Goal: Task Accomplishment & Management: Manage account settings

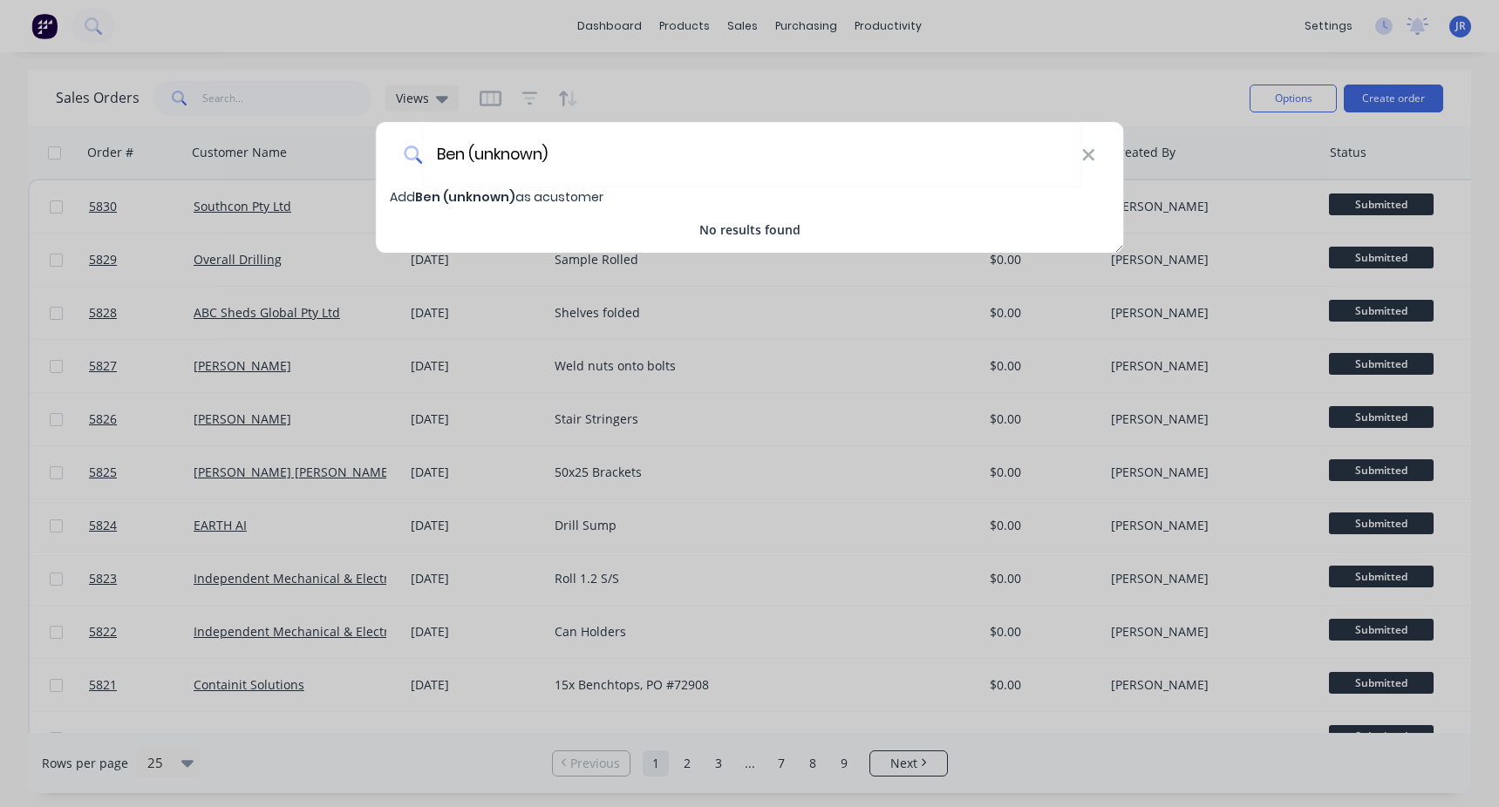
type input "Ben (unknown)"
click at [482, 196] on span "Ben (unknown)" at bounding box center [465, 196] width 100 height 17
select select "AU"
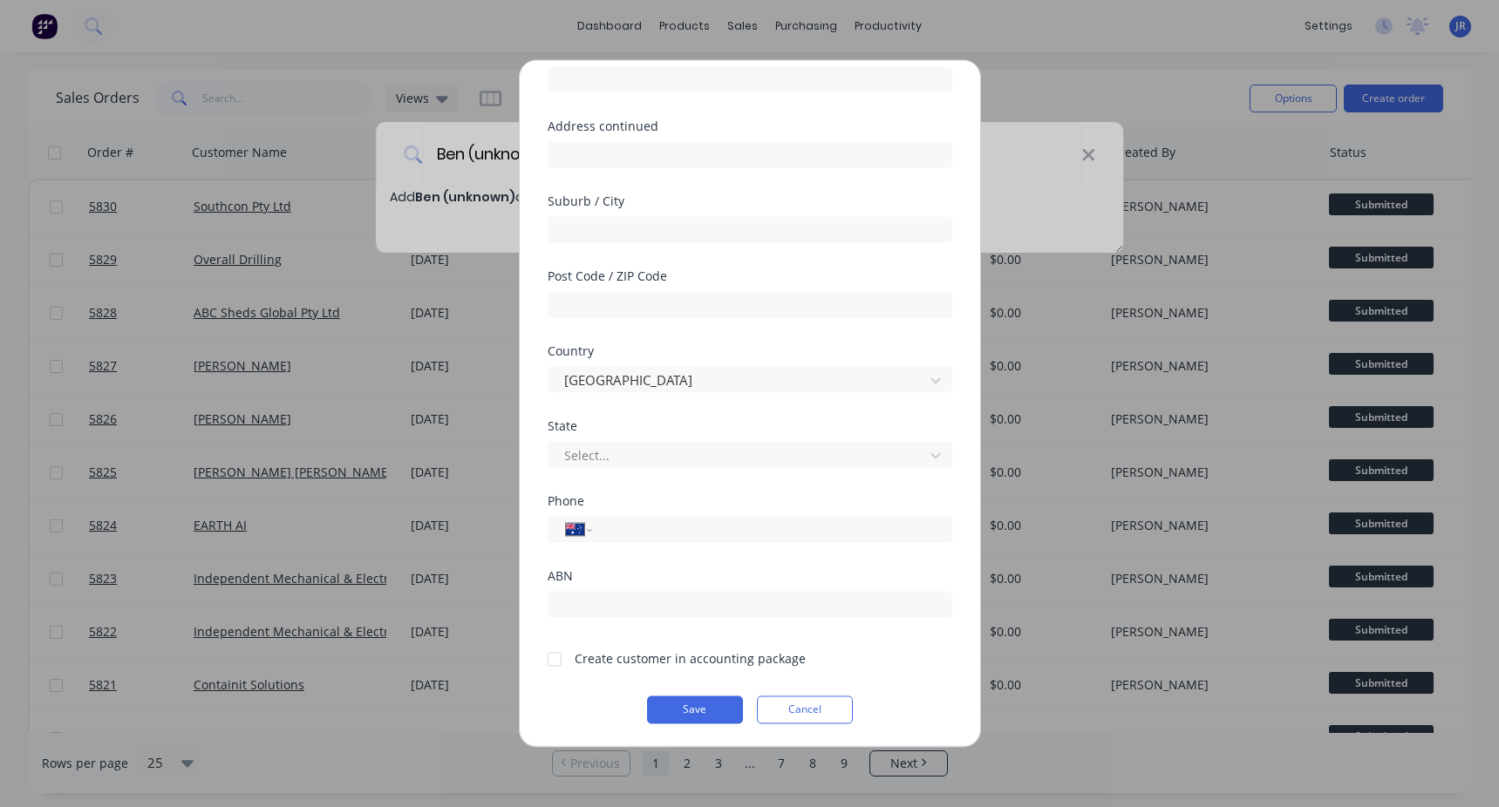
scroll to position [165, 0]
click at [559, 660] on div at bounding box center [554, 657] width 35 height 35
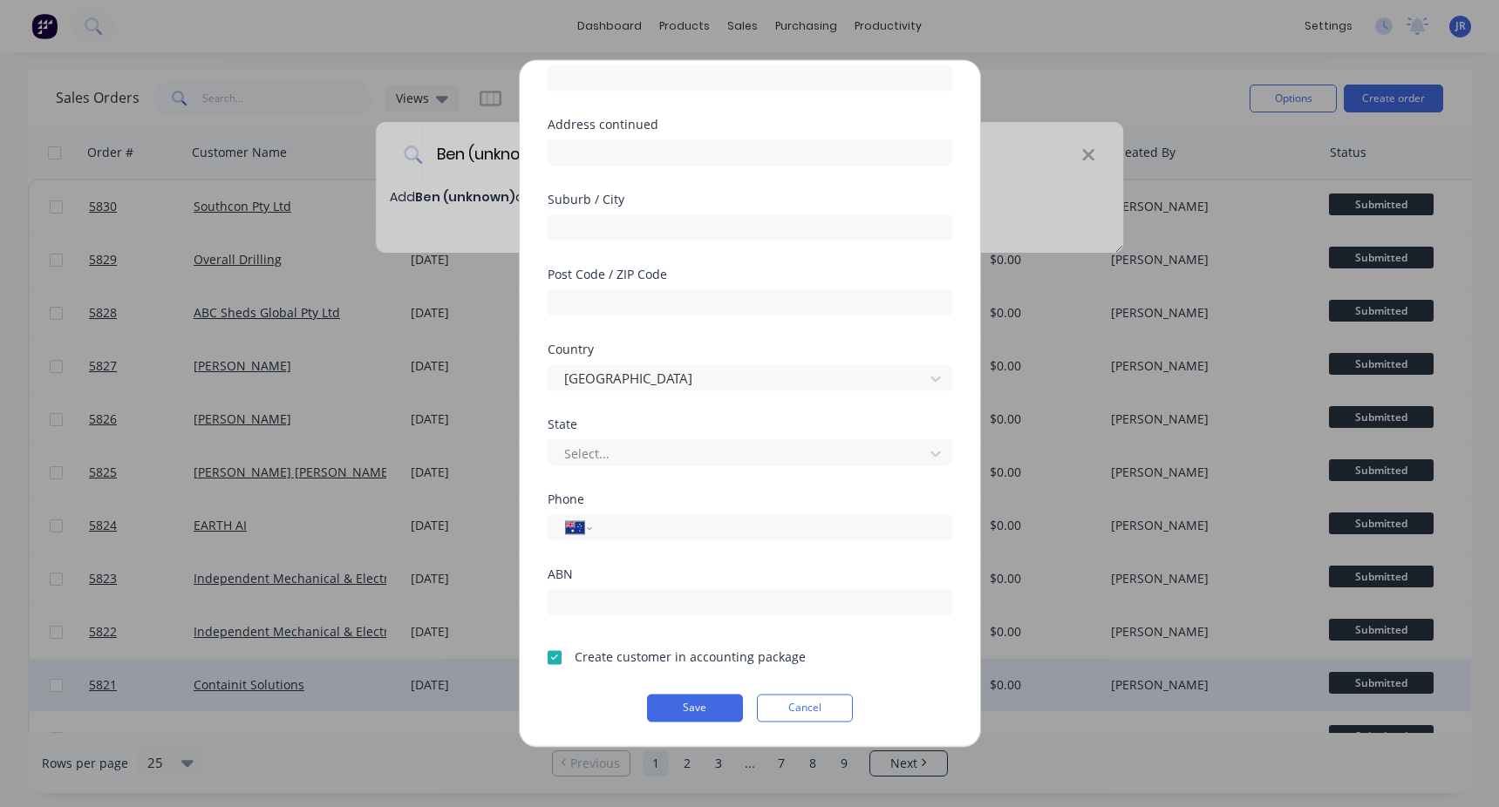
click at [668, 697] on button "Save" at bounding box center [695, 708] width 96 height 28
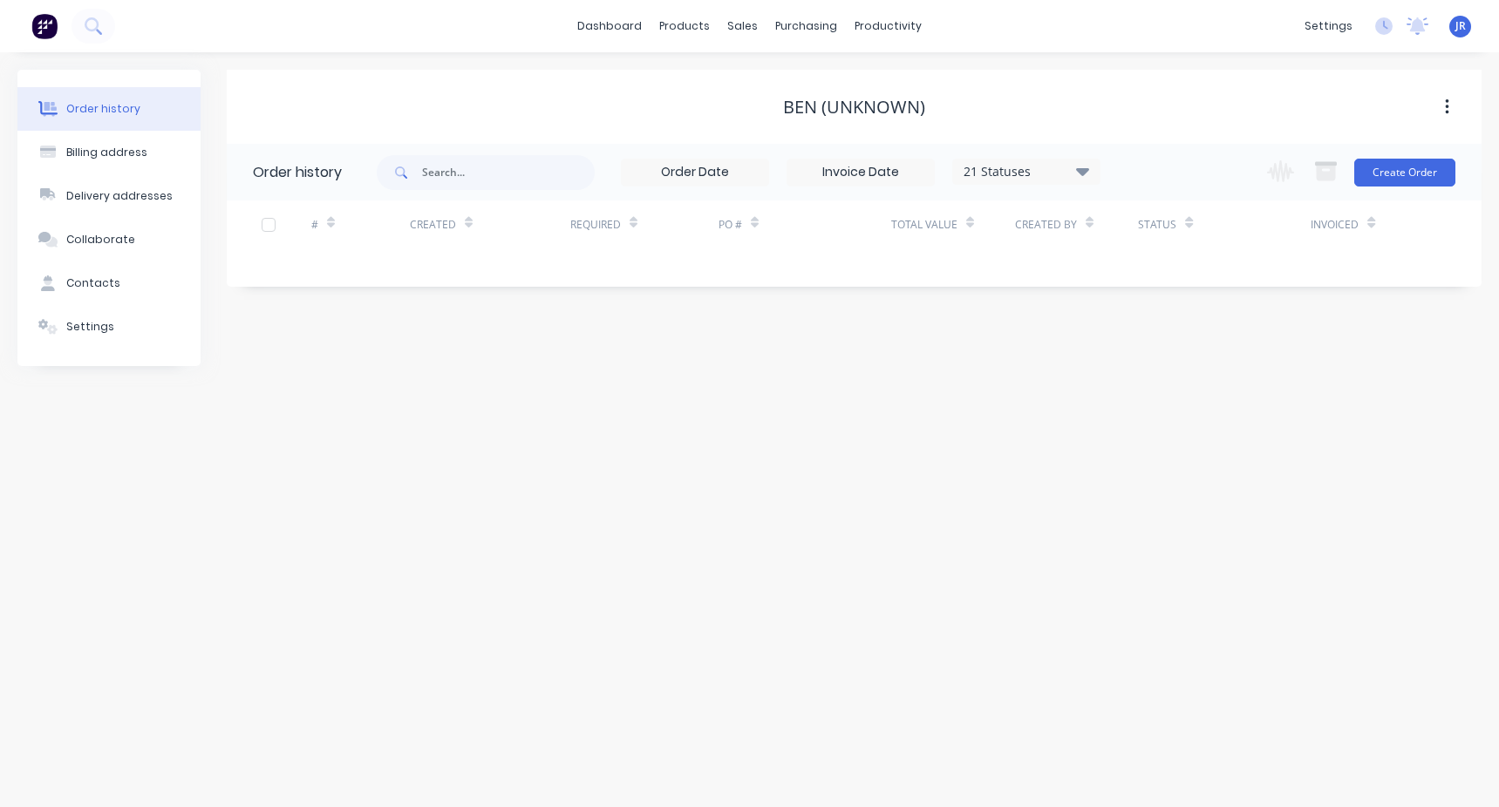
click at [1415, 156] on div "Change order status Submitted To Be Quoted Jobs Pending Material to be Ordered …" at bounding box center [1355, 172] width 199 height 57
click at [1410, 178] on button "Create Order" at bounding box center [1404, 173] width 101 height 28
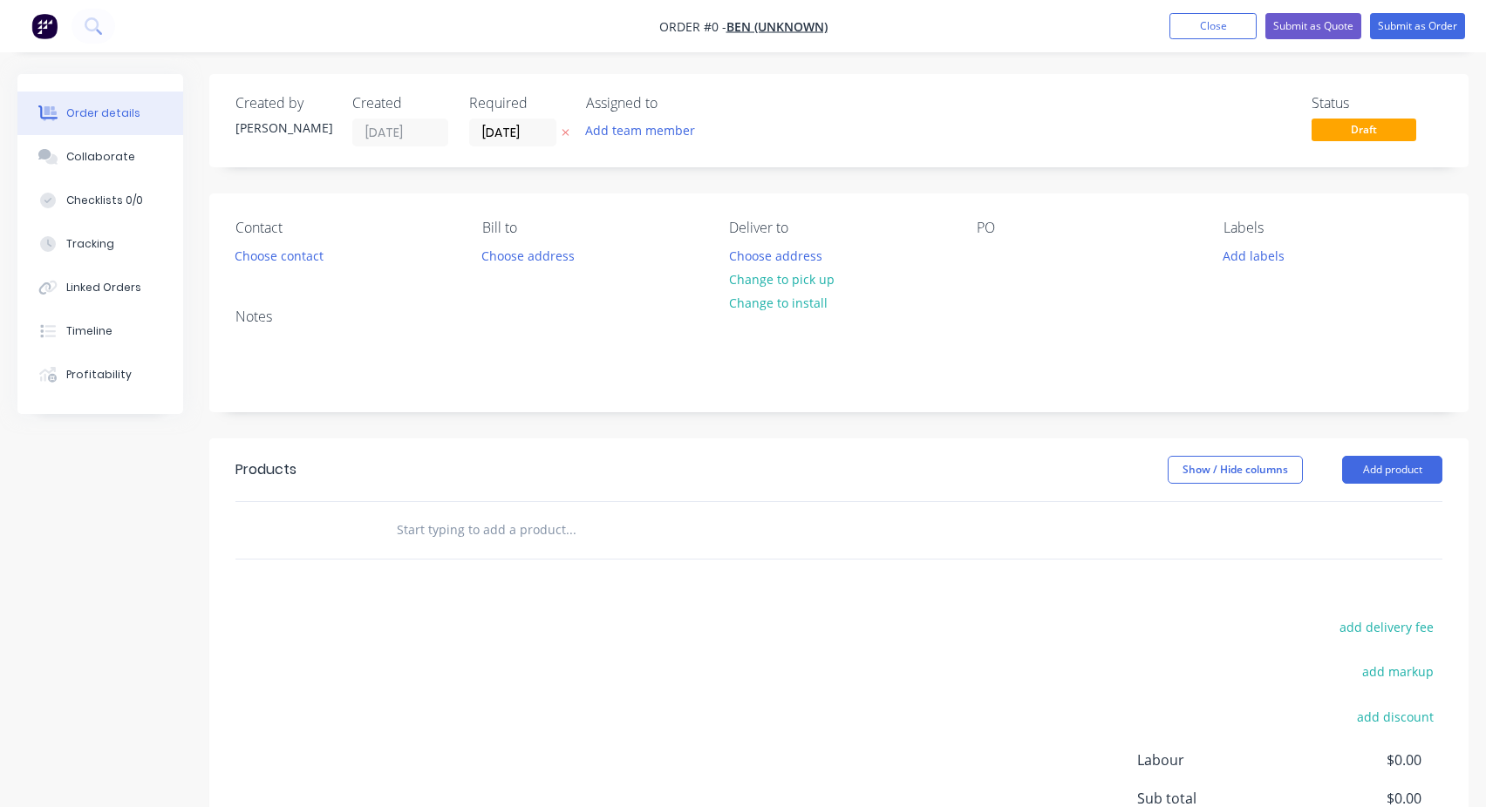
click at [409, 526] on input "text" at bounding box center [570, 530] width 349 height 35
type input "Stainless & Checkerplate"
click at [567, 505] on div "Stainless & Checkerplate" at bounding box center [689, 530] width 628 height 57
click at [496, 518] on input "Stainless & Checkerplate" at bounding box center [570, 530] width 349 height 35
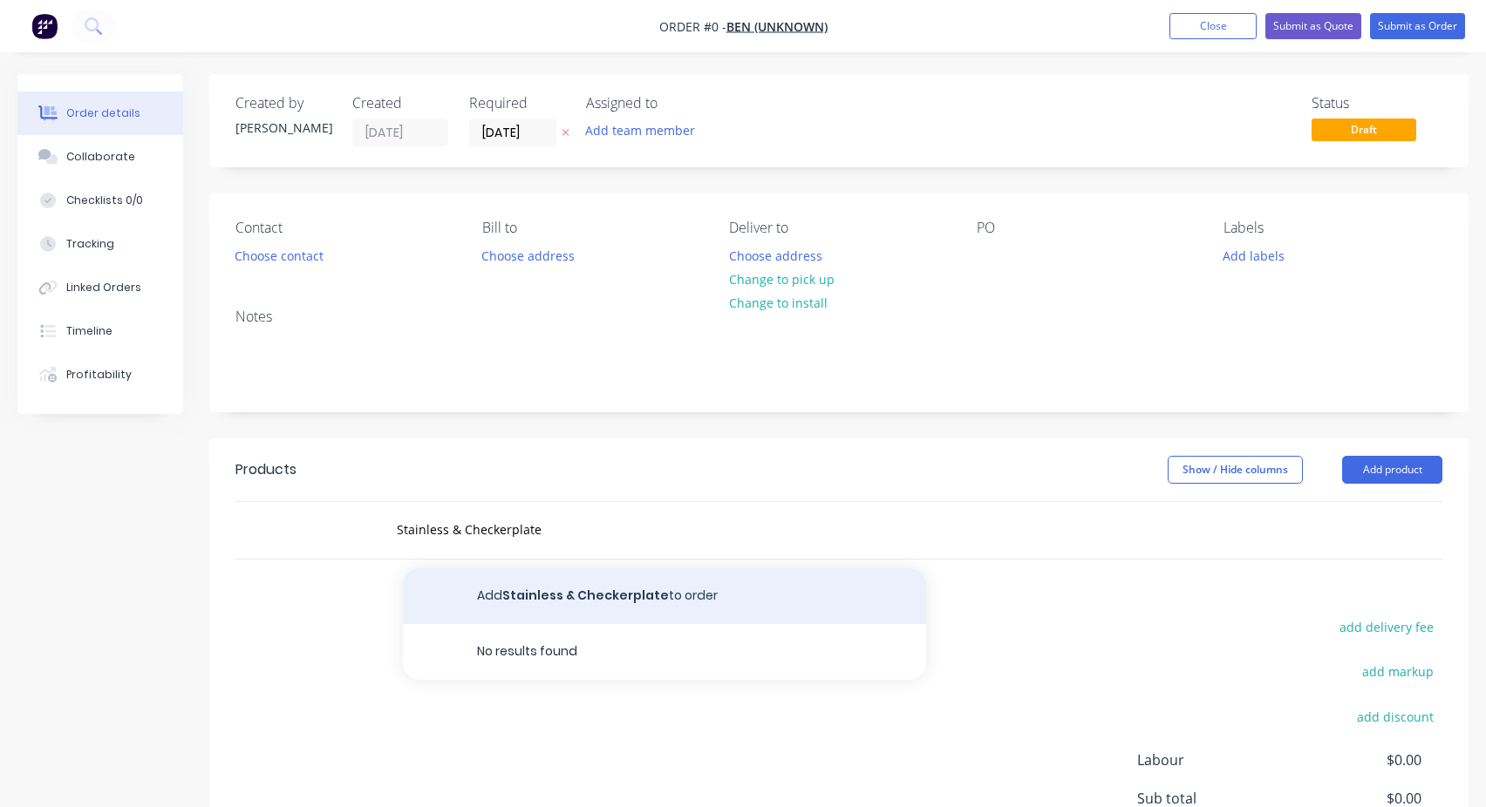
click at [590, 603] on button "Add Stainless & Checkerplate to order" at bounding box center [664, 597] width 523 height 56
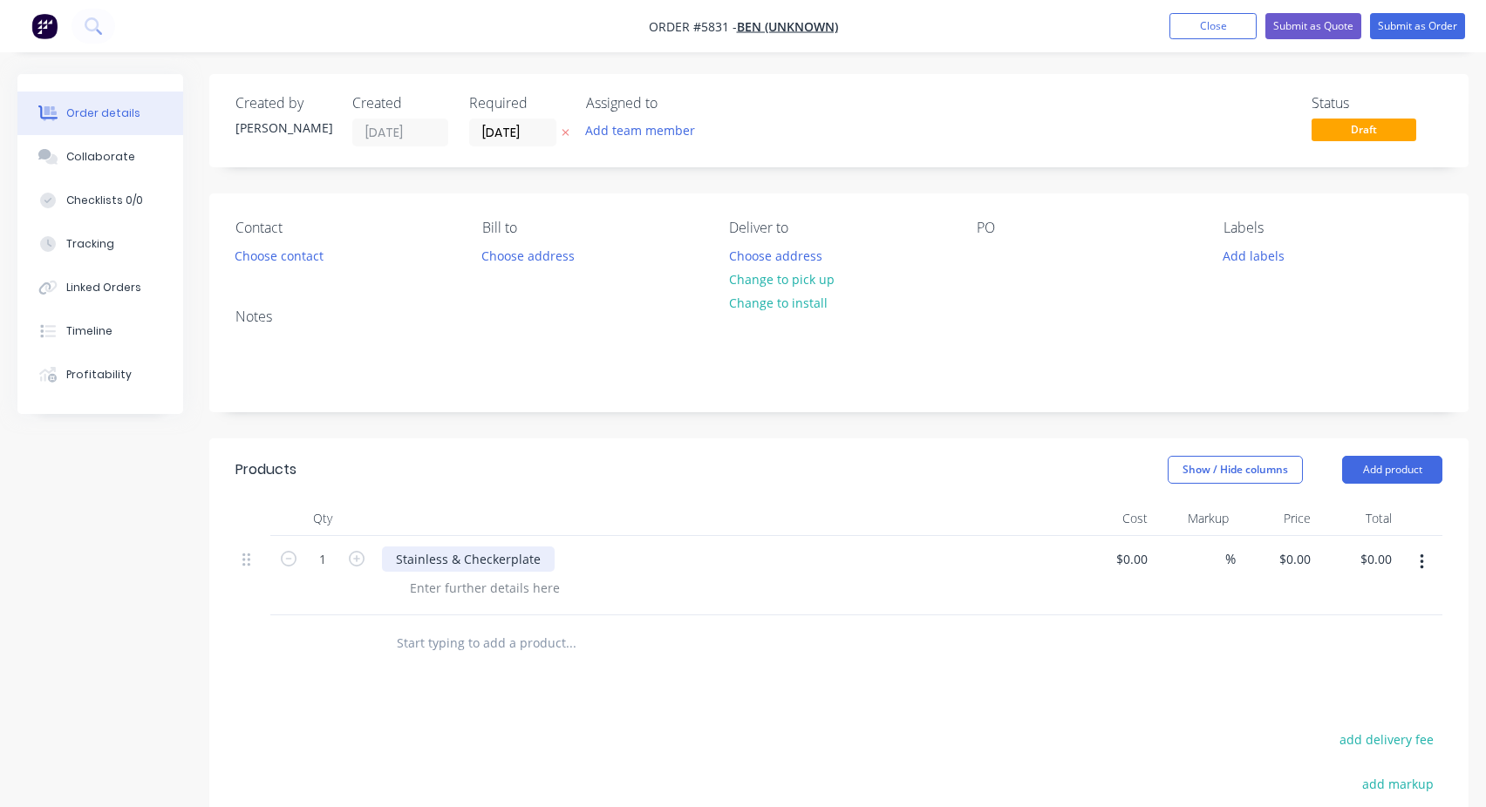
click at [414, 561] on div "Stainless & Checkerplate" at bounding box center [468, 559] width 173 height 25
copy div "Stainless & Checkerplate"
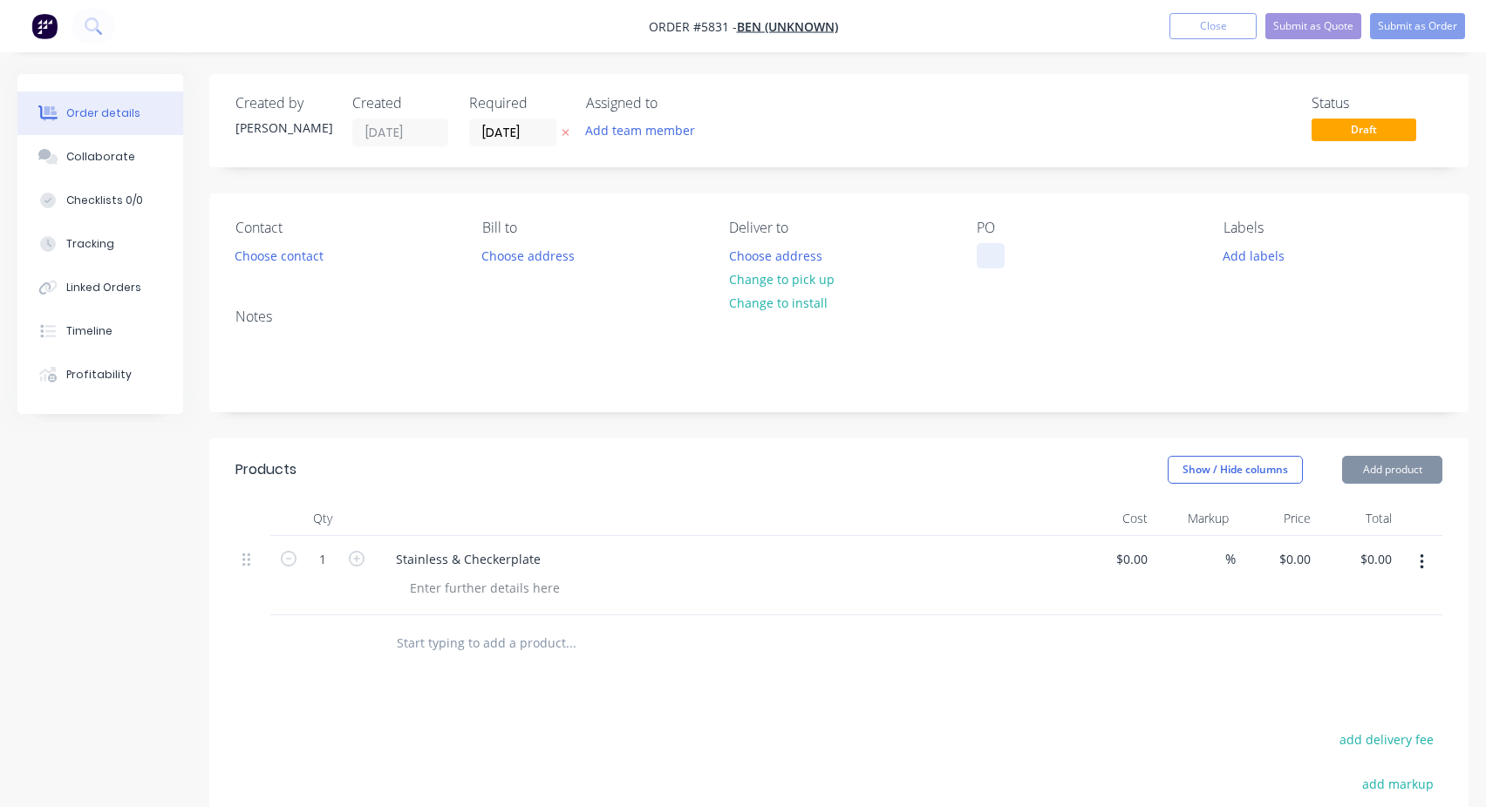
click at [984, 257] on div at bounding box center [991, 255] width 28 height 25
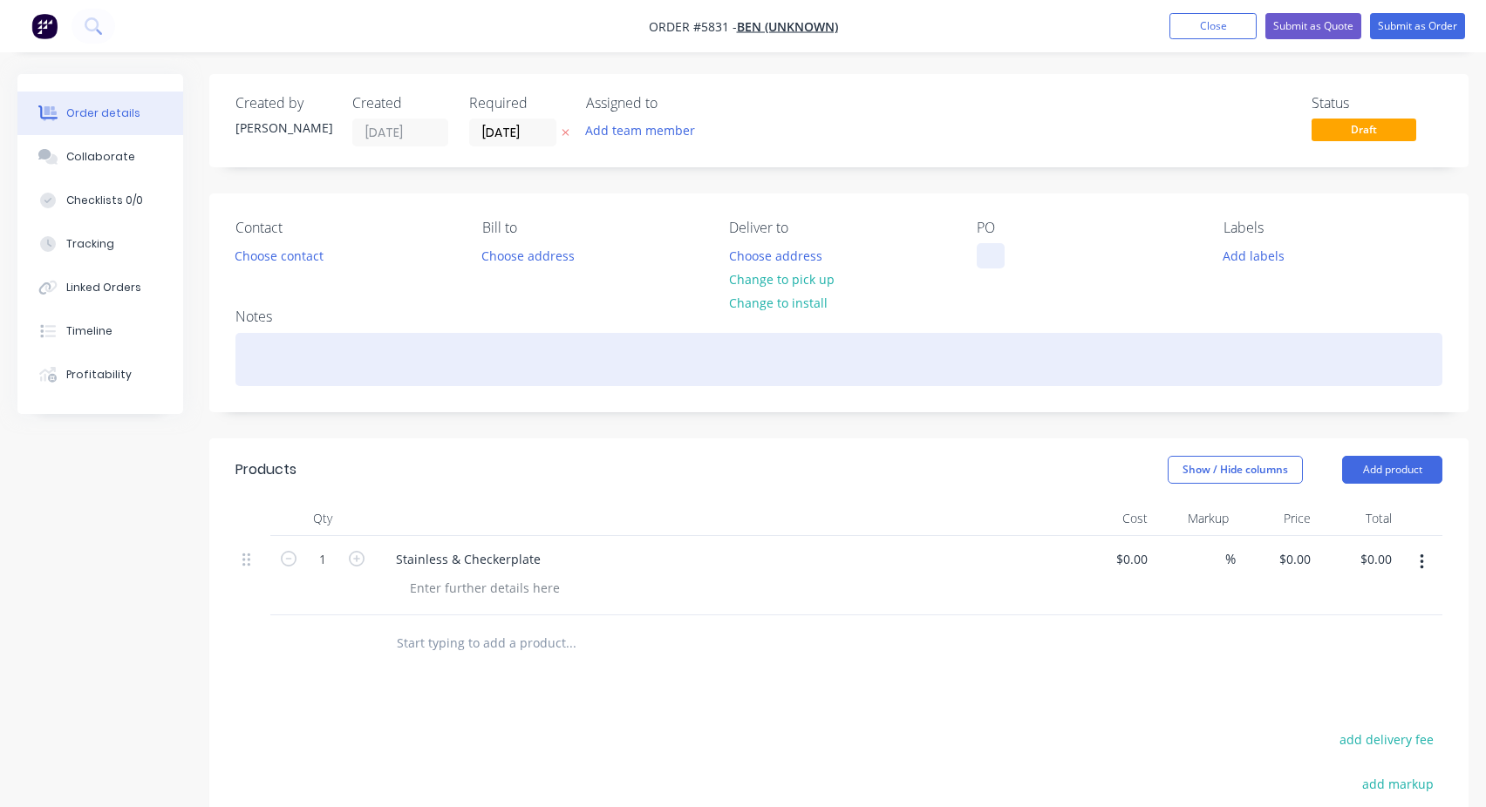
paste div
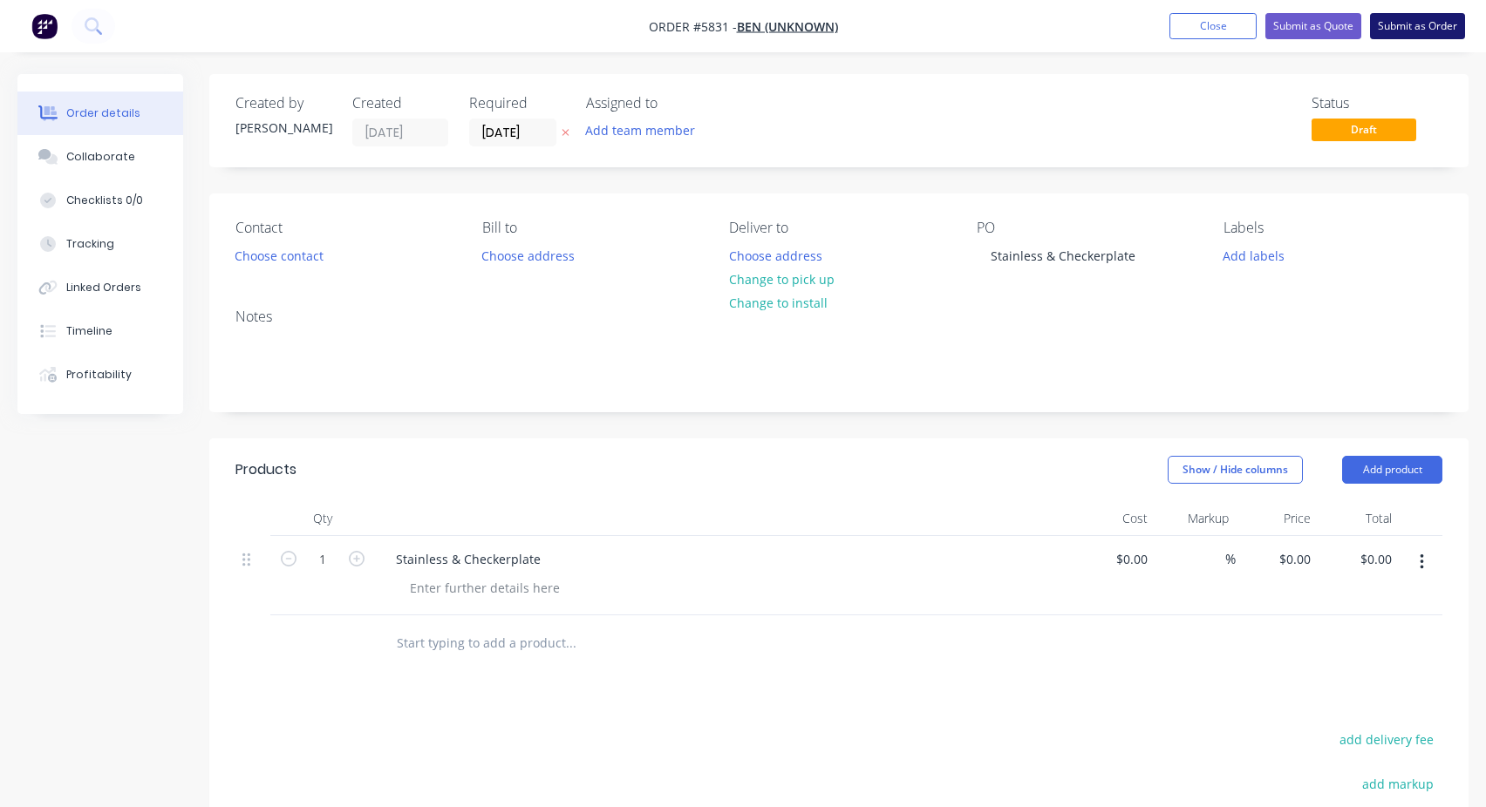
click at [1402, 32] on button "Submit as Order" at bounding box center [1417, 26] width 95 height 26
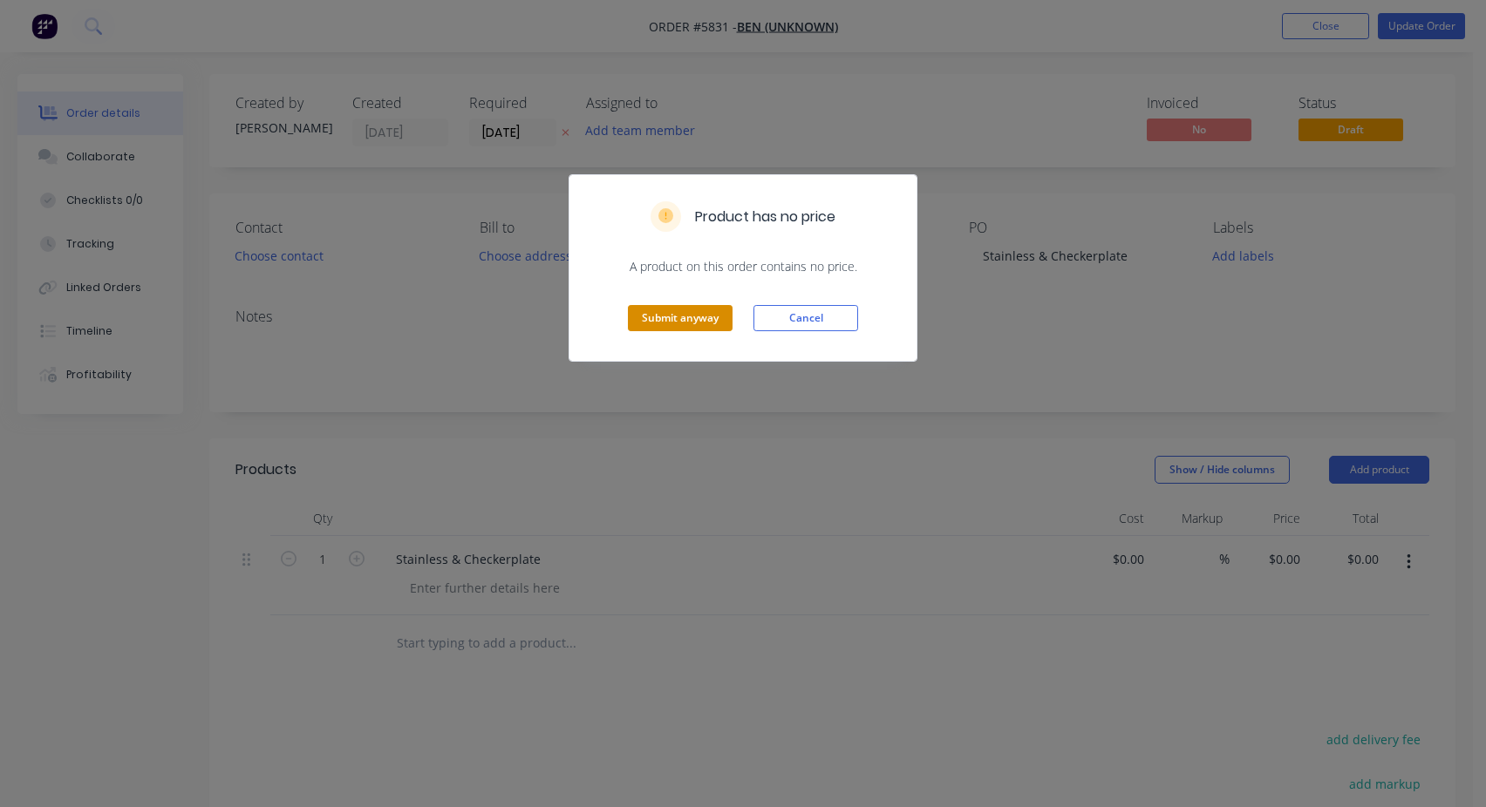
click at [665, 320] on button "Submit anyway" at bounding box center [680, 318] width 105 height 26
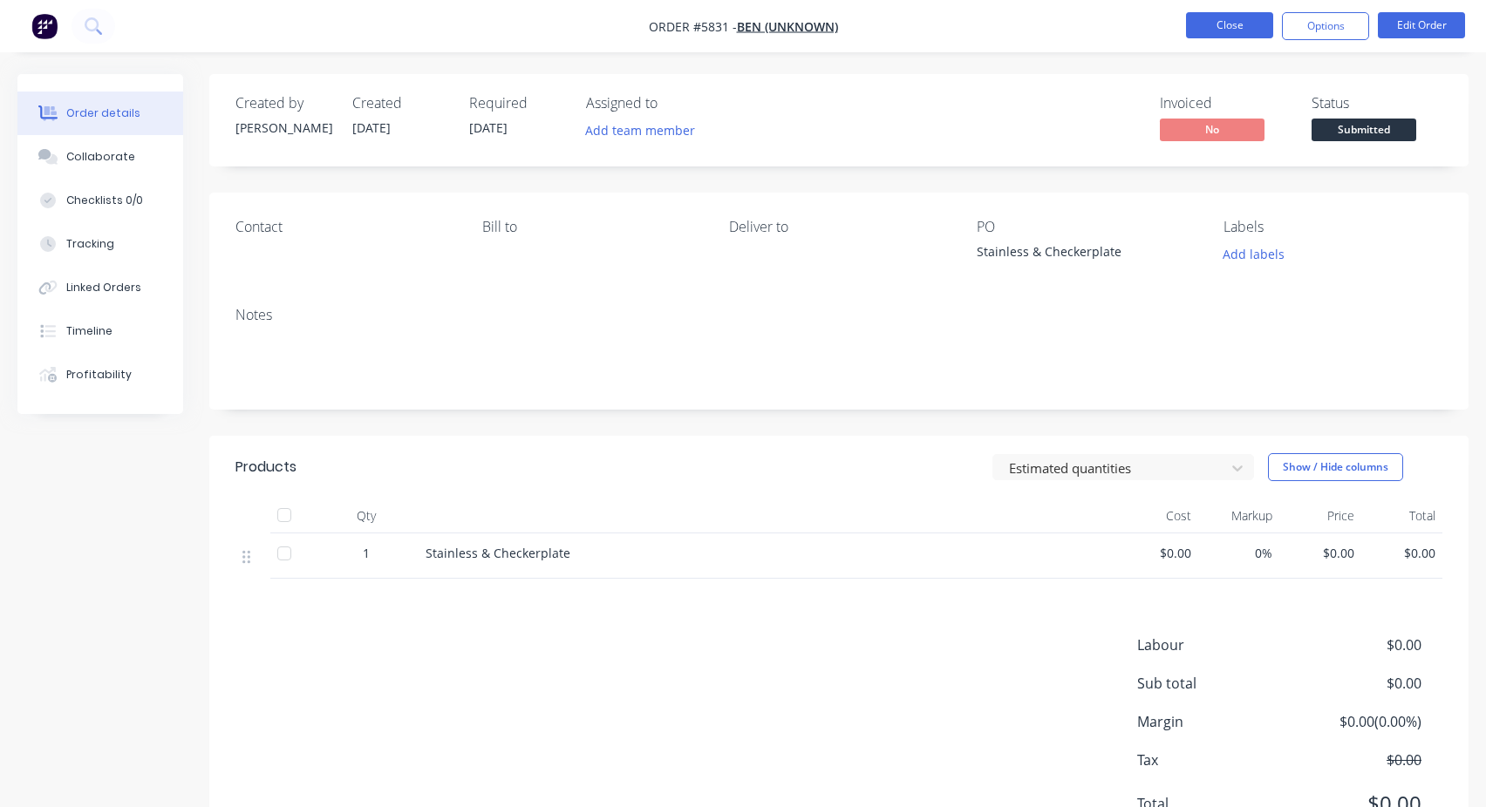
click at [1234, 34] on button "Close" at bounding box center [1229, 25] width 87 height 26
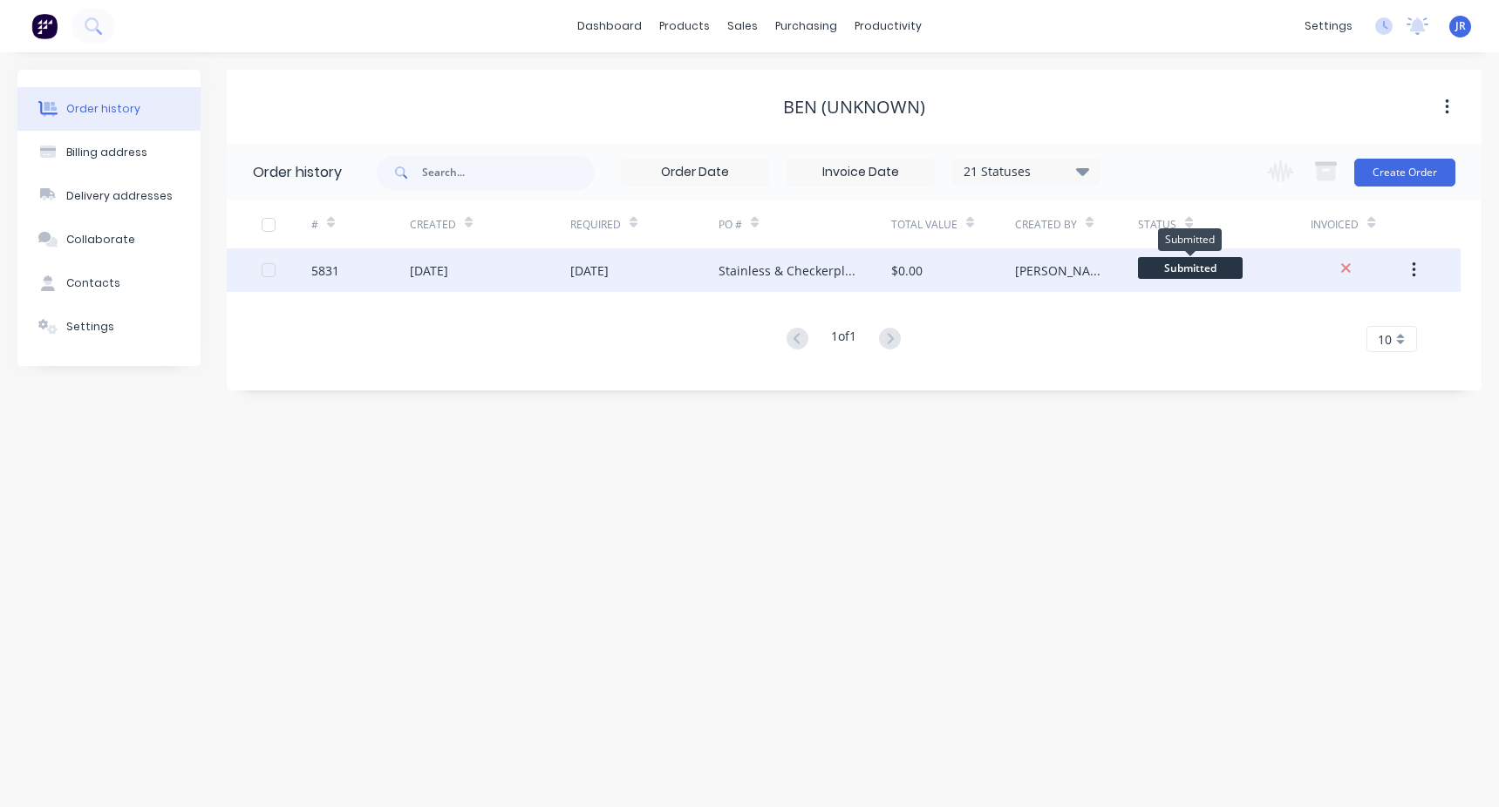
click at [1197, 268] on span "Submitted" at bounding box center [1190, 268] width 105 height 22
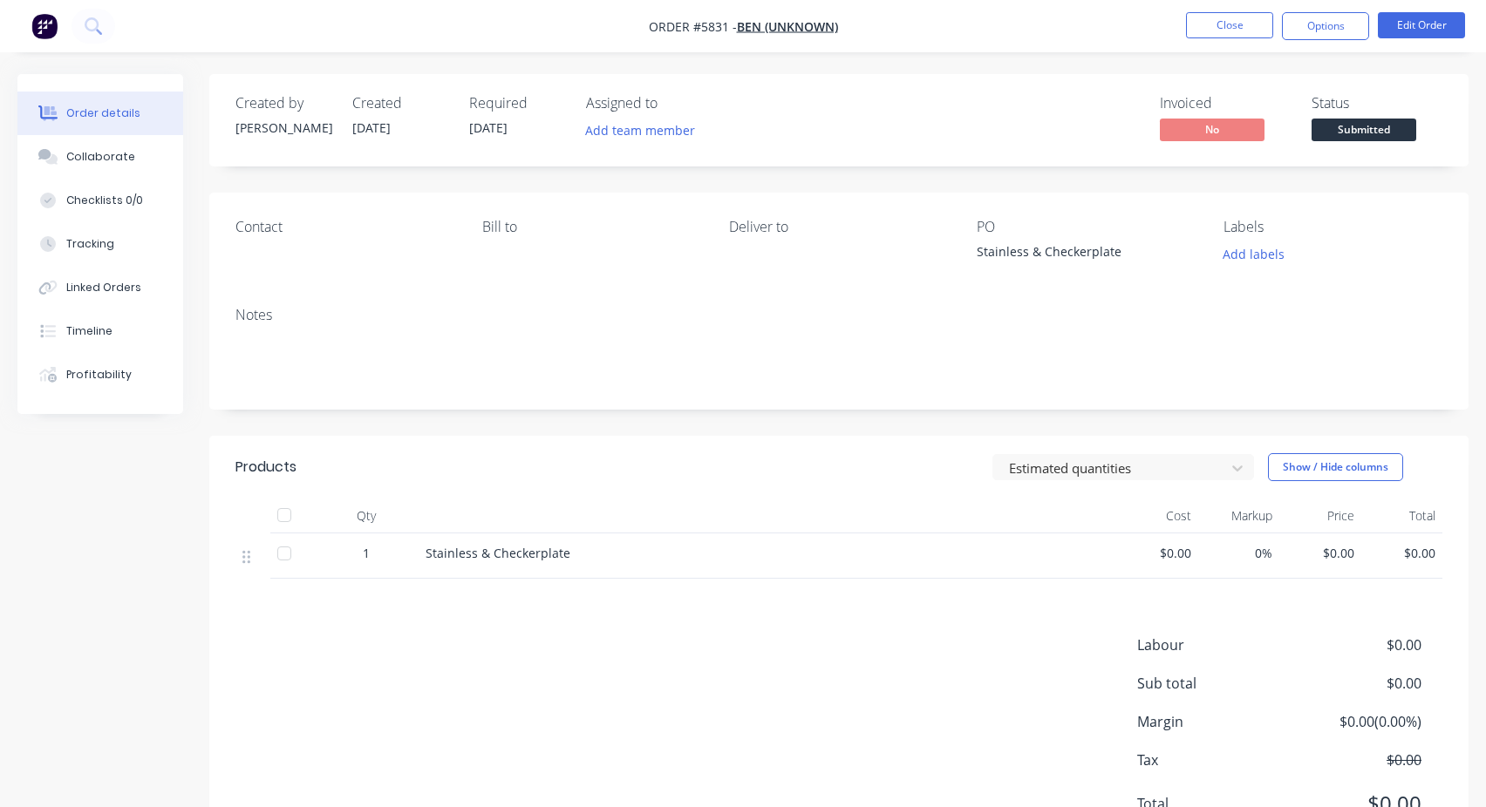
click at [1372, 131] on span "Submitted" at bounding box center [1363, 130] width 105 height 22
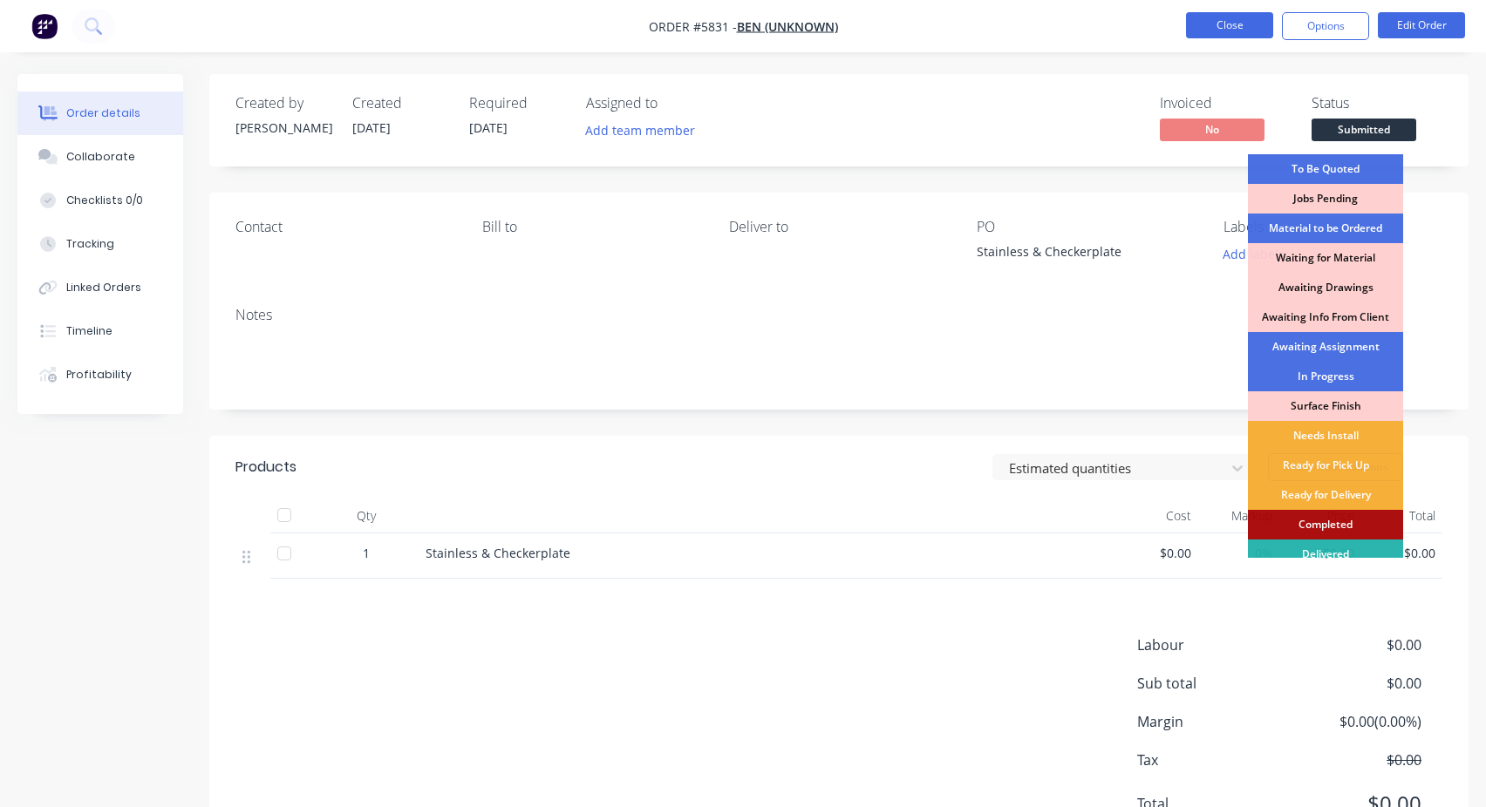
click at [1209, 15] on button "Close" at bounding box center [1229, 25] width 87 height 26
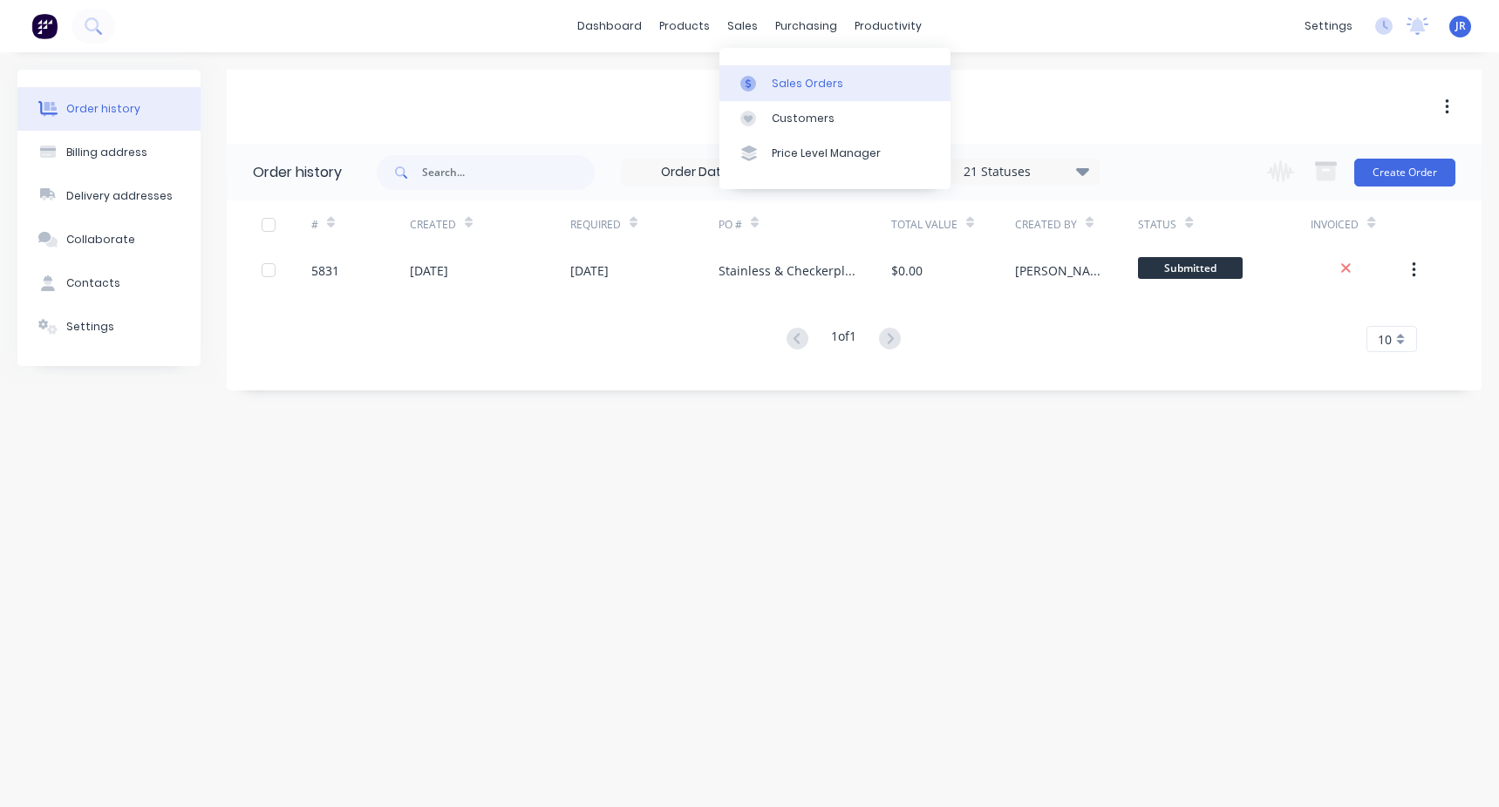
click at [781, 82] on div "Sales Orders" at bounding box center [807, 84] width 71 height 16
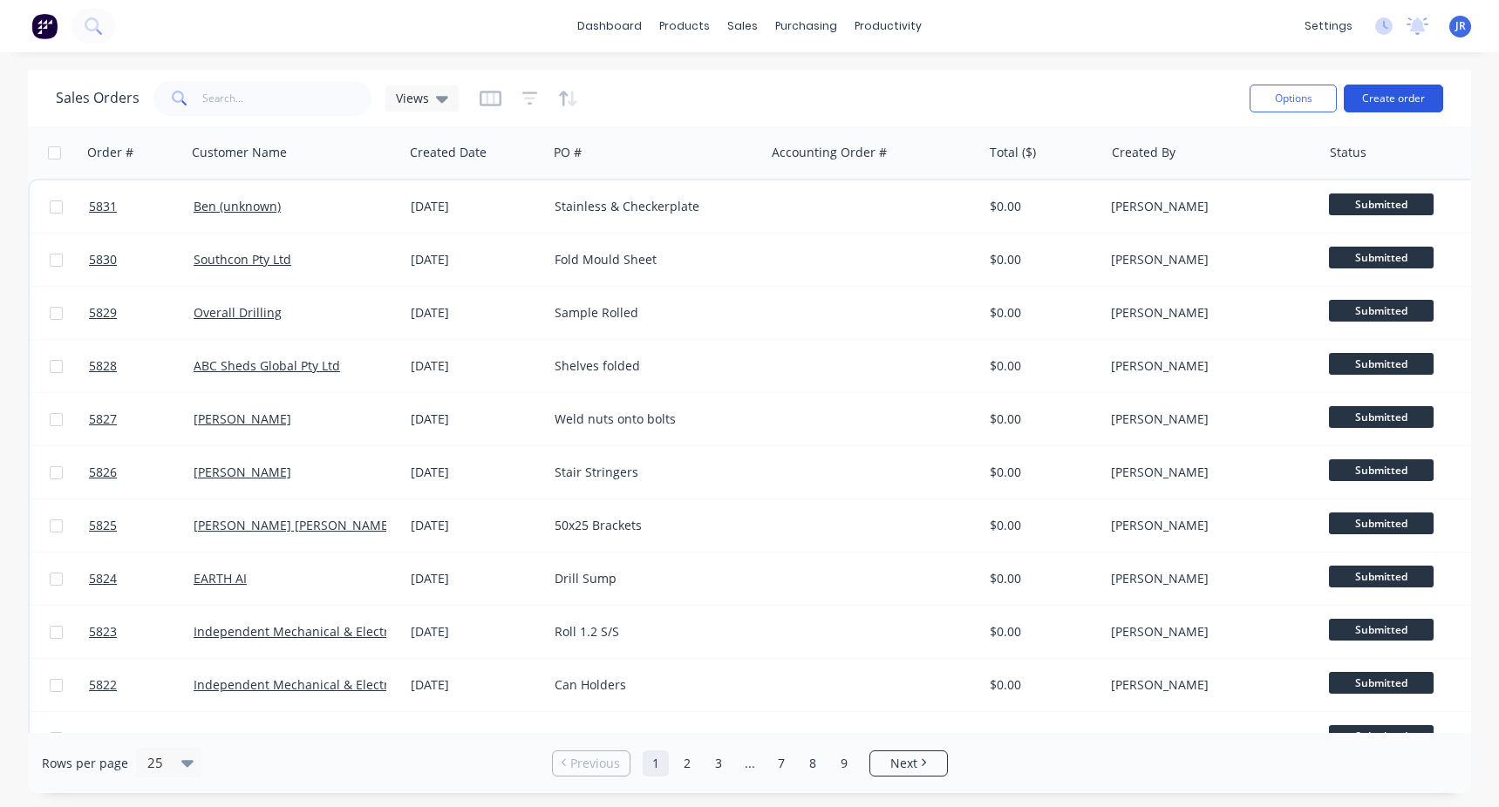
click at [1379, 96] on button "Create order" at bounding box center [1393, 99] width 99 height 28
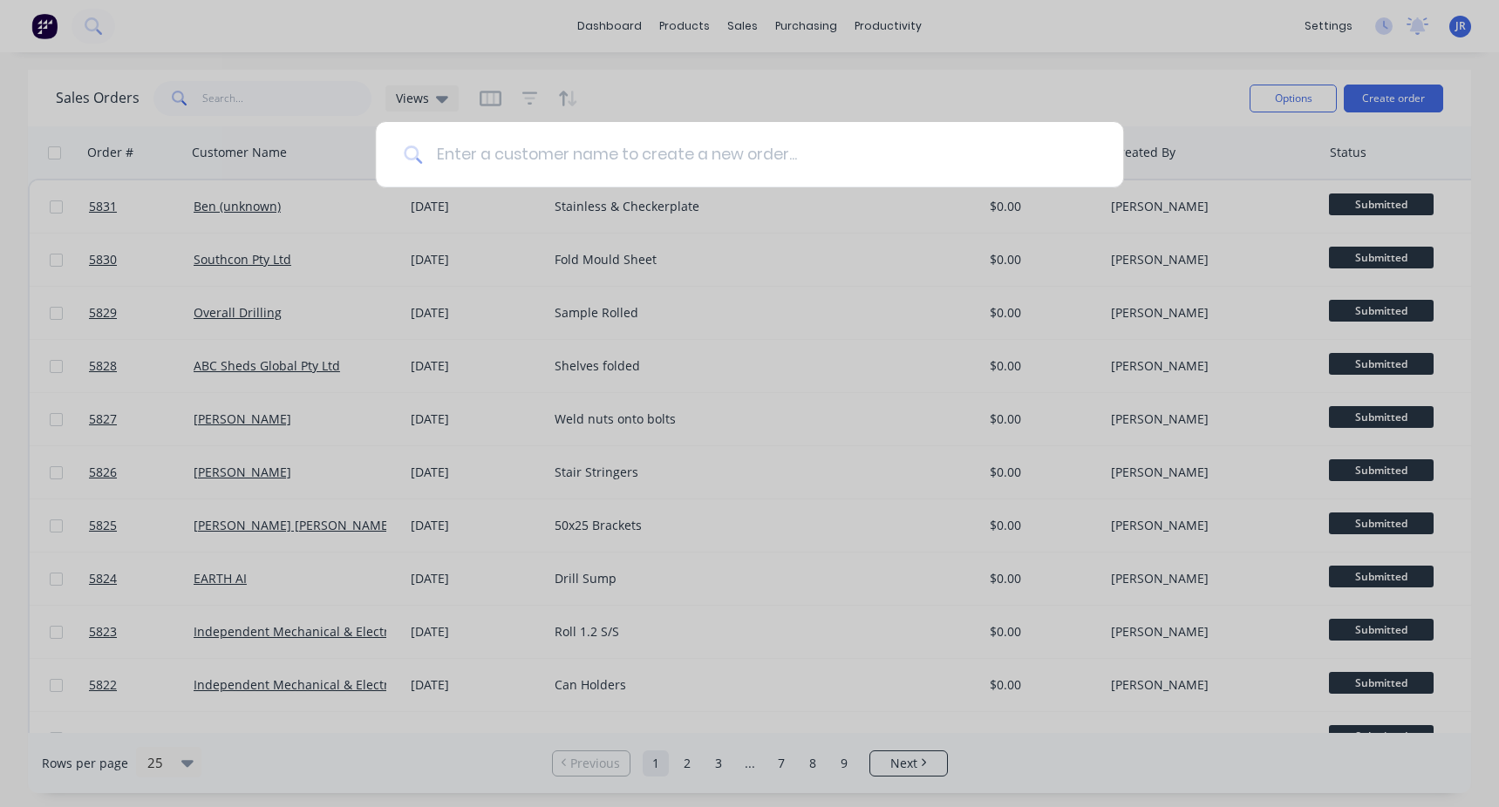
click at [541, 132] on input at bounding box center [758, 154] width 673 height 65
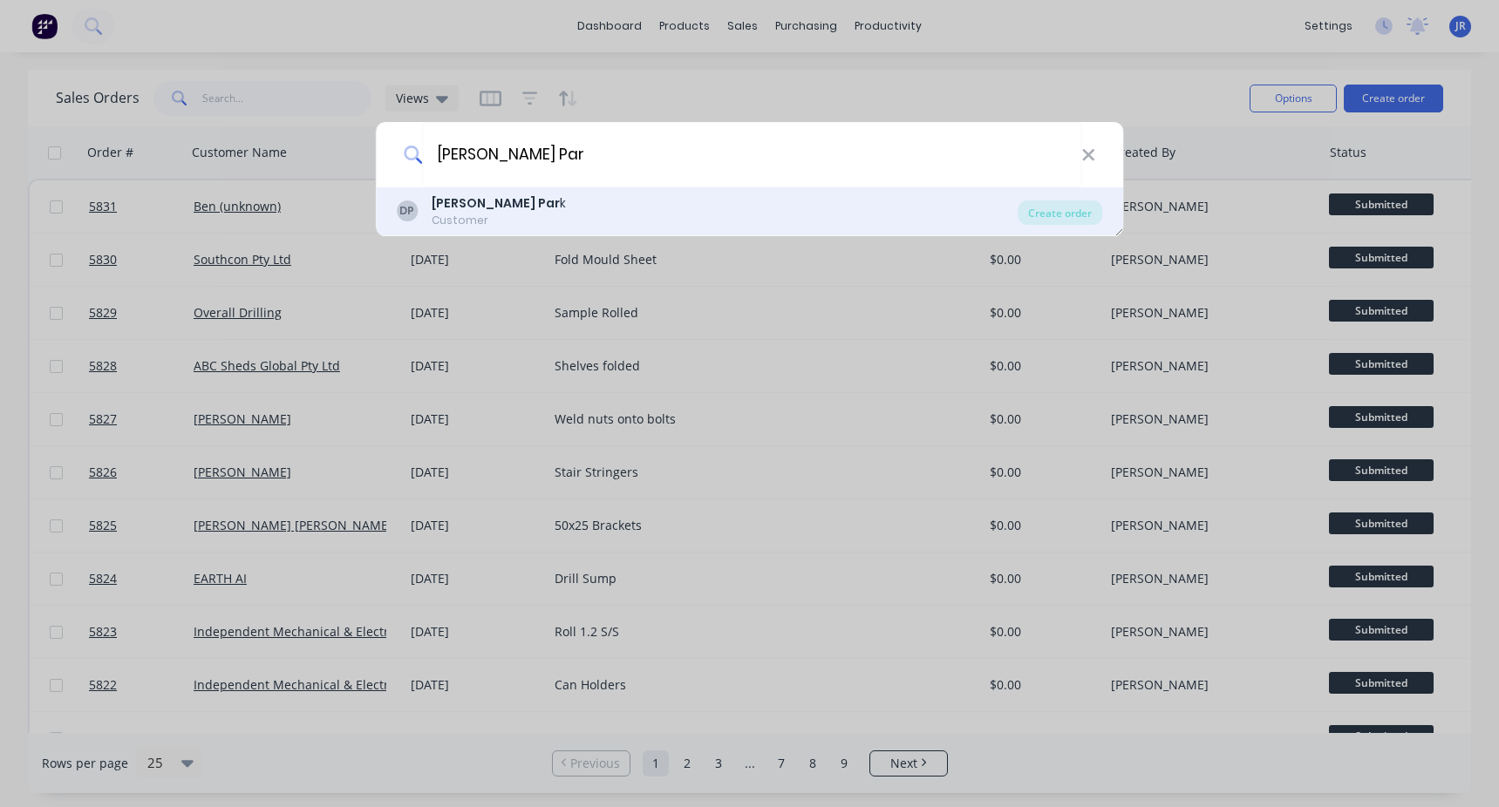
type input "[PERSON_NAME] Par"
click at [496, 216] on div "Customer" at bounding box center [499, 221] width 134 height 16
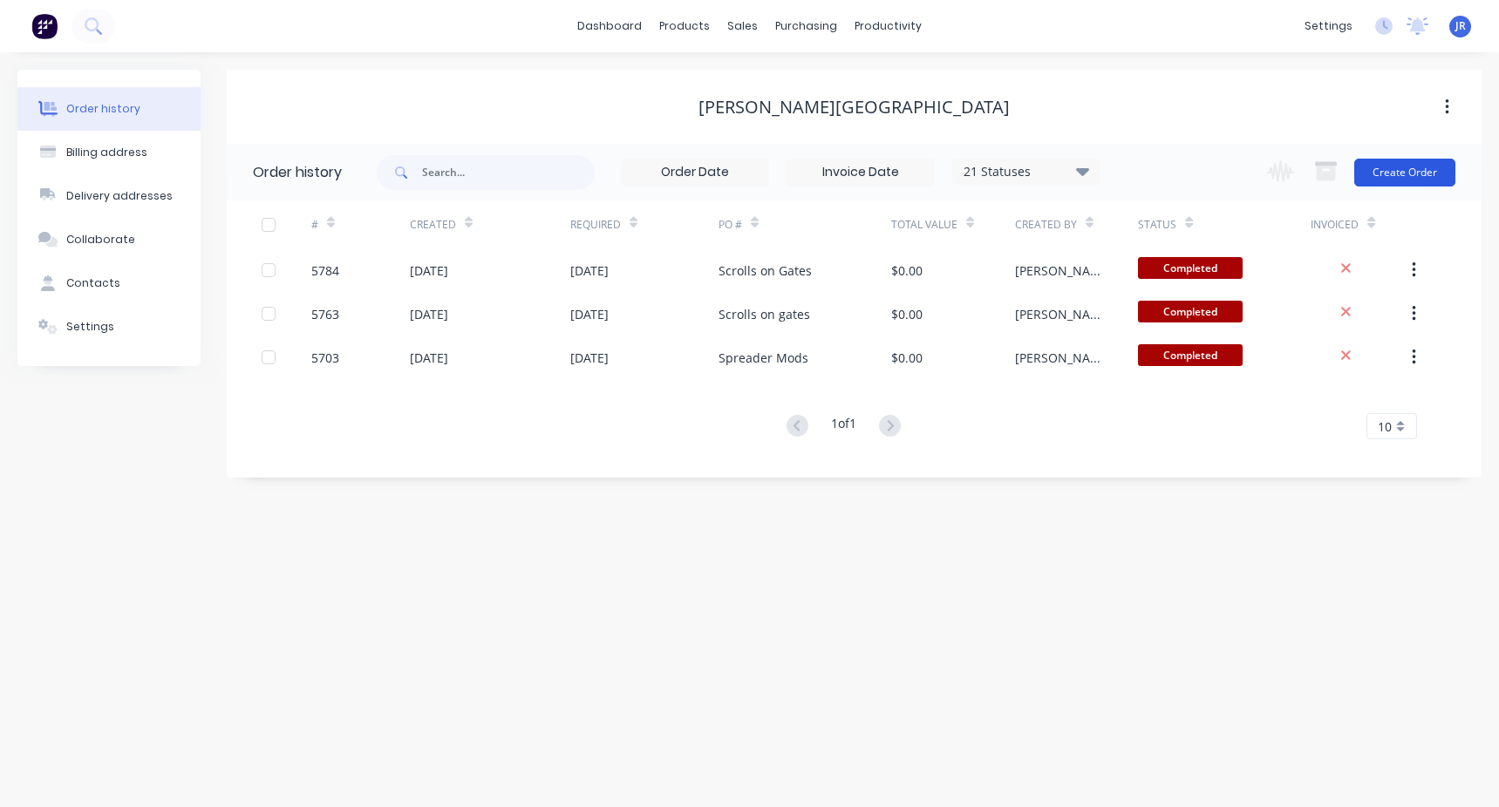
click at [1377, 174] on button "Create Order" at bounding box center [1404, 173] width 101 height 28
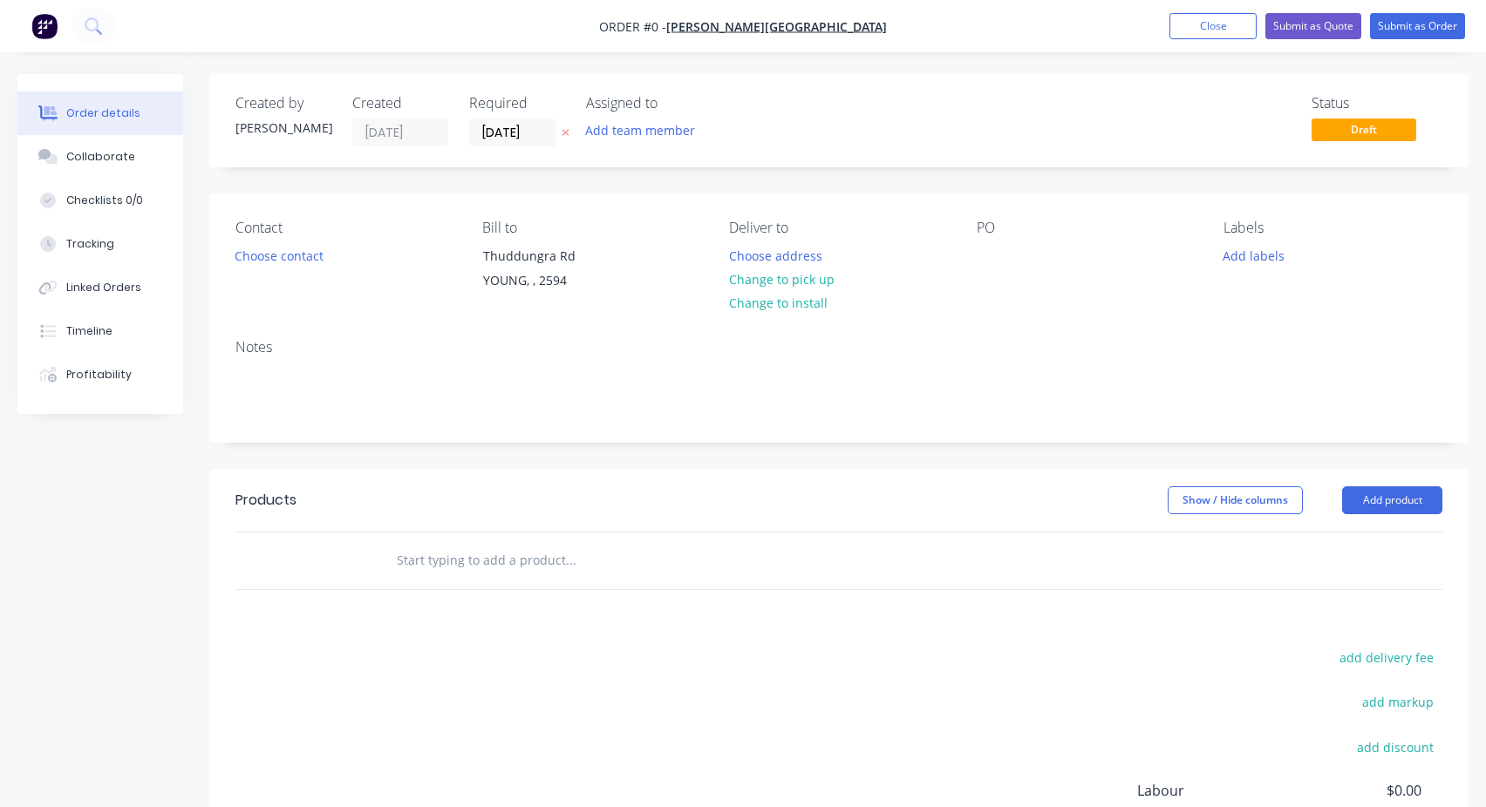
click at [466, 570] on input "text" at bounding box center [570, 560] width 349 height 35
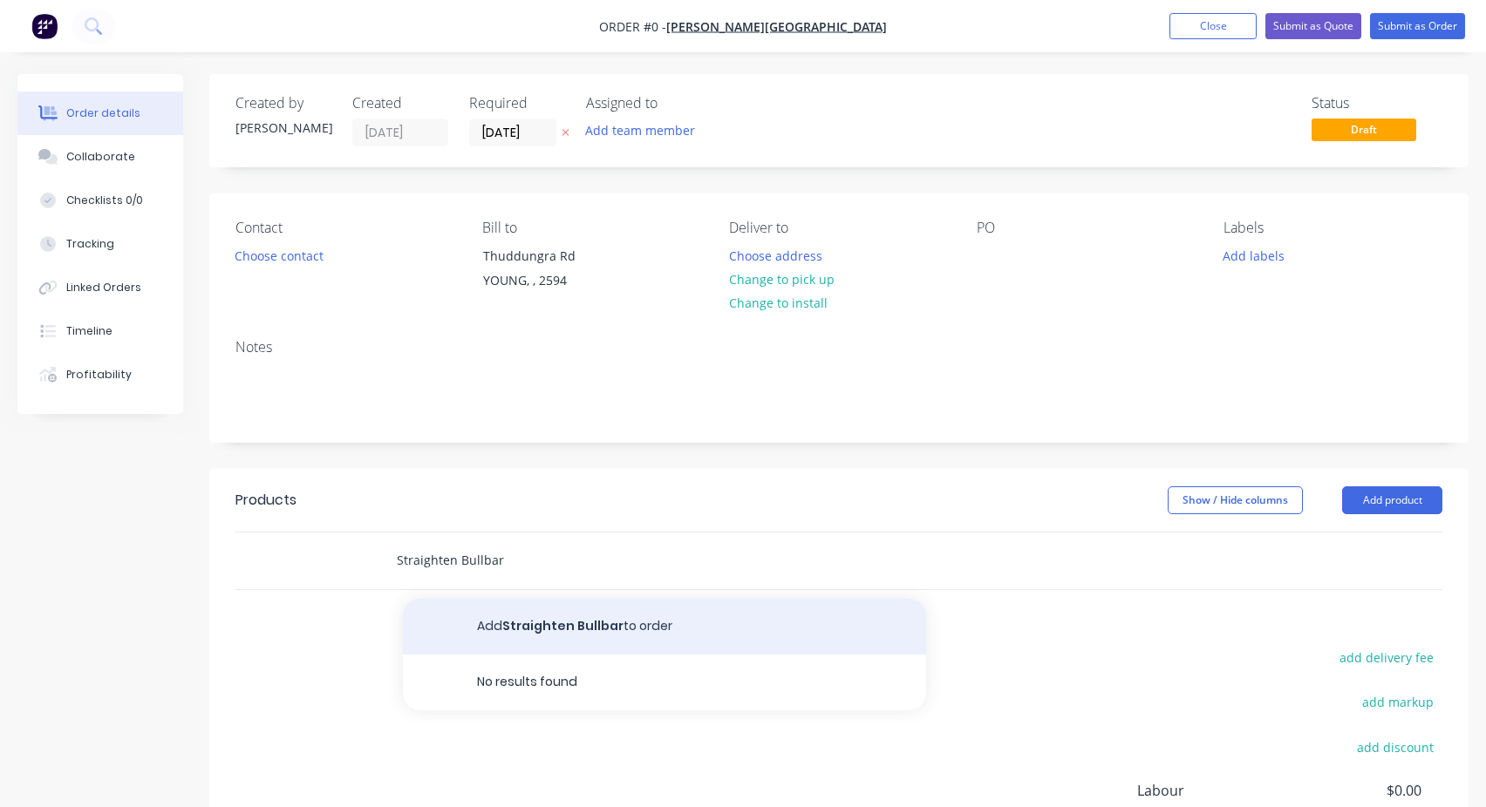
type input "Straighten Bullbar"
click at [544, 629] on button "Add Straighten Bullbar to order" at bounding box center [664, 627] width 523 height 56
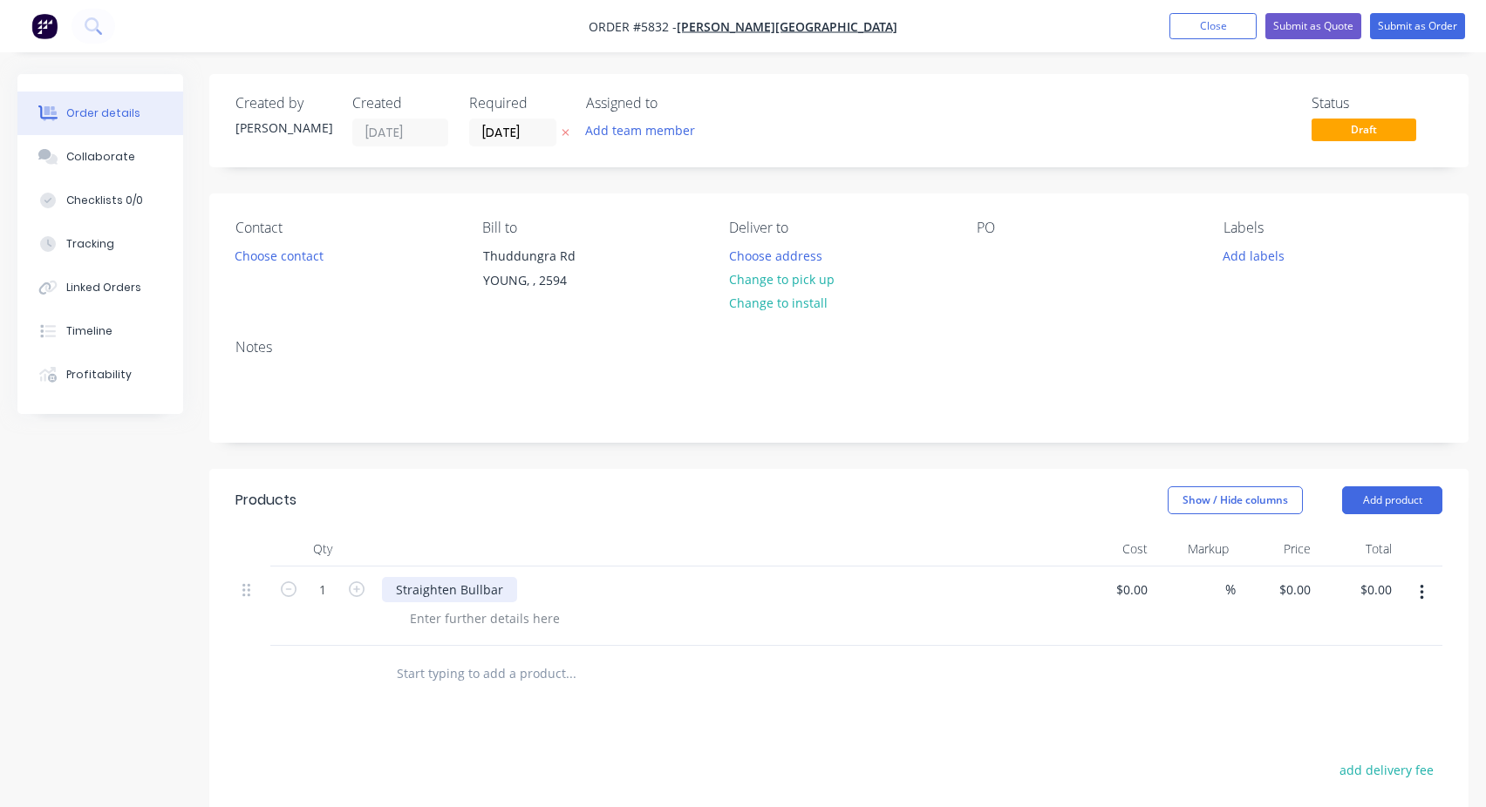
click at [465, 582] on div "Straighten Bullbar" at bounding box center [449, 589] width 135 height 25
drag, startPoint x: 498, startPoint y: 593, endPoint x: 387, endPoint y: 609, distance: 111.8
click at [387, 609] on div "Straighten Bulbar" at bounding box center [724, 606] width 698 height 79
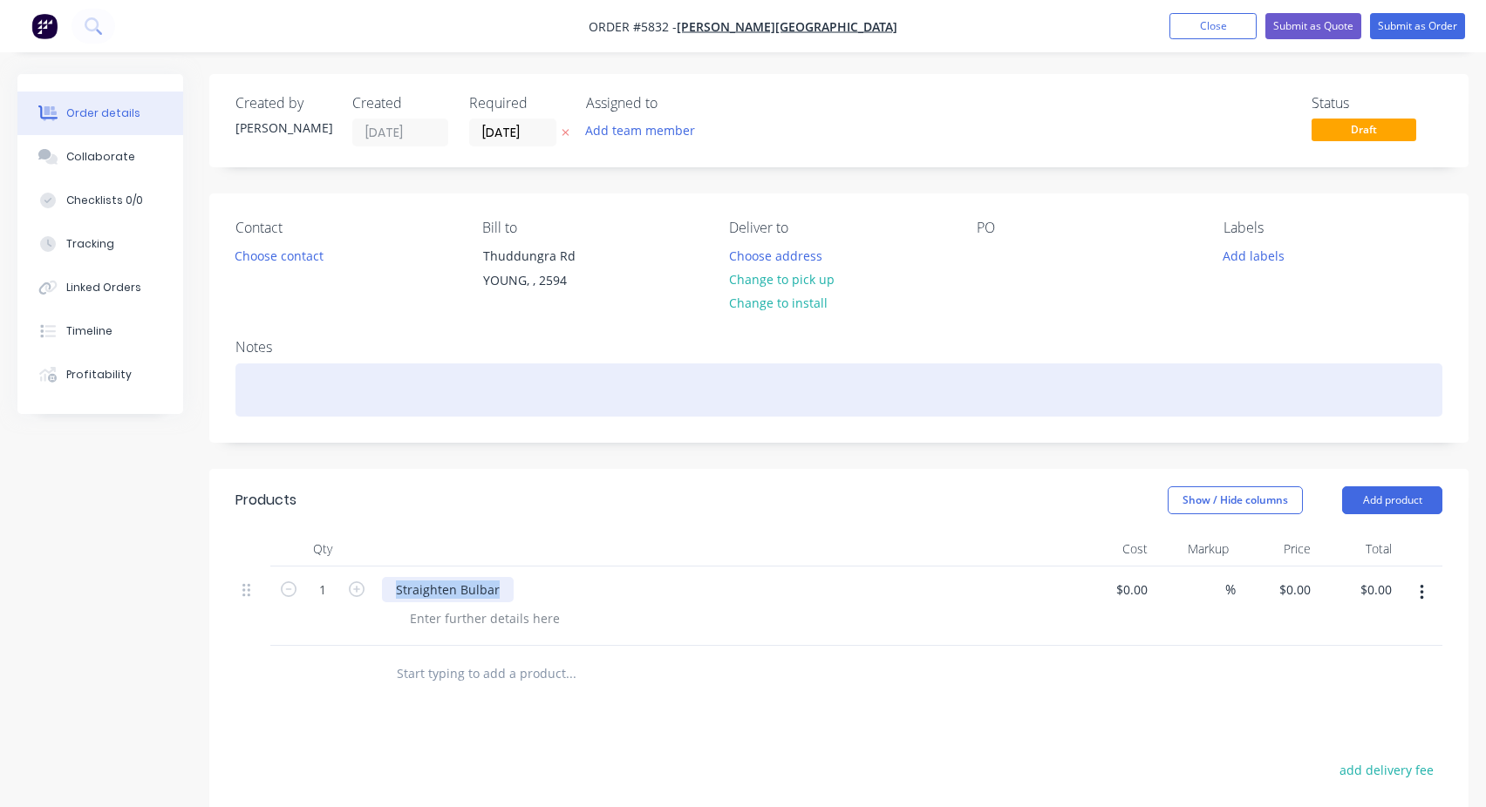
copy div "Straighten Bulbar"
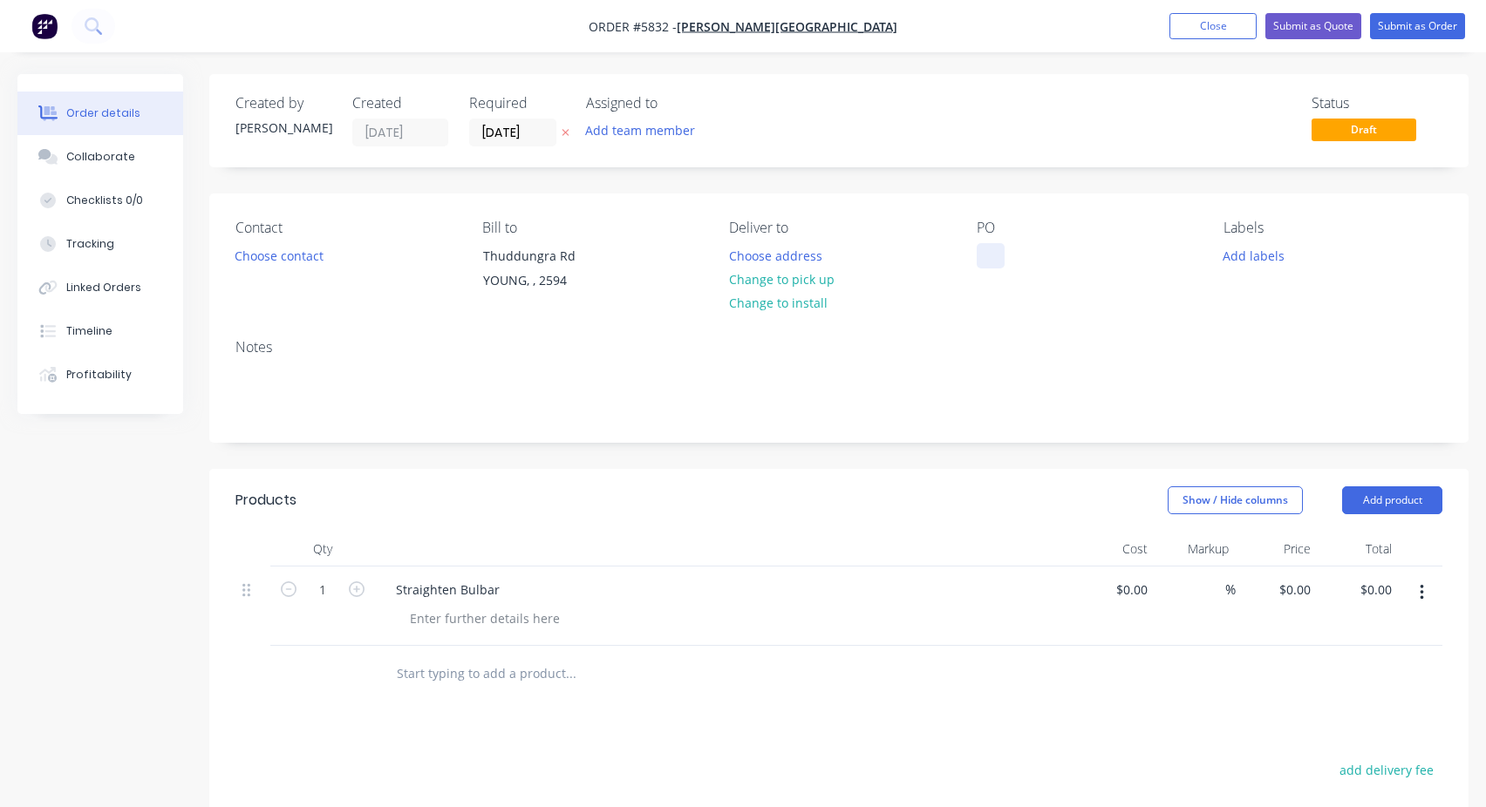
drag, startPoint x: 984, startPoint y: 238, endPoint x: 991, endPoint y: 253, distance: 16.4
click at [988, 250] on div "PO" at bounding box center [1086, 259] width 219 height 79
click at [992, 253] on div at bounding box center [991, 255] width 28 height 25
paste div
click at [1393, 12] on nav "Order #5832 - [PERSON_NAME][GEOGRAPHIC_DATA] Add product Close Submit as Quote …" at bounding box center [743, 26] width 1486 height 52
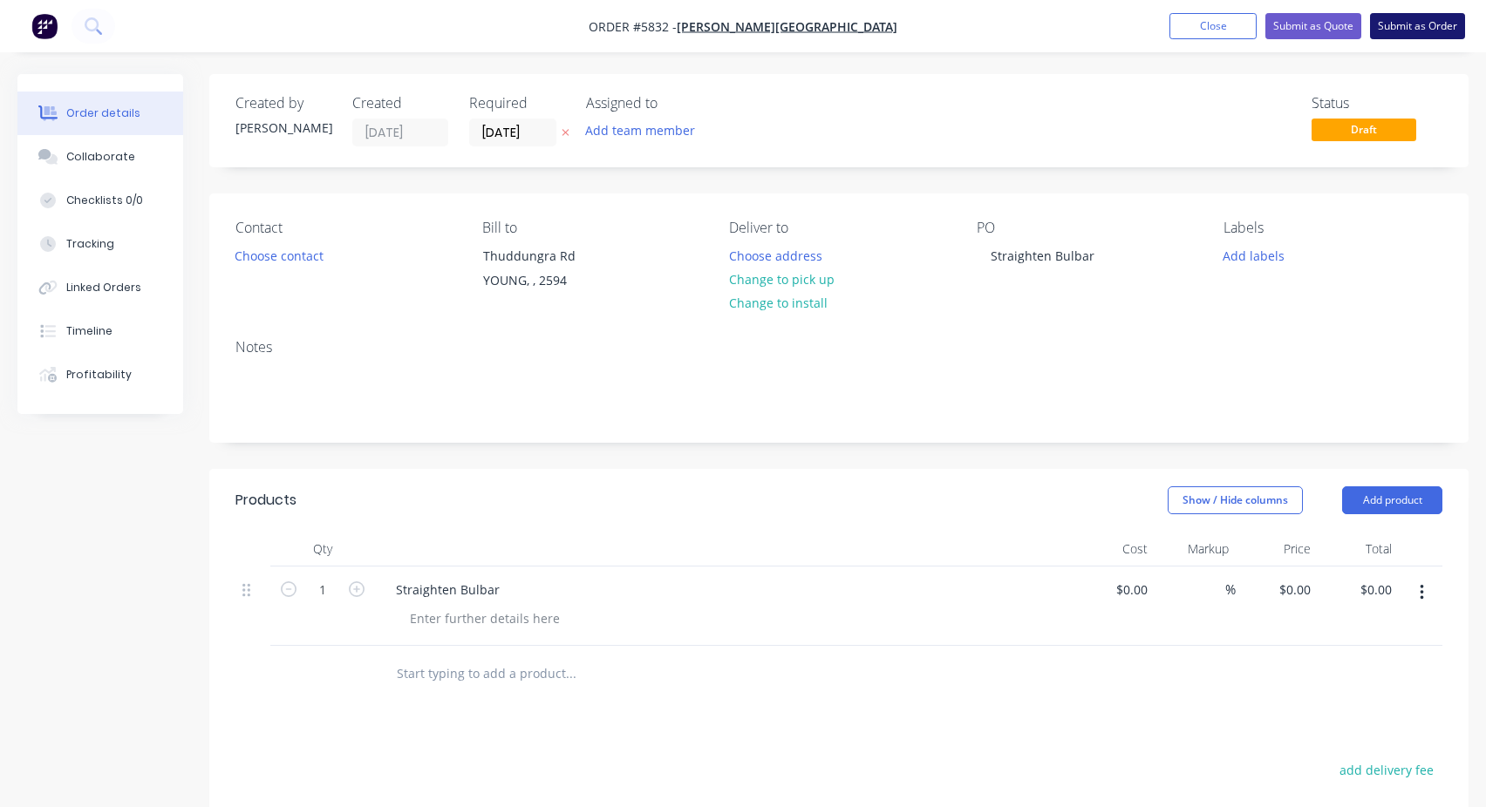
click at [1394, 23] on button "Submit as Order" at bounding box center [1417, 26] width 95 height 26
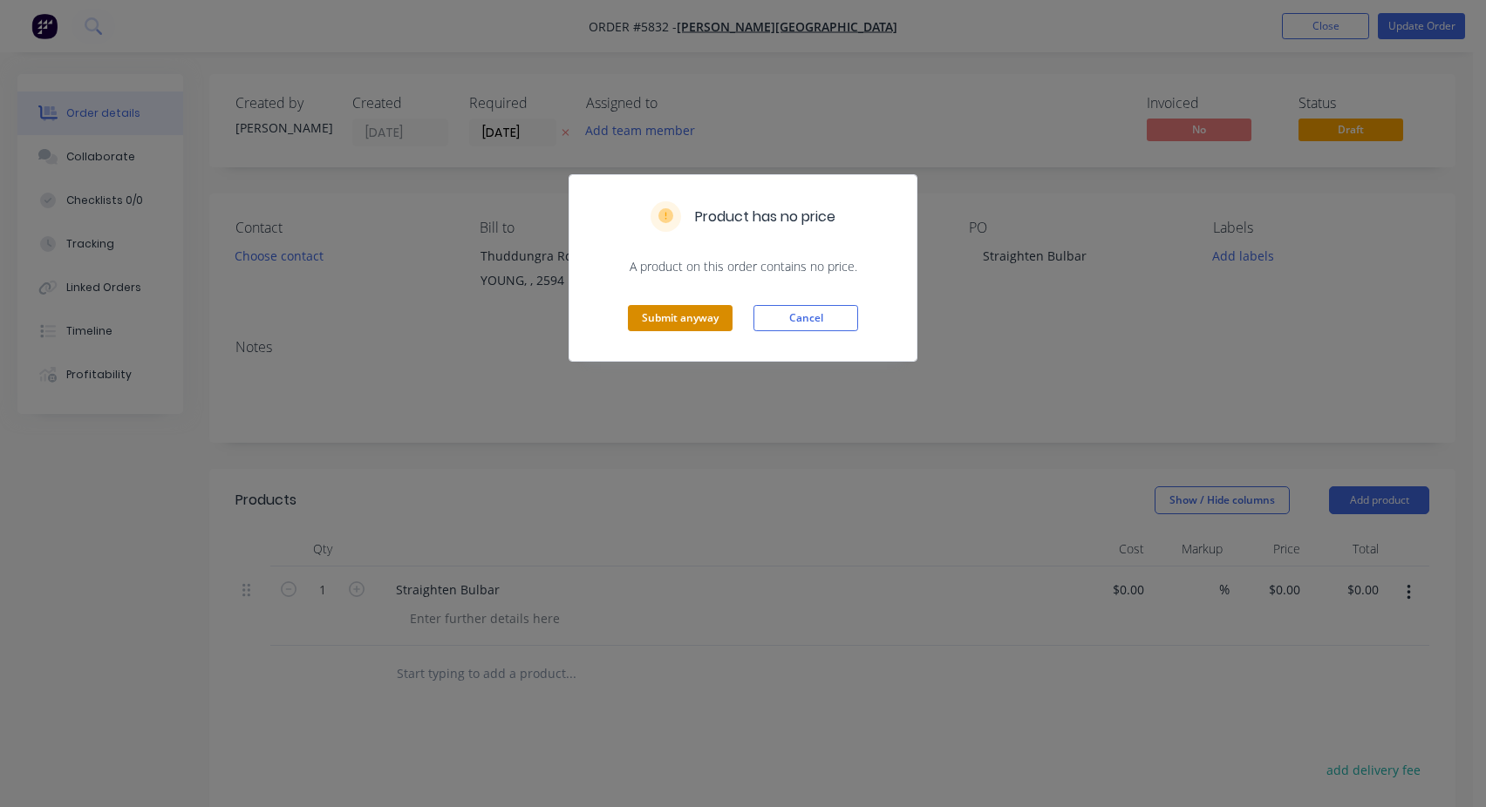
click at [657, 318] on button "Submit anyway" at bounding box center [680, 318] width 105 height 26
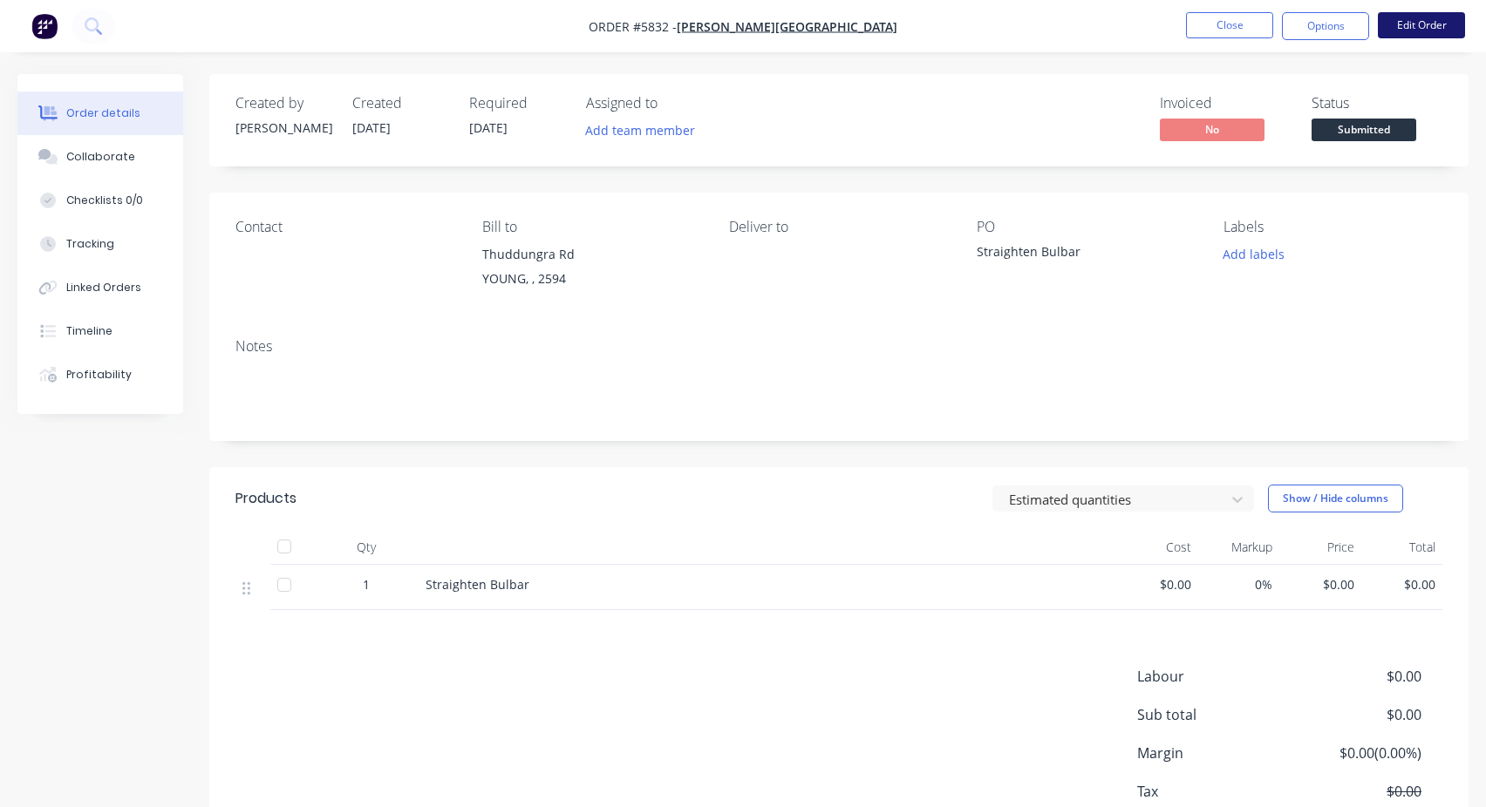
click at [1407, 29] on button "Edit Order" at bounding box center [1421, 25] width 87 height 26
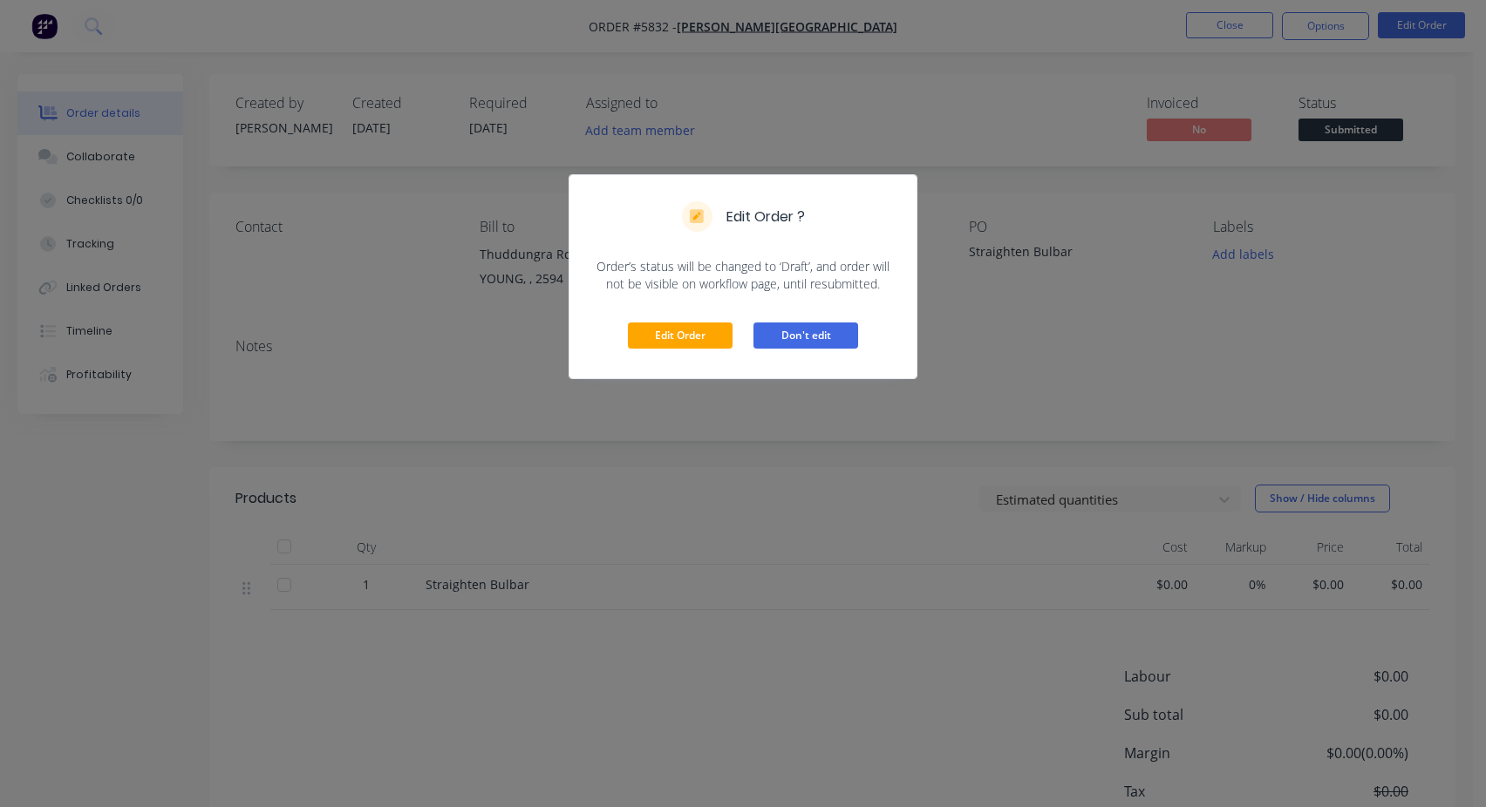
click at [830, 330] on button "Don't edit" at bounding box center [805, 336] width 105 height 26
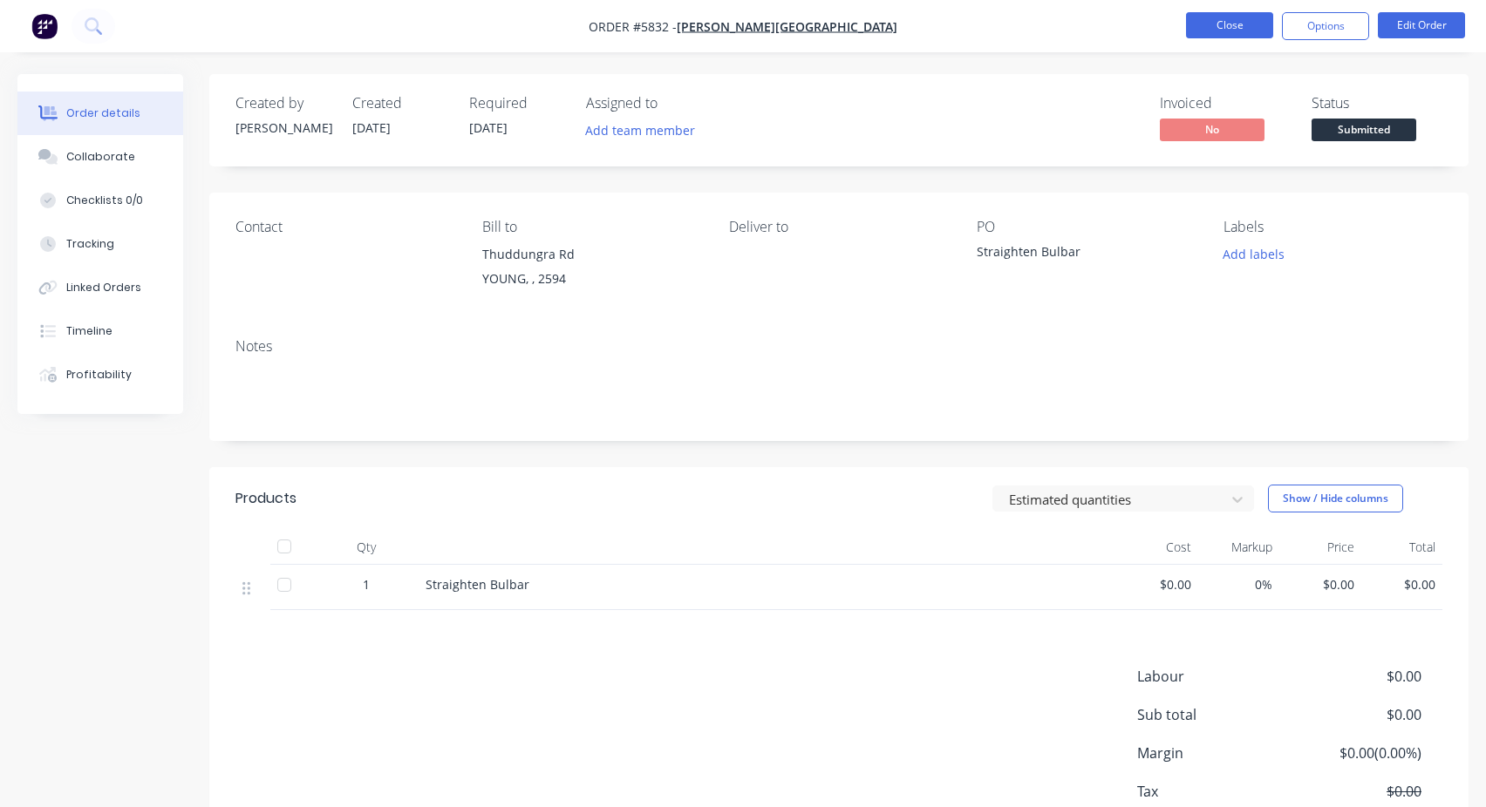
click at [1226, 32] on button "Close" at bounding box center [1229, 25] width 87 height 26
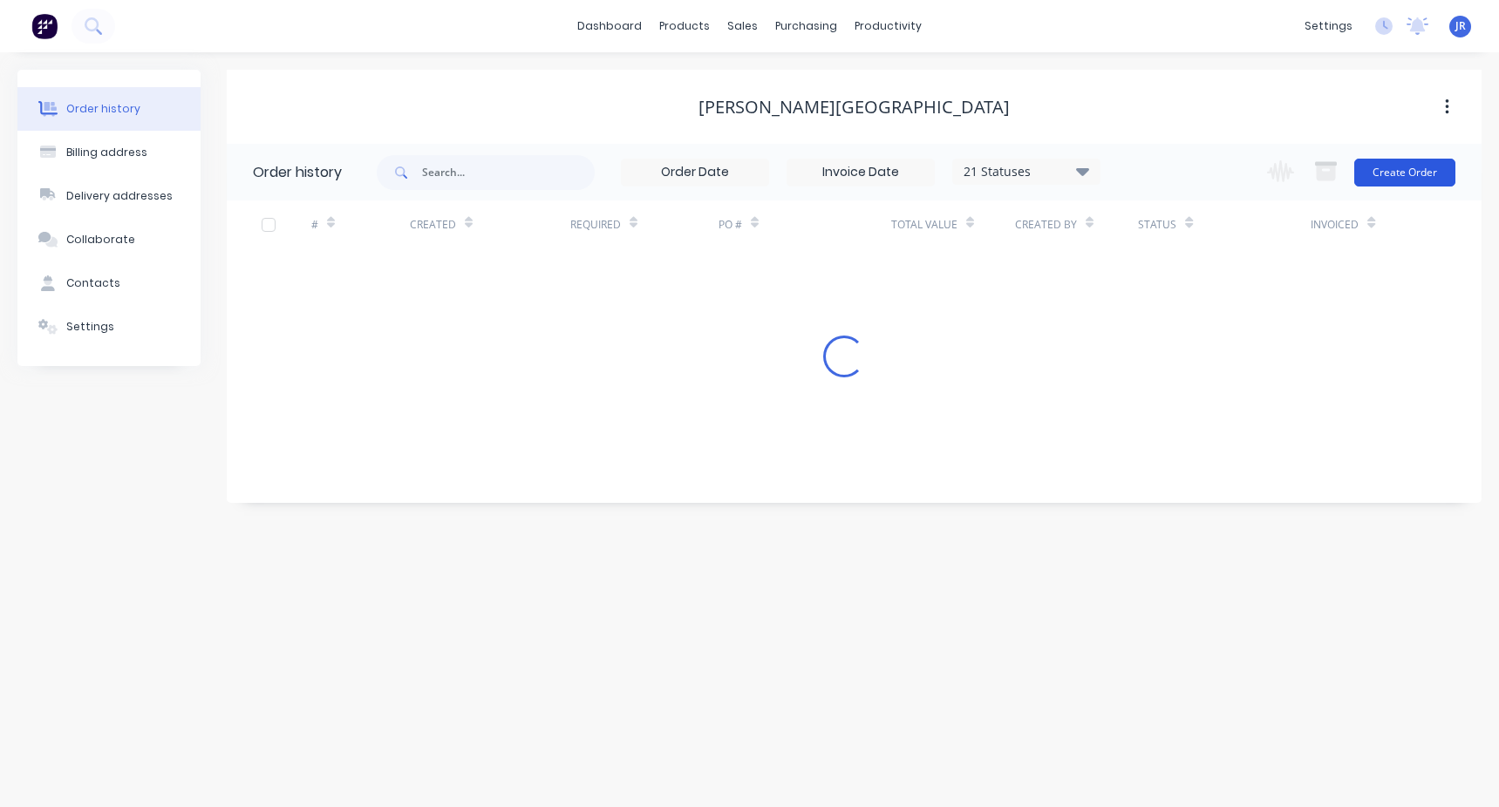
click at [1399, 173] on button "Create Order" at bounding box center [1404, 173] width 101 height 28
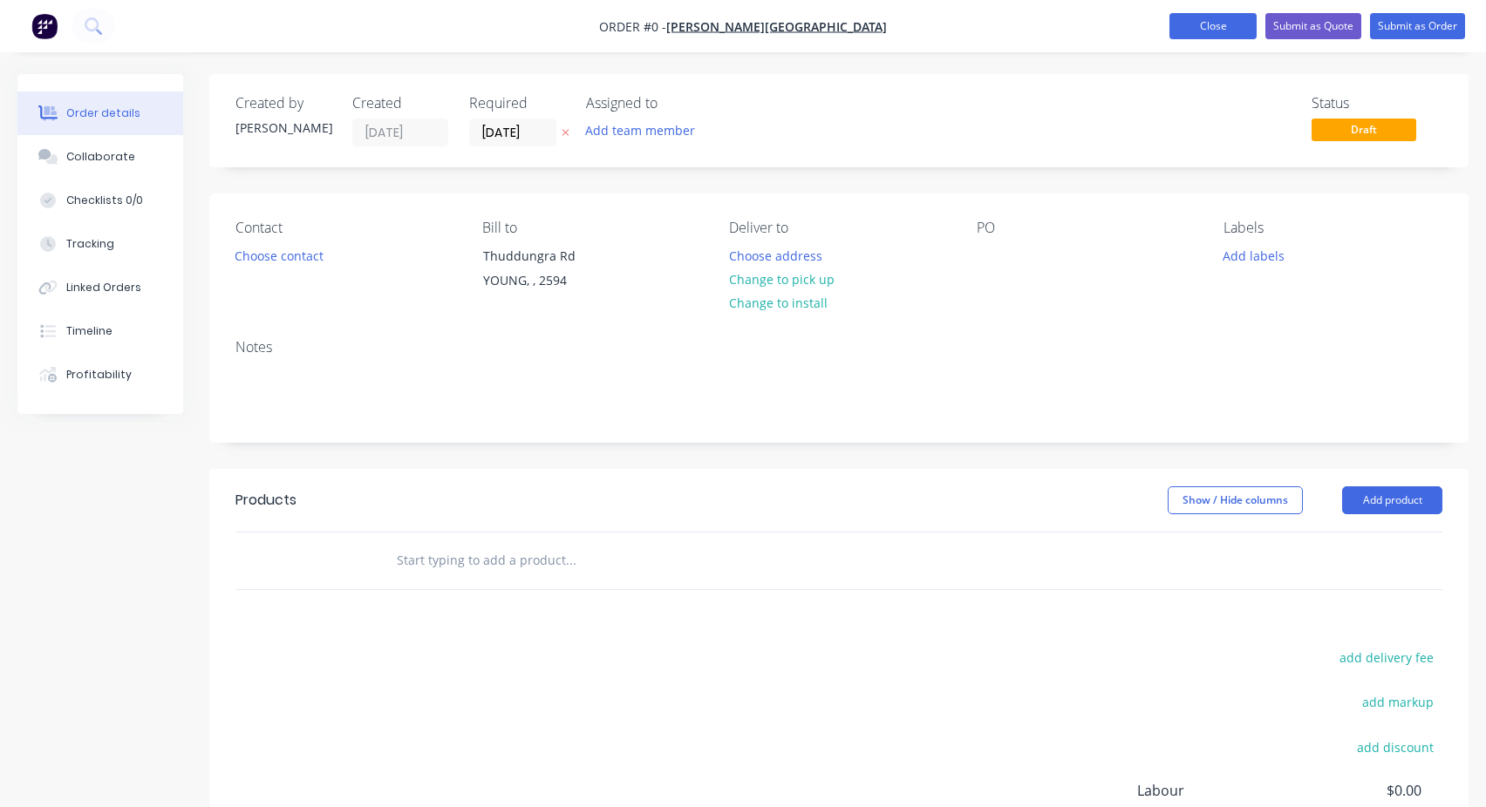
click at [1195, 32] on button "Close" at bounding box center [1212, 26] width 87 height 26
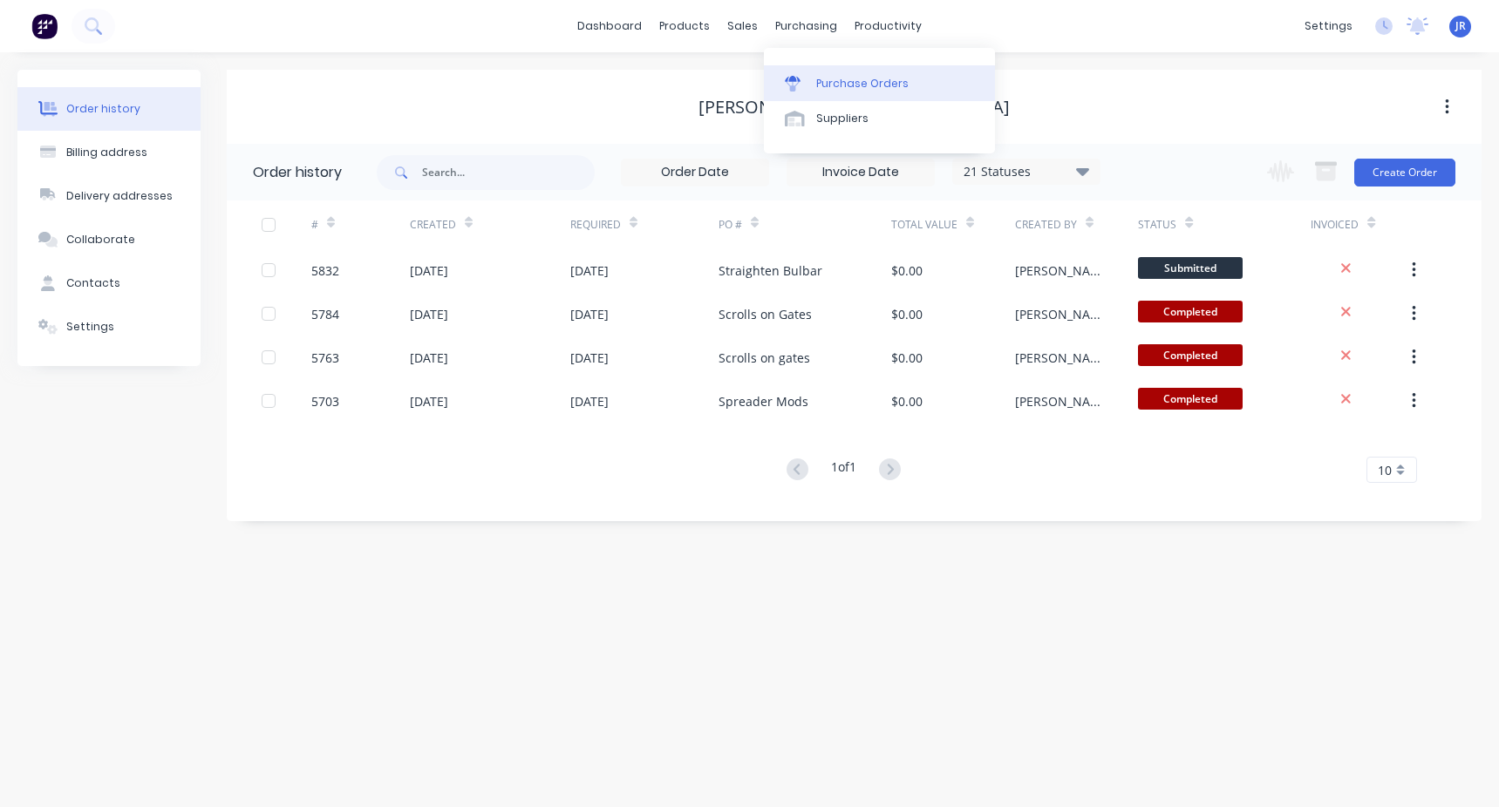
click at [794, 74] on link "Purchase Orders" at bounding box center [879, 82] width 231 height 35
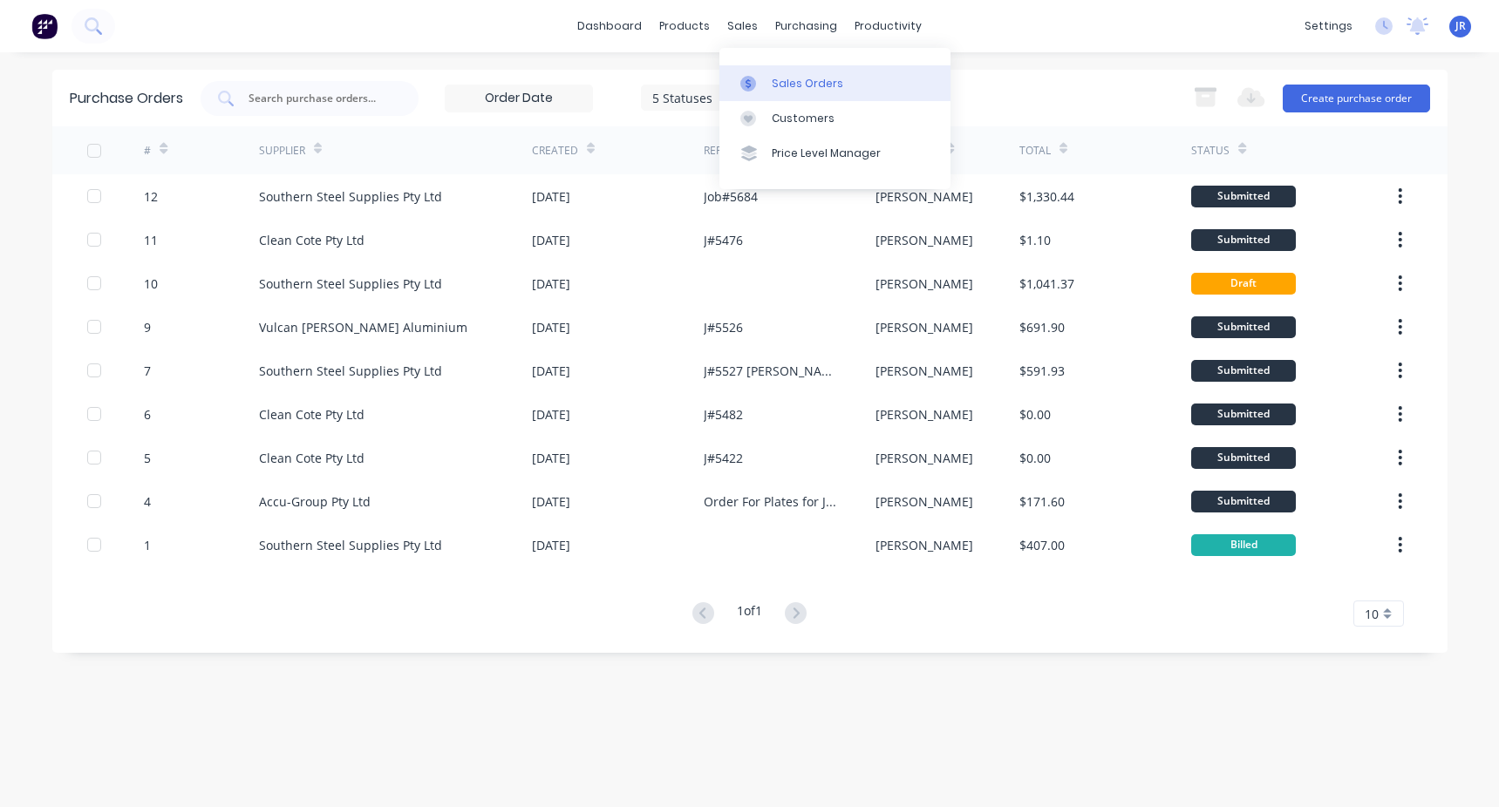
click at [770, 78] on link "Sales Orders" at bounding box center [834, 82] width 231 height 35
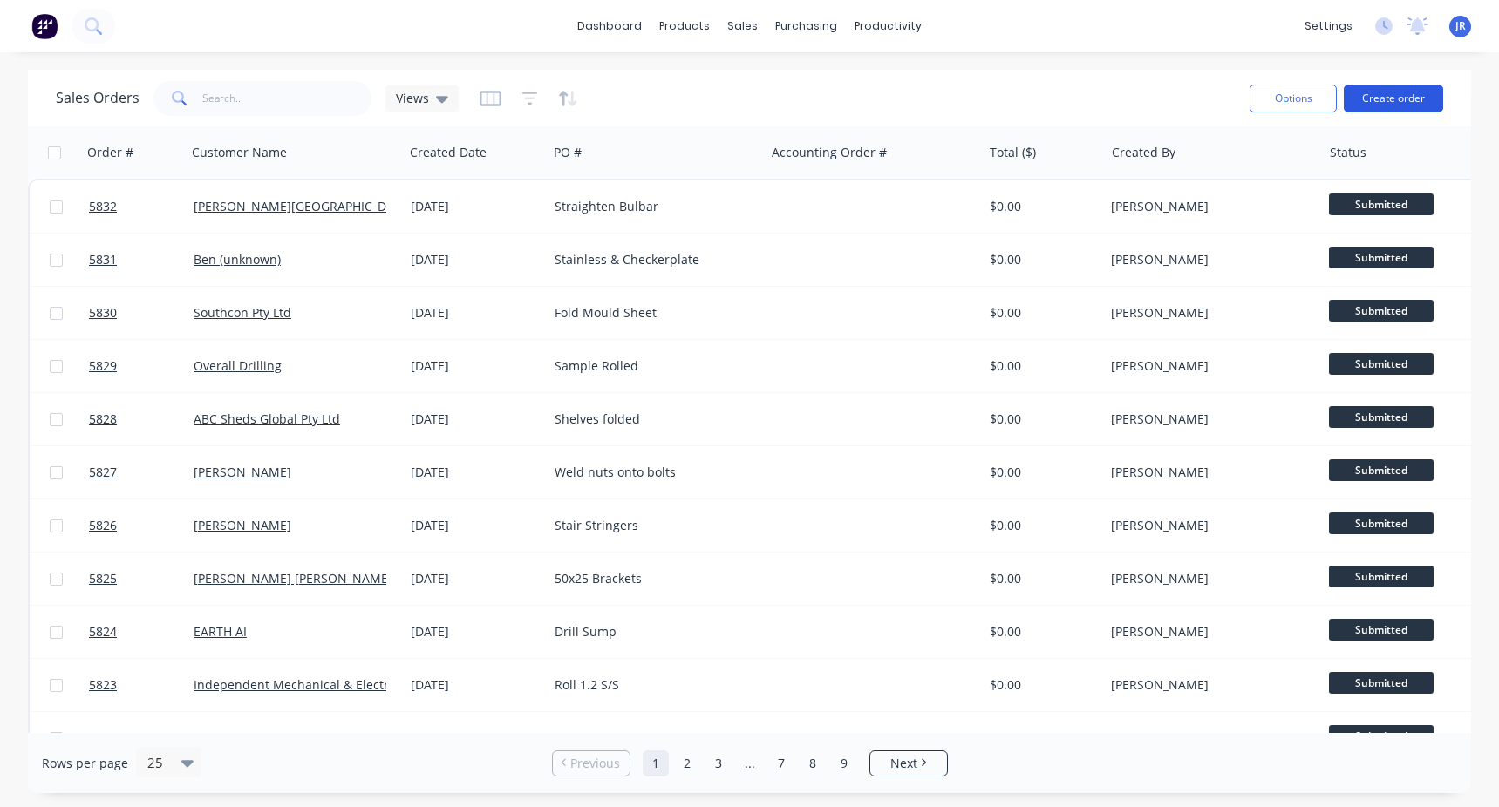
click at [1391, 106] on button "Create order" at bounding box center [1393, 99] width 99 height 28
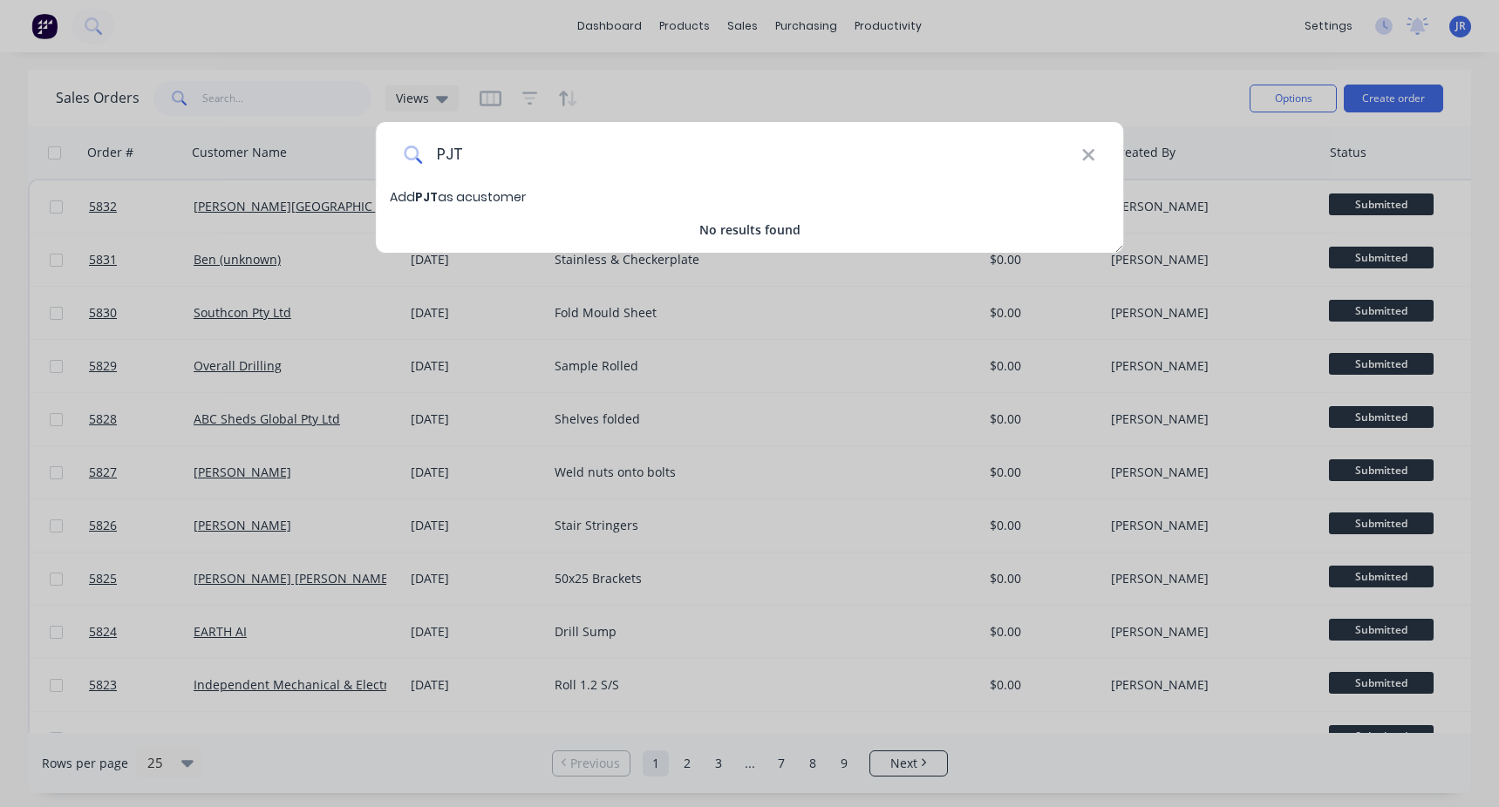
drag, startPoint x: 472, startPoint y: 150, endPoint x: 430, endPoint y: 159, distance: 42.8
click at [430, 159] on input "PJT" at bounding box center [751, 154] width 659 height 65
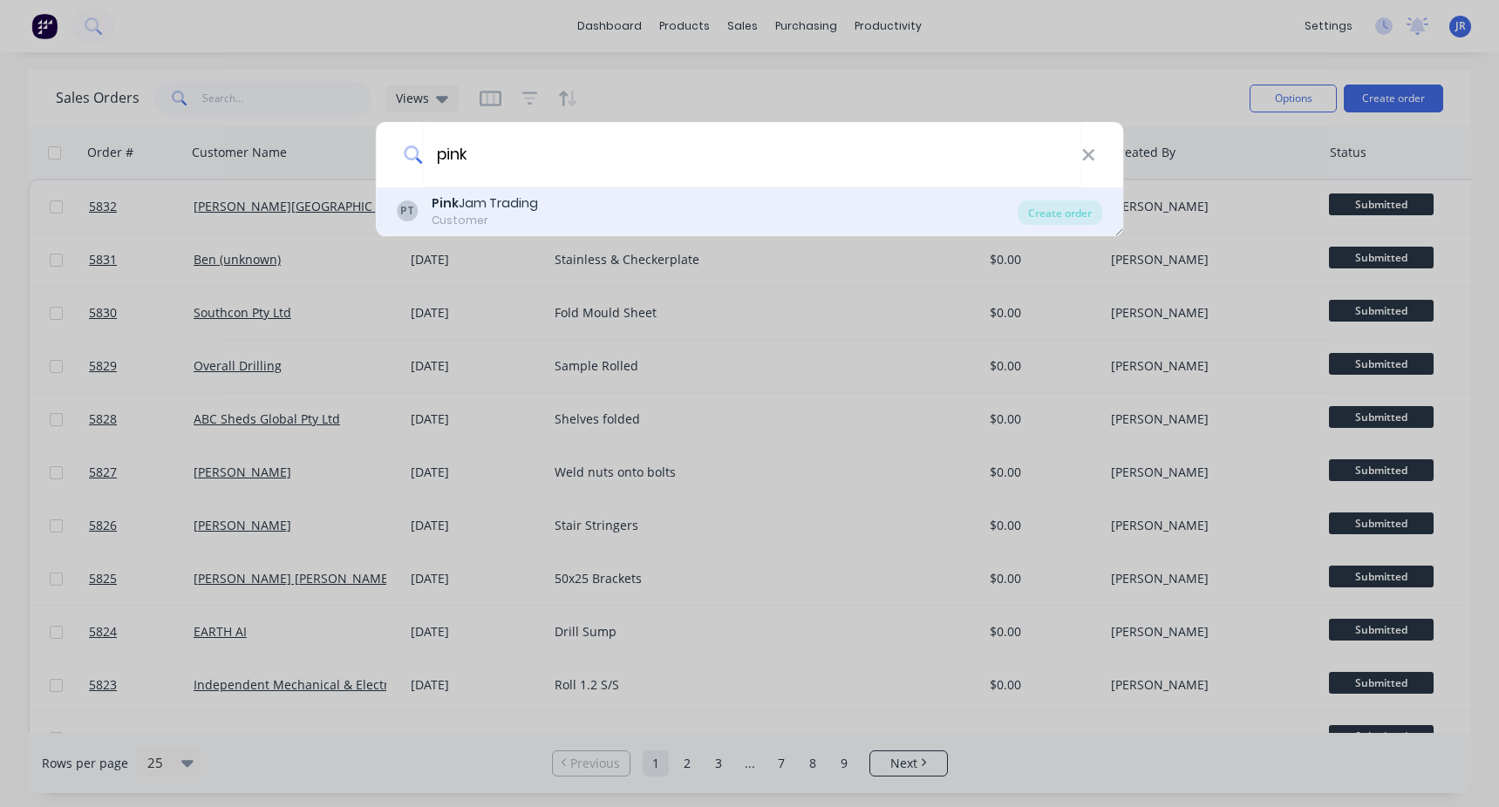
type input "pink"
click at [499, 210] on div "Pink Jam Trading" at bounding box center [485, 203] width 106 height 18
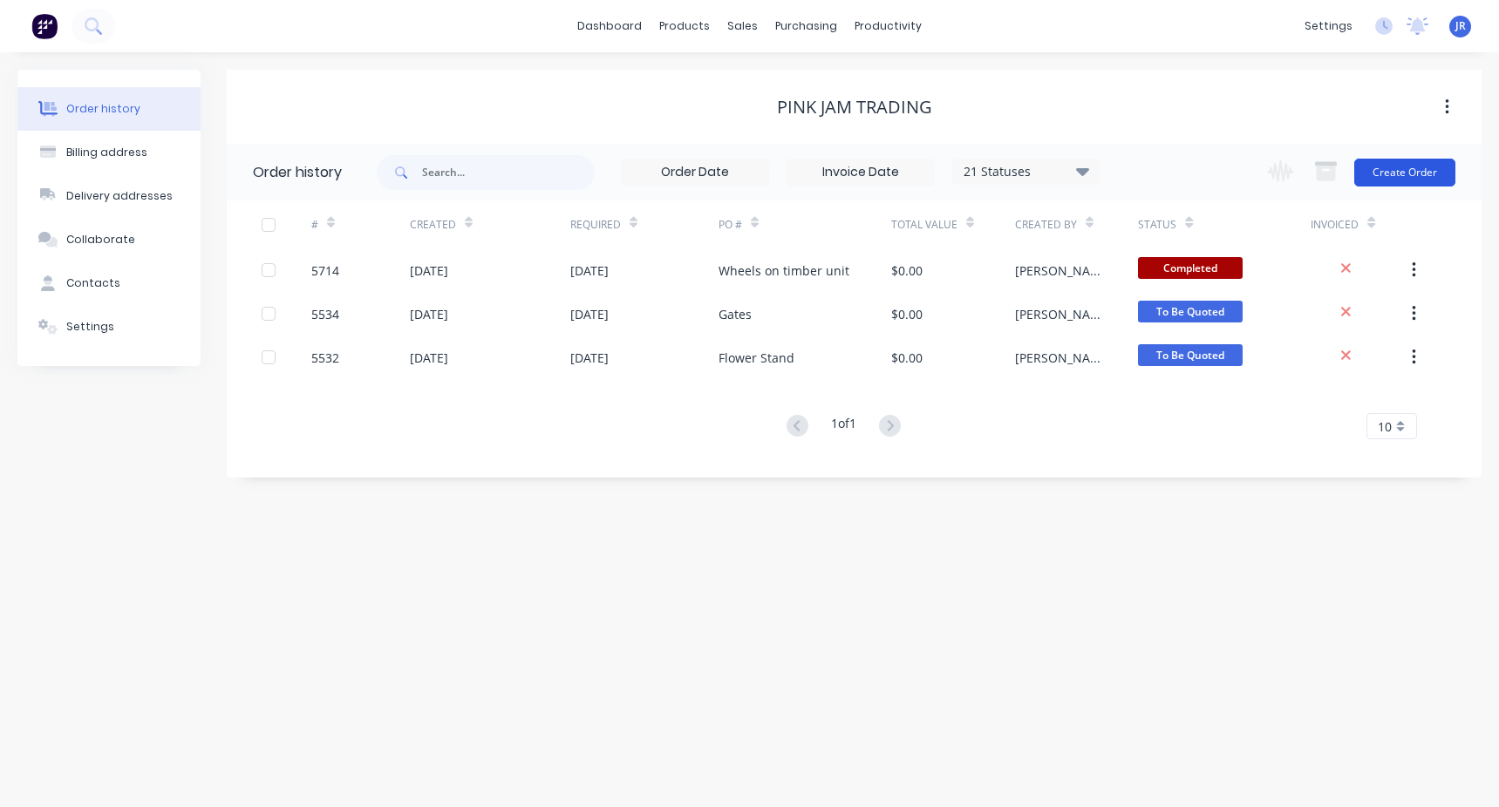
click at [1404, 182] on button "Create Order" at bounding box center [1404, 173] width 101 height 28
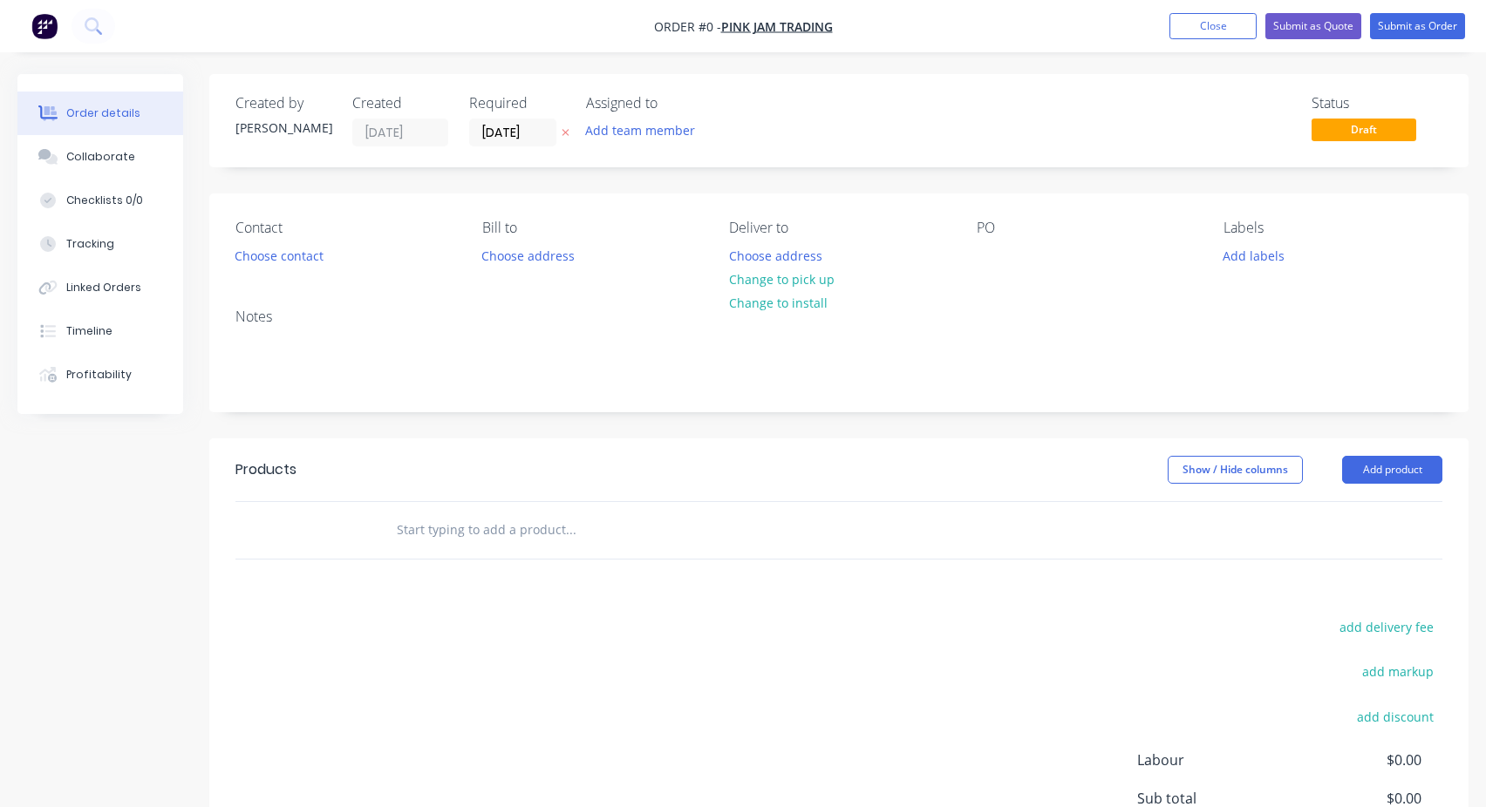
click at [453, 525] on input "text" at bounding box center [570, 530] width 349 height 35
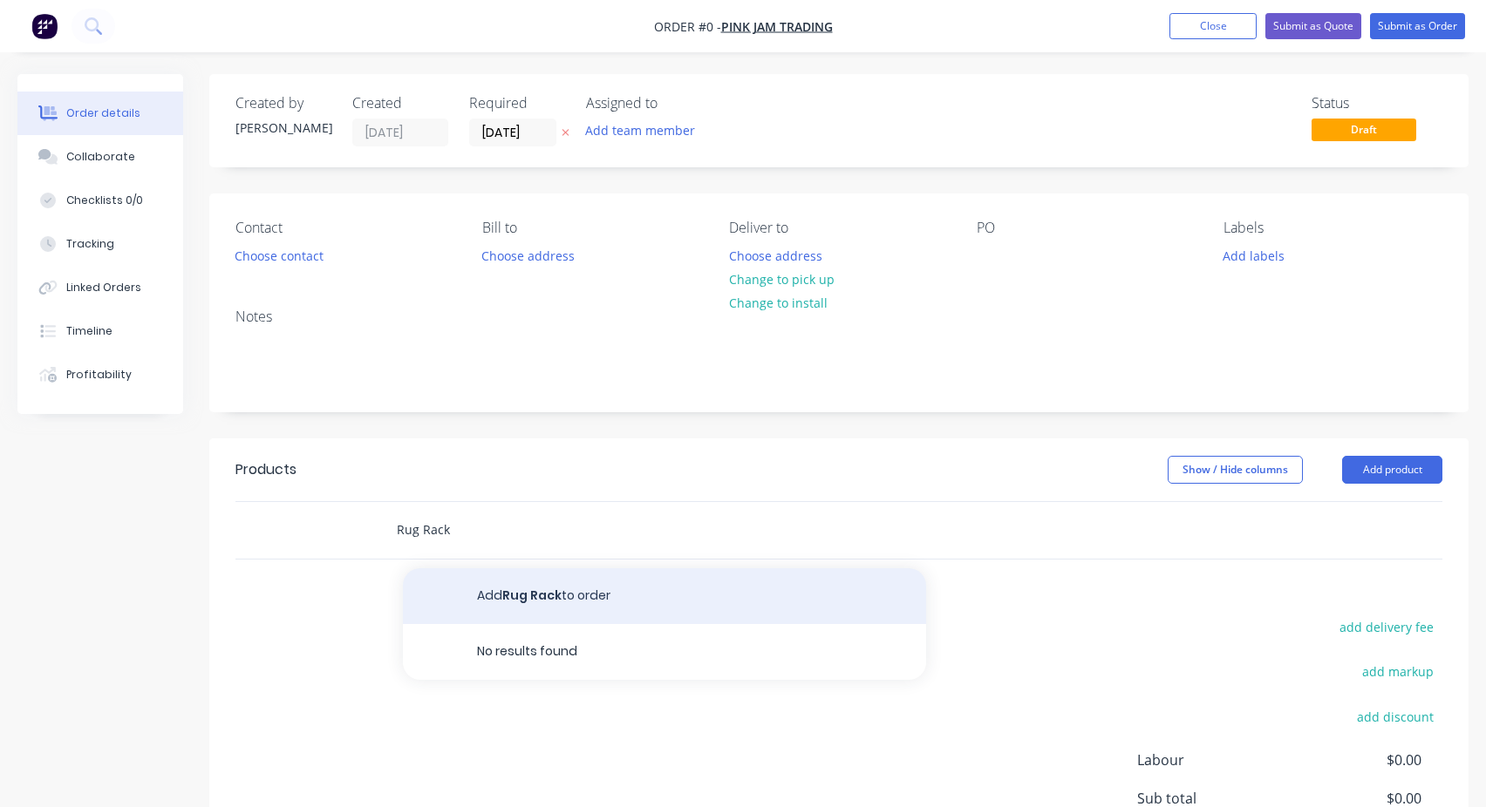
type input "Rug Rack"
click at [507, 608] on button "Add Rug Rack to order" at bounding box center [664, 597] width 523 height 56
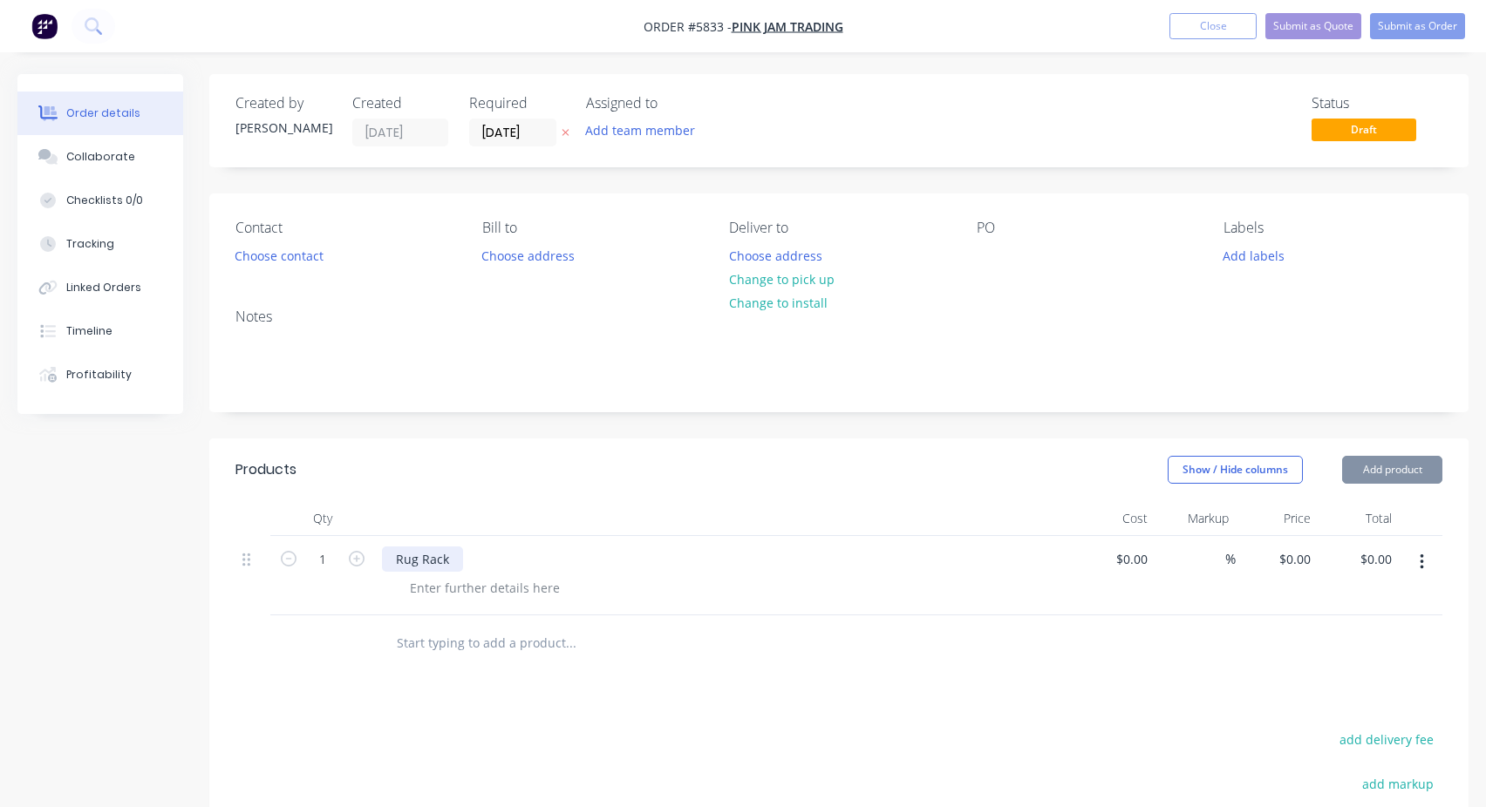
click at [427, 559] on div "Rug Rack" at bounding box center [422, 559] width 81 height 25
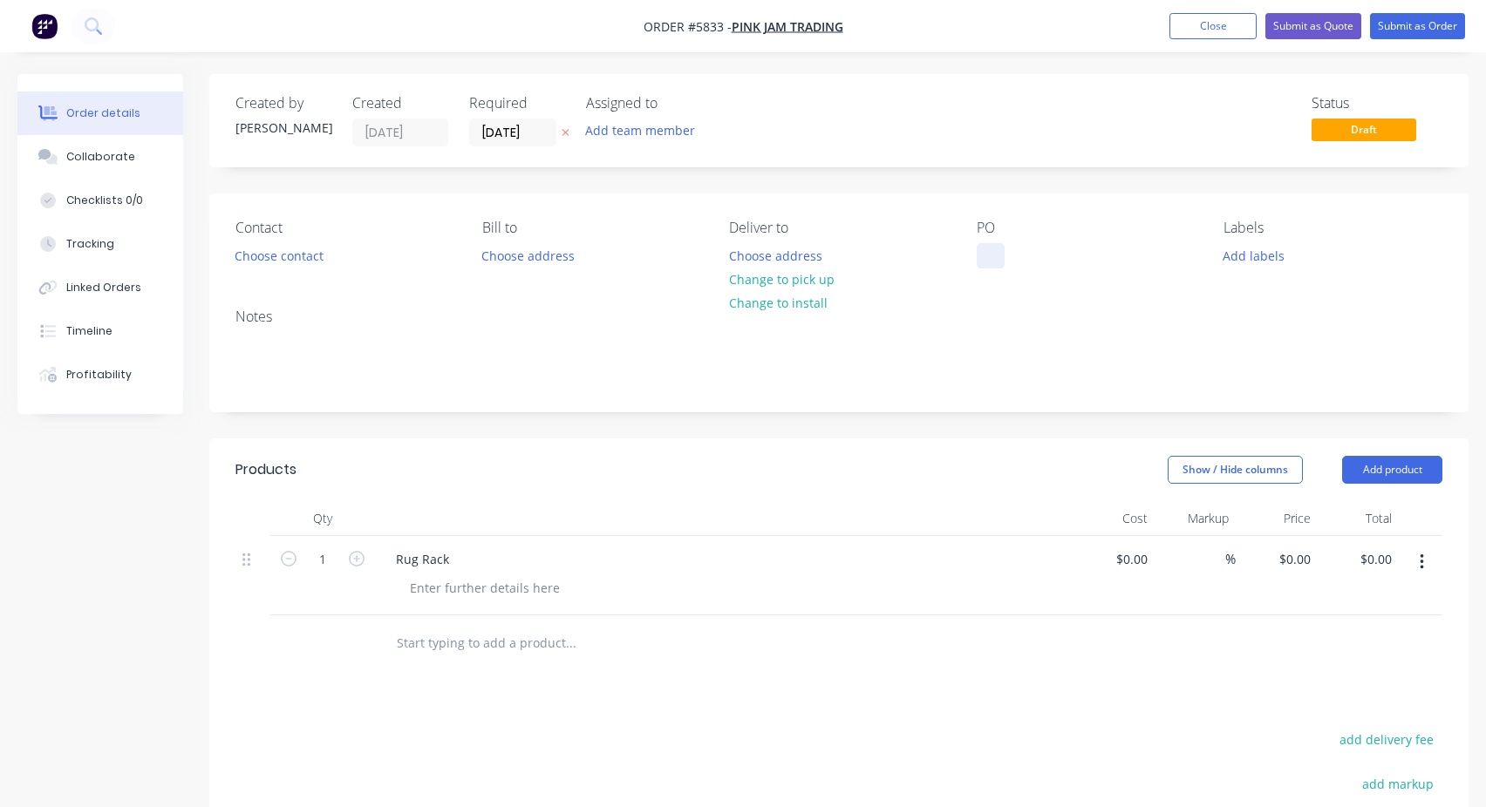
click at [996, 255] on div at bounding box center [991, 255] width 28 height 25
paste div
click at [1402, 32] on button "Submit as Order" at bounding box center [1417, 26] width 95 height 26
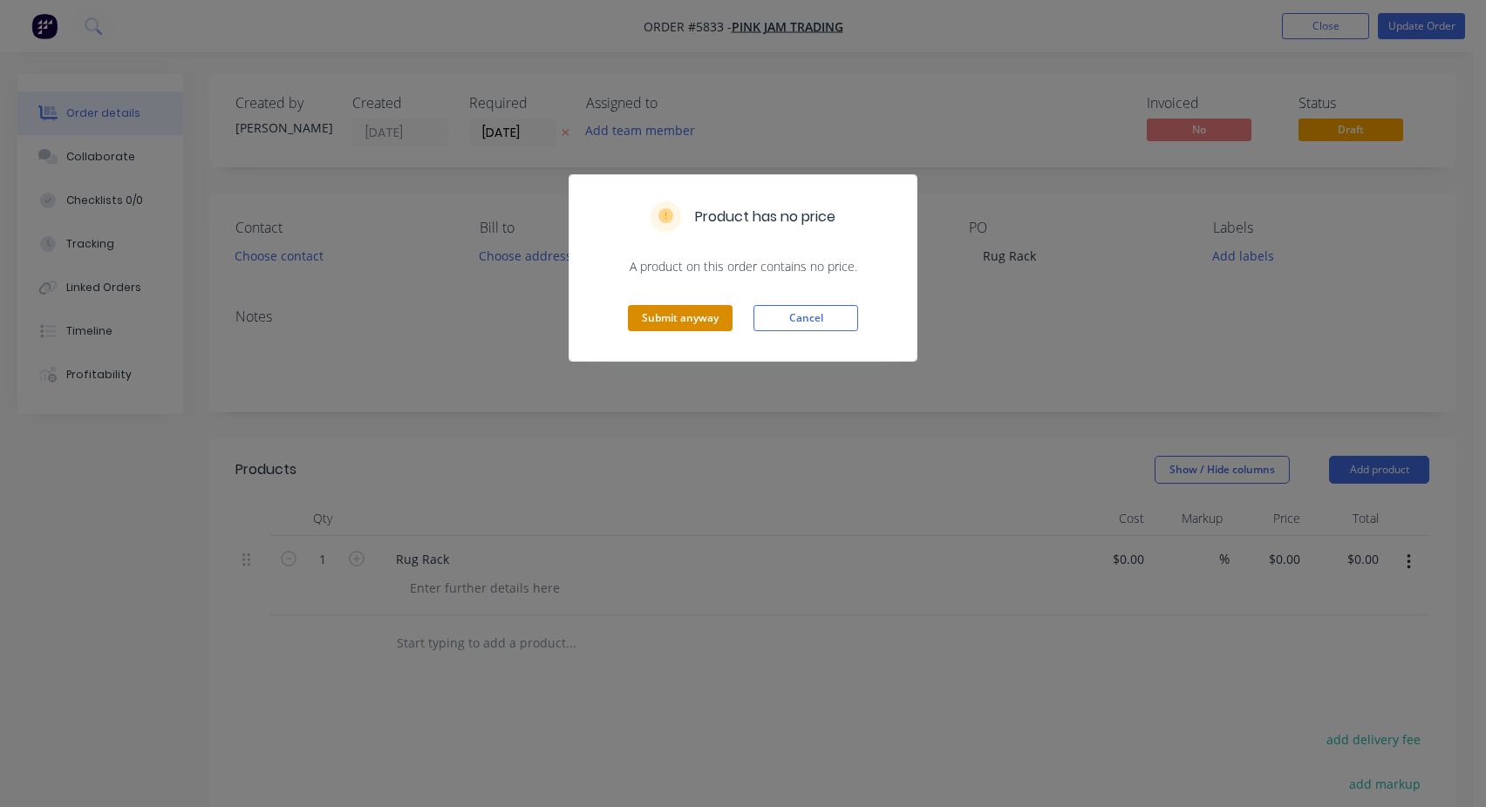
click at [700, 313] on button "Submit anyway" at bounding box center [680, 318] width 105 height 26
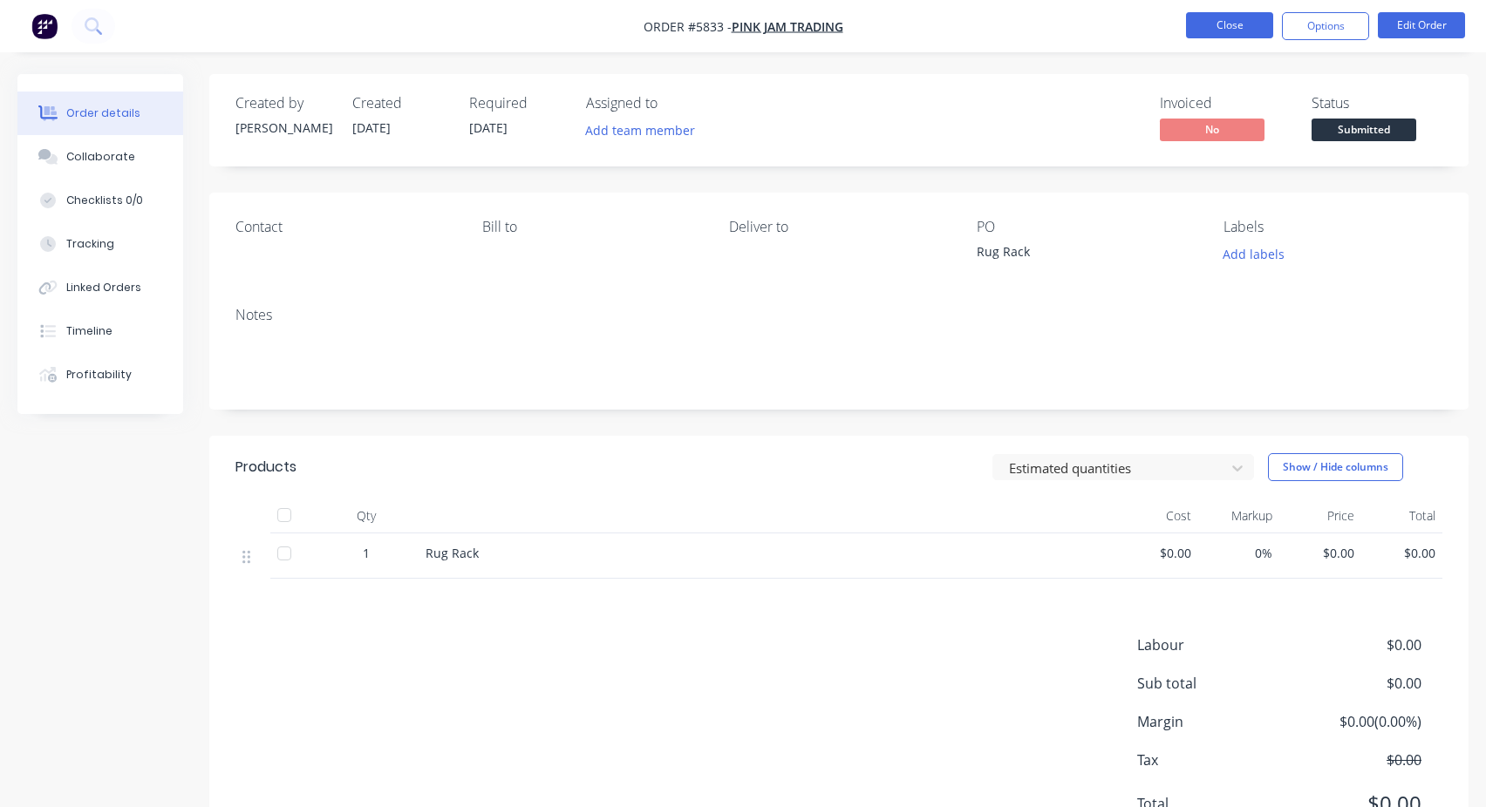
click at [1258, 27] on button "Close" at bounding box center [1229, 25] width 87 height 26
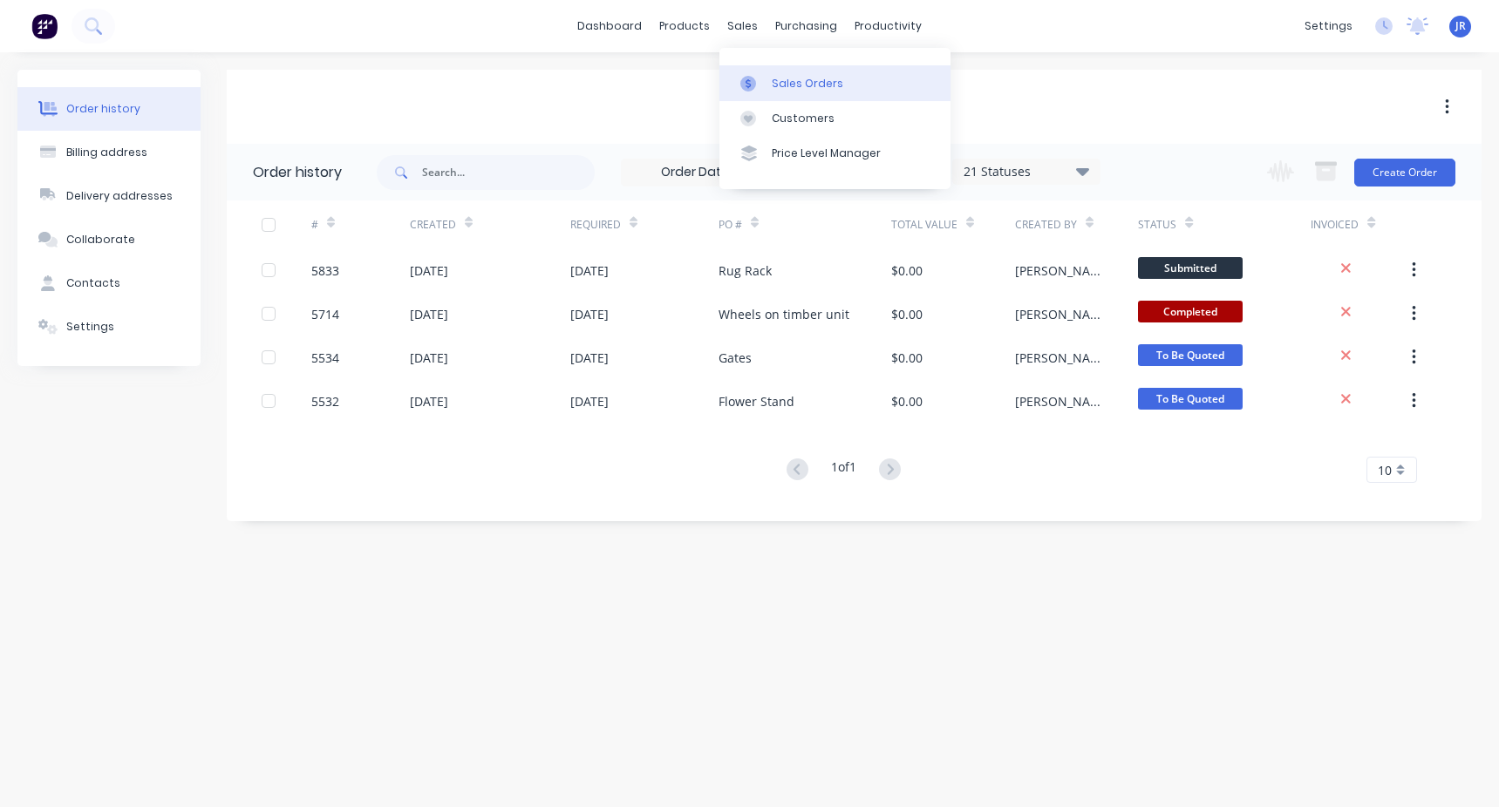
click at [764, 81] on div at bounding box center [753, 84] width 26 height 16
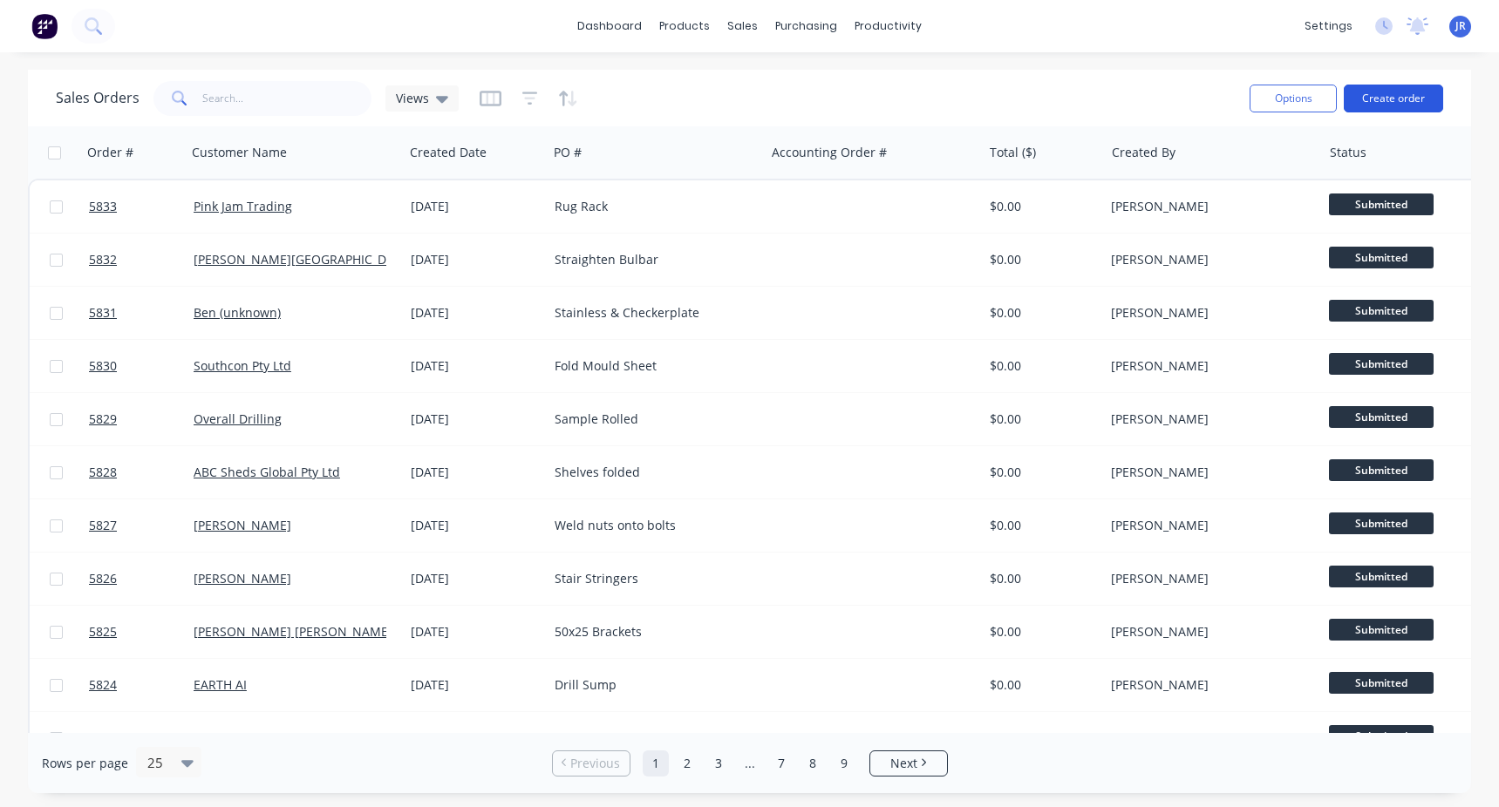
click at [1404, 104] on button "Create order" at bounding box center [1393, 99] width 99 height 28
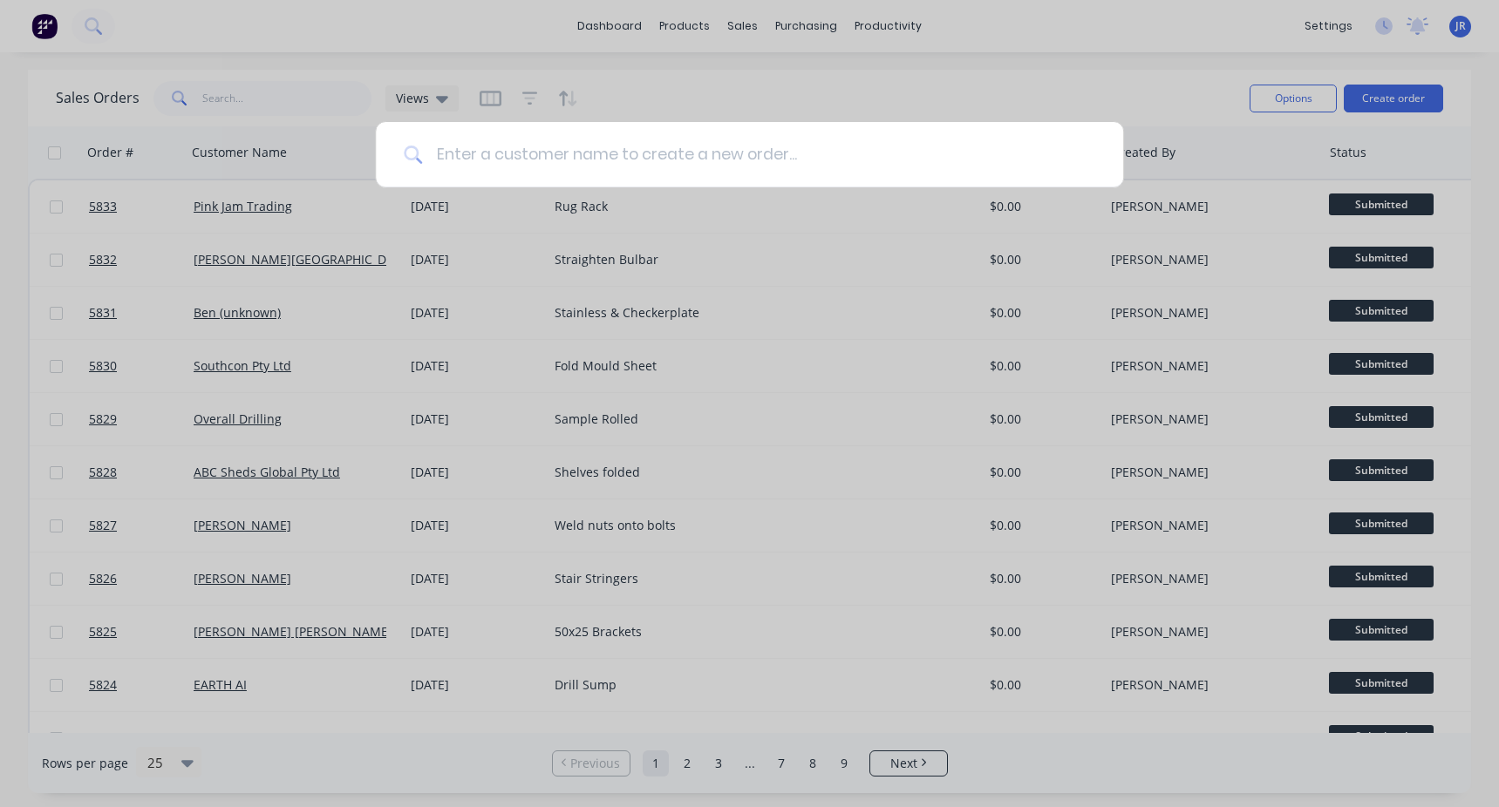
click at [660, 166] on input at bounding box center [758, 154] width 673 height 65
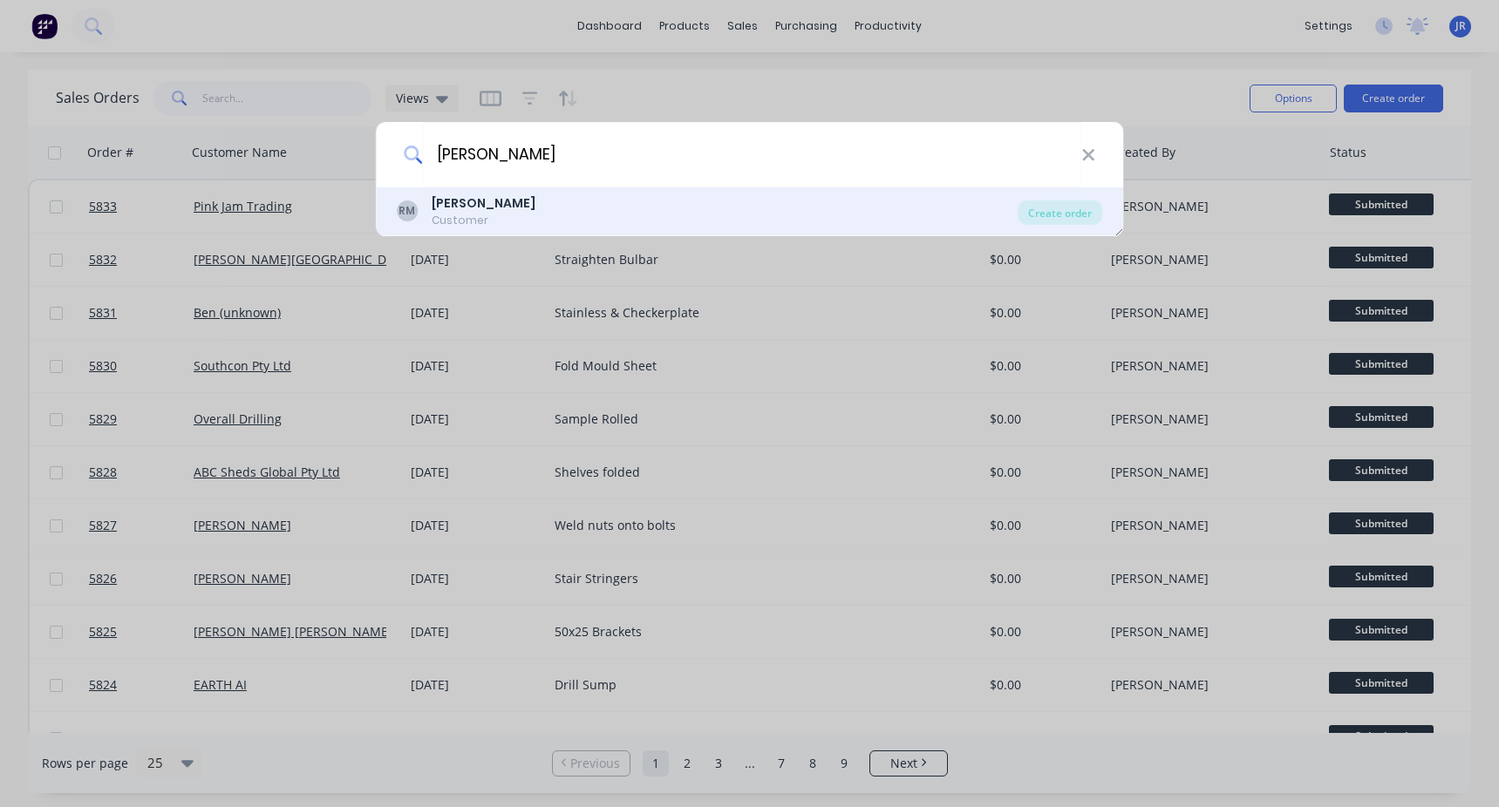
type input "[PERSON_NAME]"
click at [507, 232] on div "[PERSON_NAME] [PERSON_NAME] Customer Create order" at bounding box center [750, 211] width 748 height 49
click at [499, 228] on div "Customer" at bounding box center [484, 221] width 104 height 16
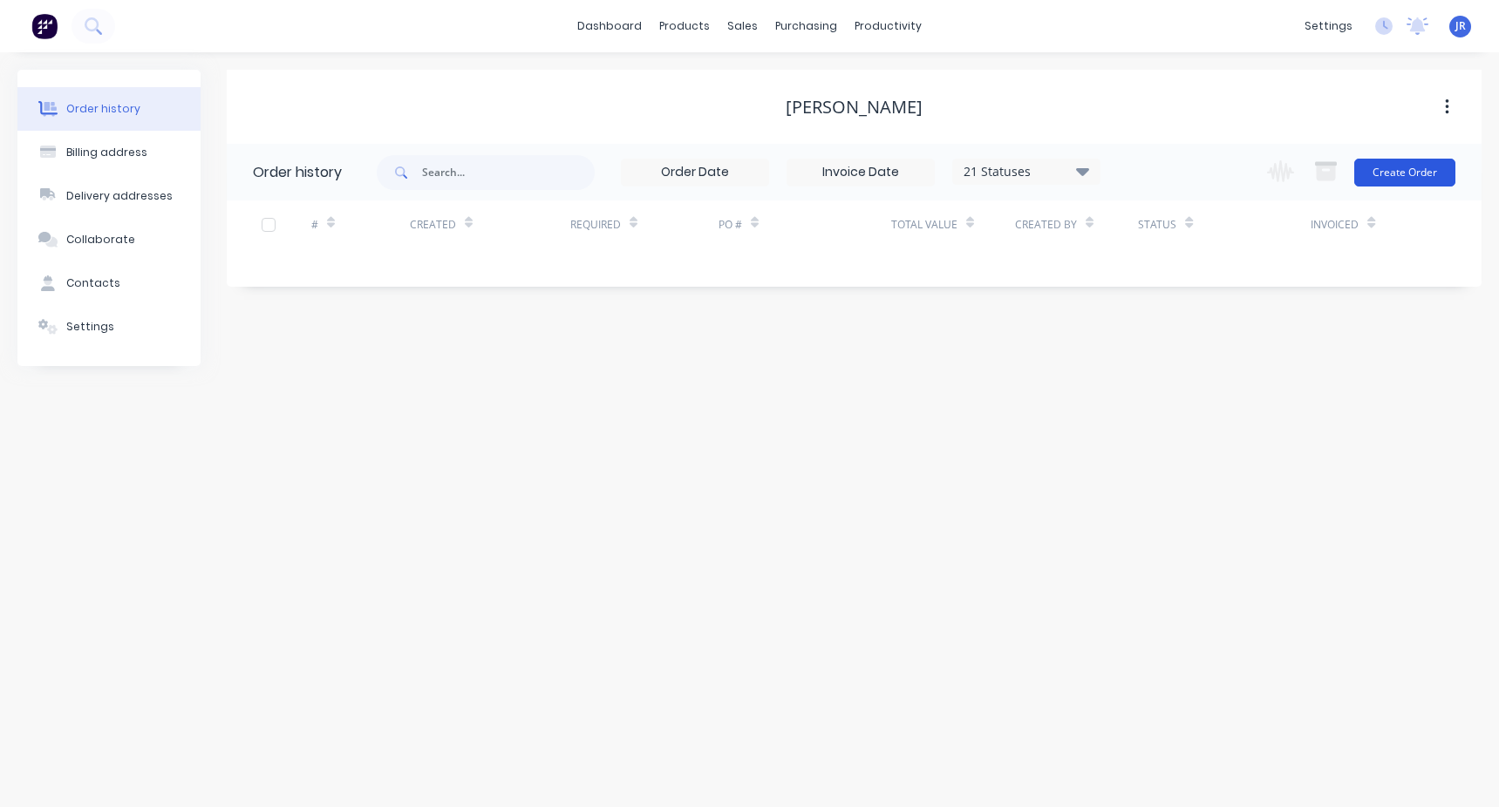
click at [1415, 179] on button "Create Order" at bounding box center [1404, 173] width 101 height 28
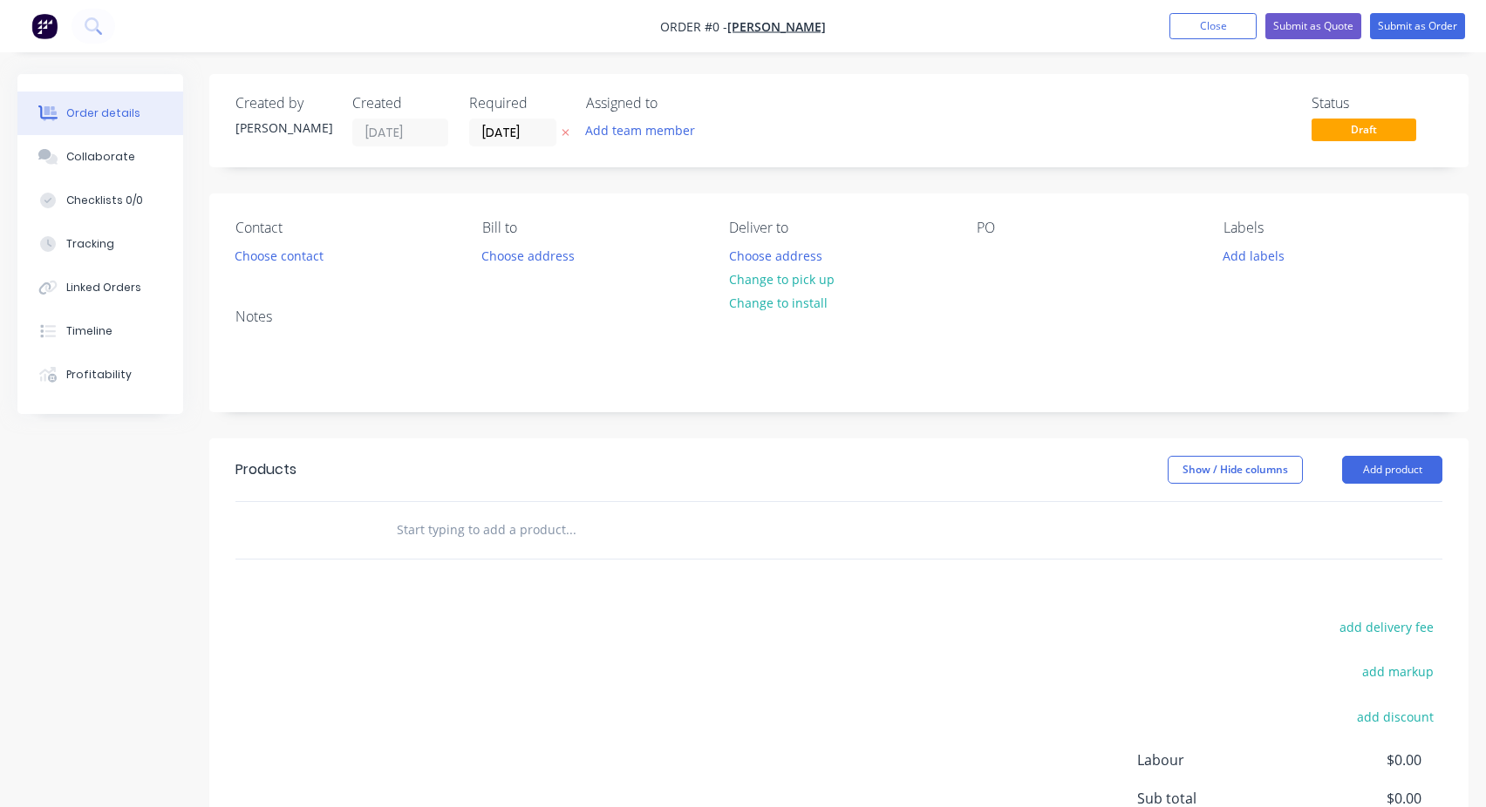
click at [493, 543] on input "text" at bounding box center [570, 530] width 349 height 35
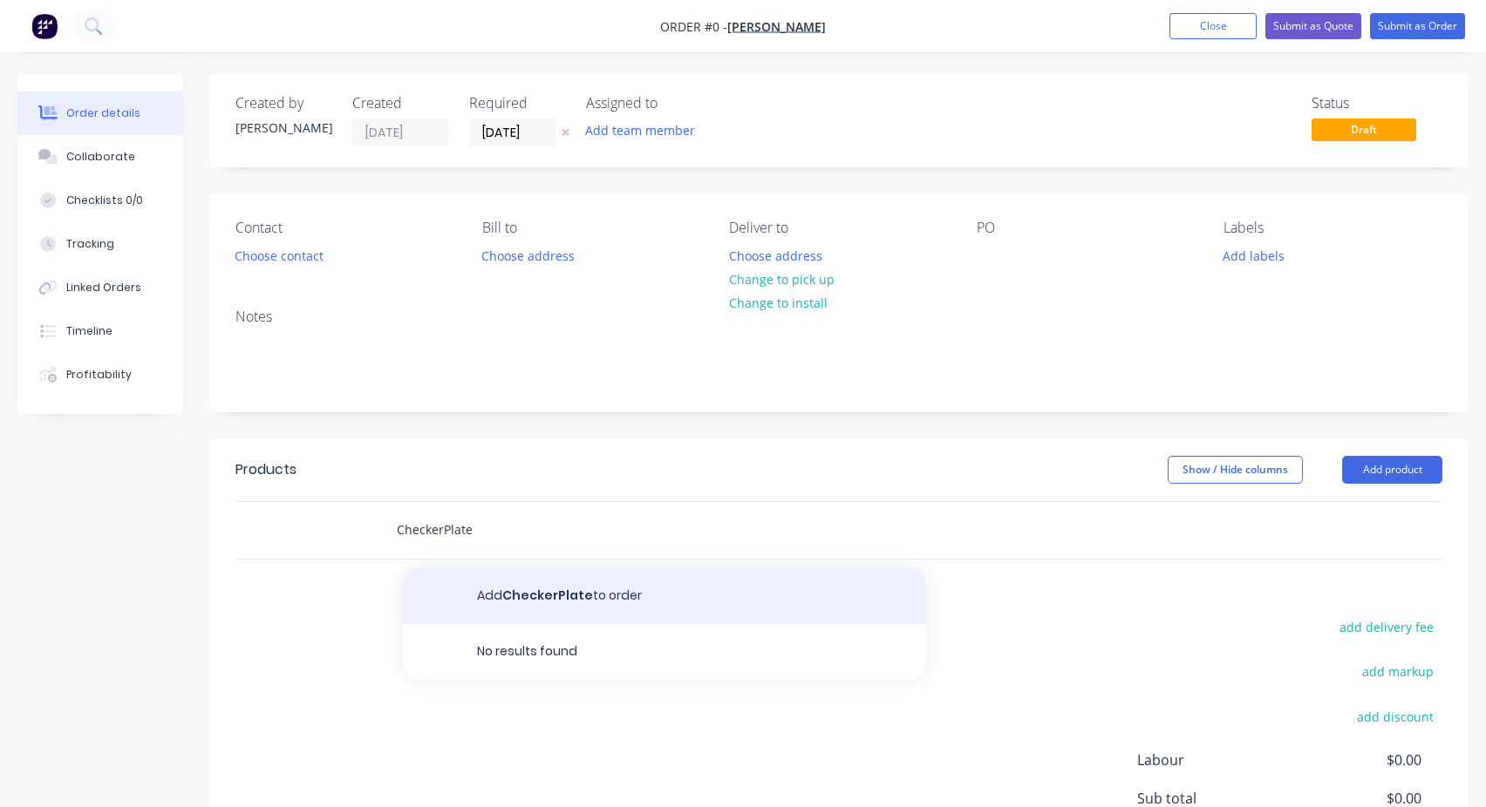
type input "CheckerPlate"
click at [496, 603] on button "Add CheckerPlate to order" at bounding box center [664, 597] width 523 height 56
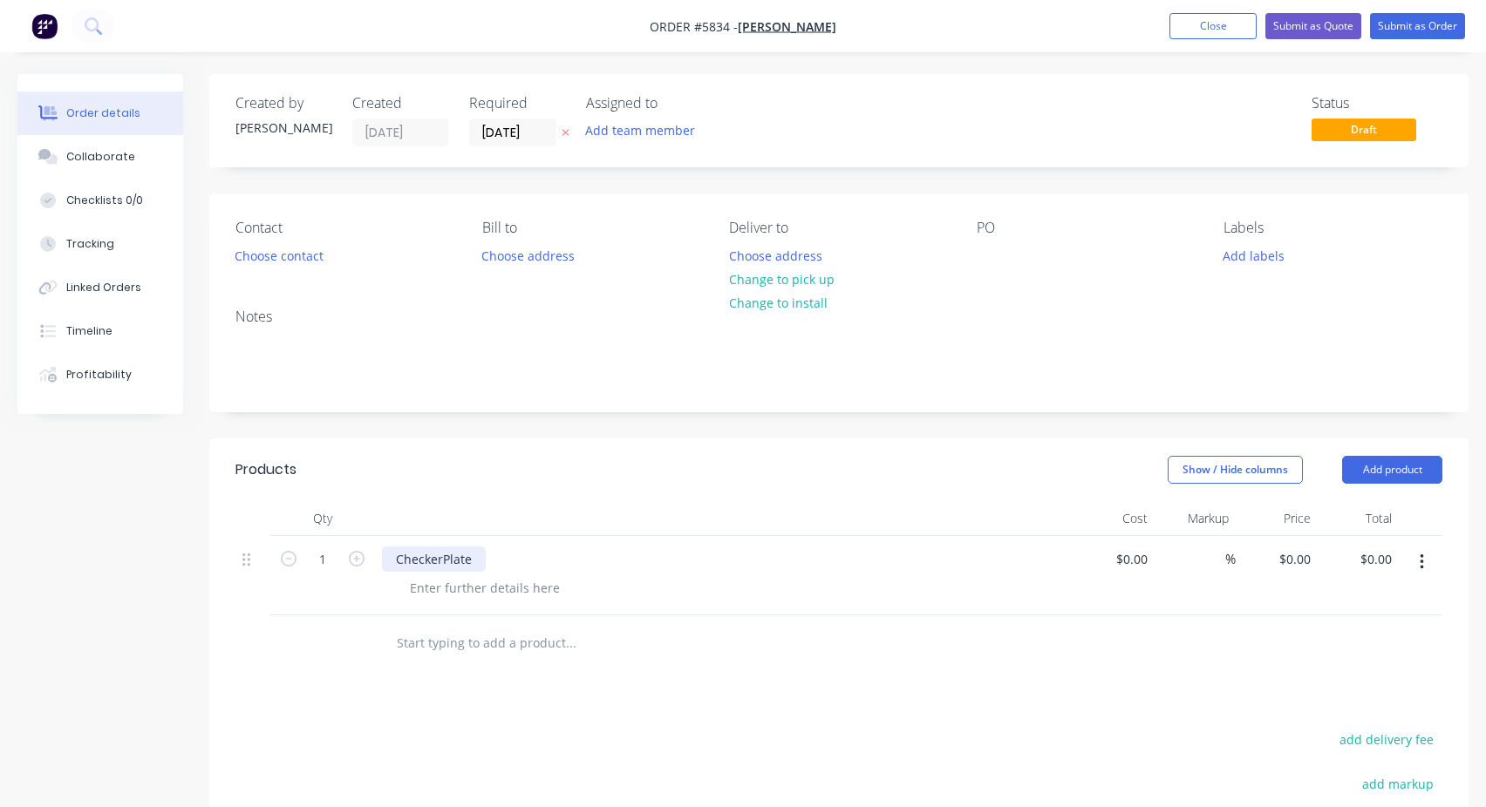
click at [446, 556] on div "CheckerPlate" at bounding box center [434, 559] width 104 height 25
copy div "CheckerPlate"
click at [965, 256] on div "Contact Choose contact [PERSON_NAME] to Choose address Deliver to Choose addres…" at bounding box center [838, 244] width 1259 height 101
click at [986, 251] on div at bounding box center [991, 255] width 28 height 25
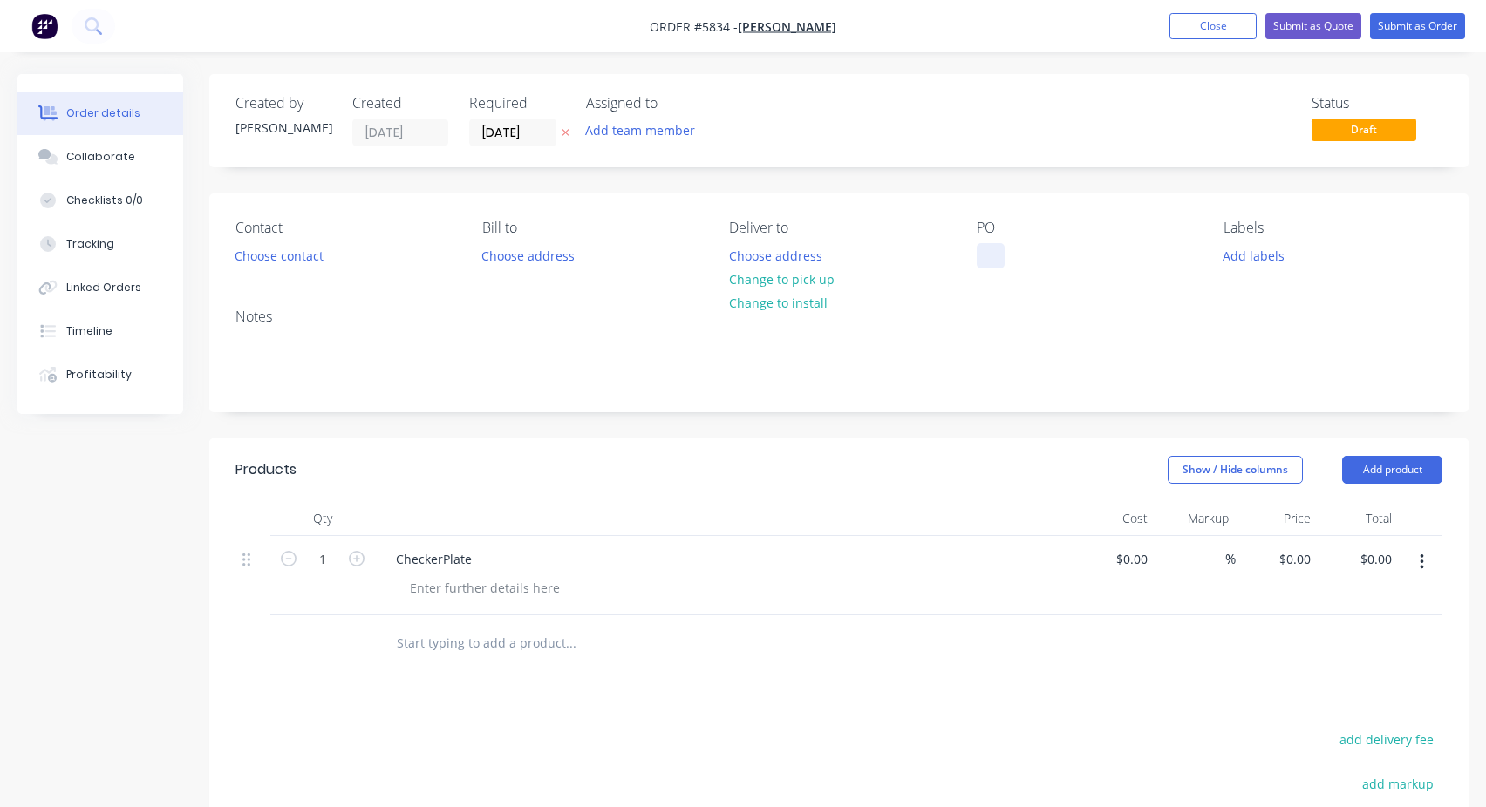
paste div
click at [1107, 185] on div "Created by [PERSON_NAME] Created [DATE] Required [DATE] Assigned to Add team me…" at bounding box center [838, 582] width 1259 height 1017
click at [1402, 23] on button "Submit as Order" at bounding box center [1417, 26] width 95 height 26
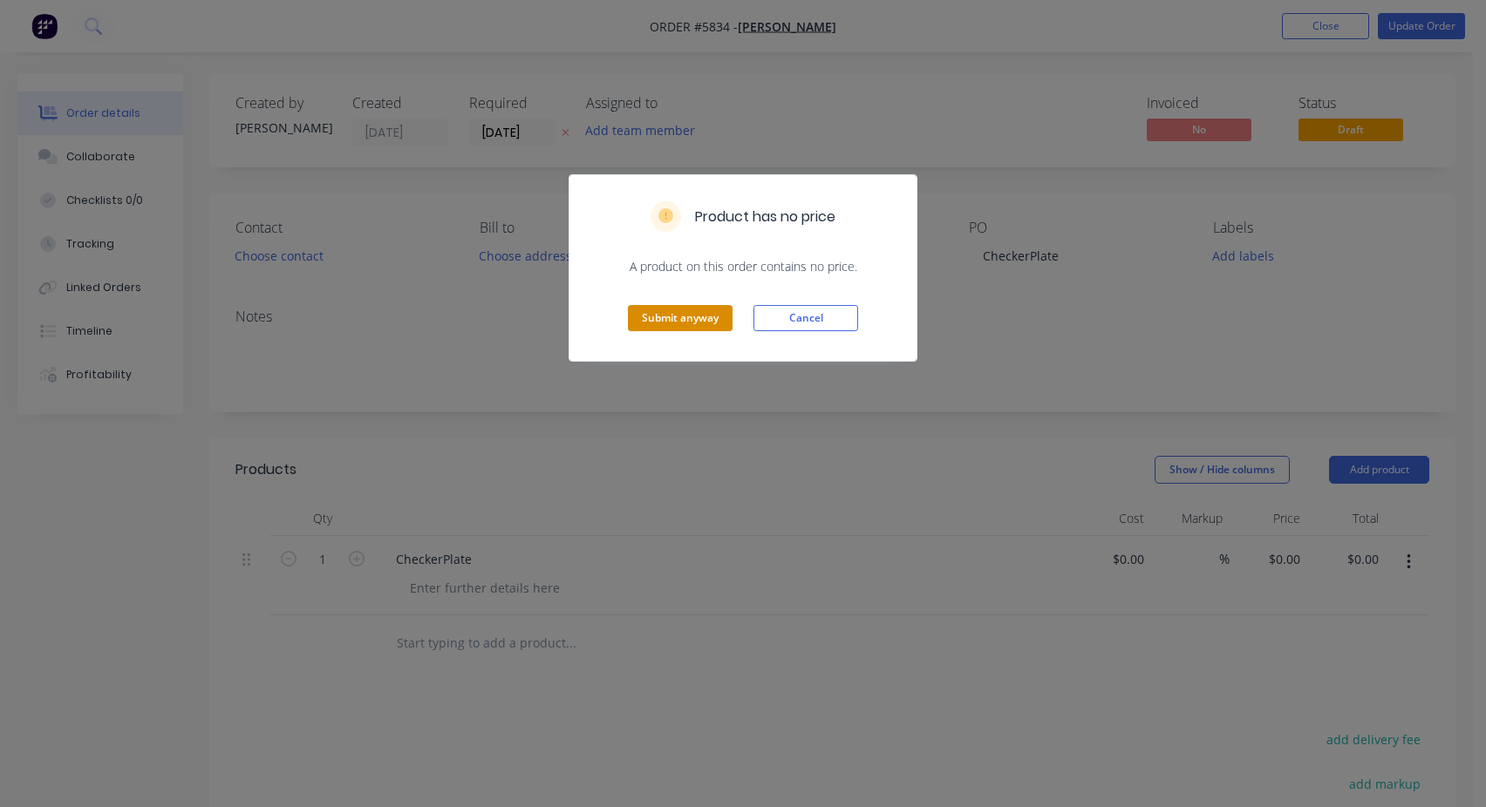
click at [689, 317] on button "Submit anyway" at bounding box center [680, 318] width 105 height 26
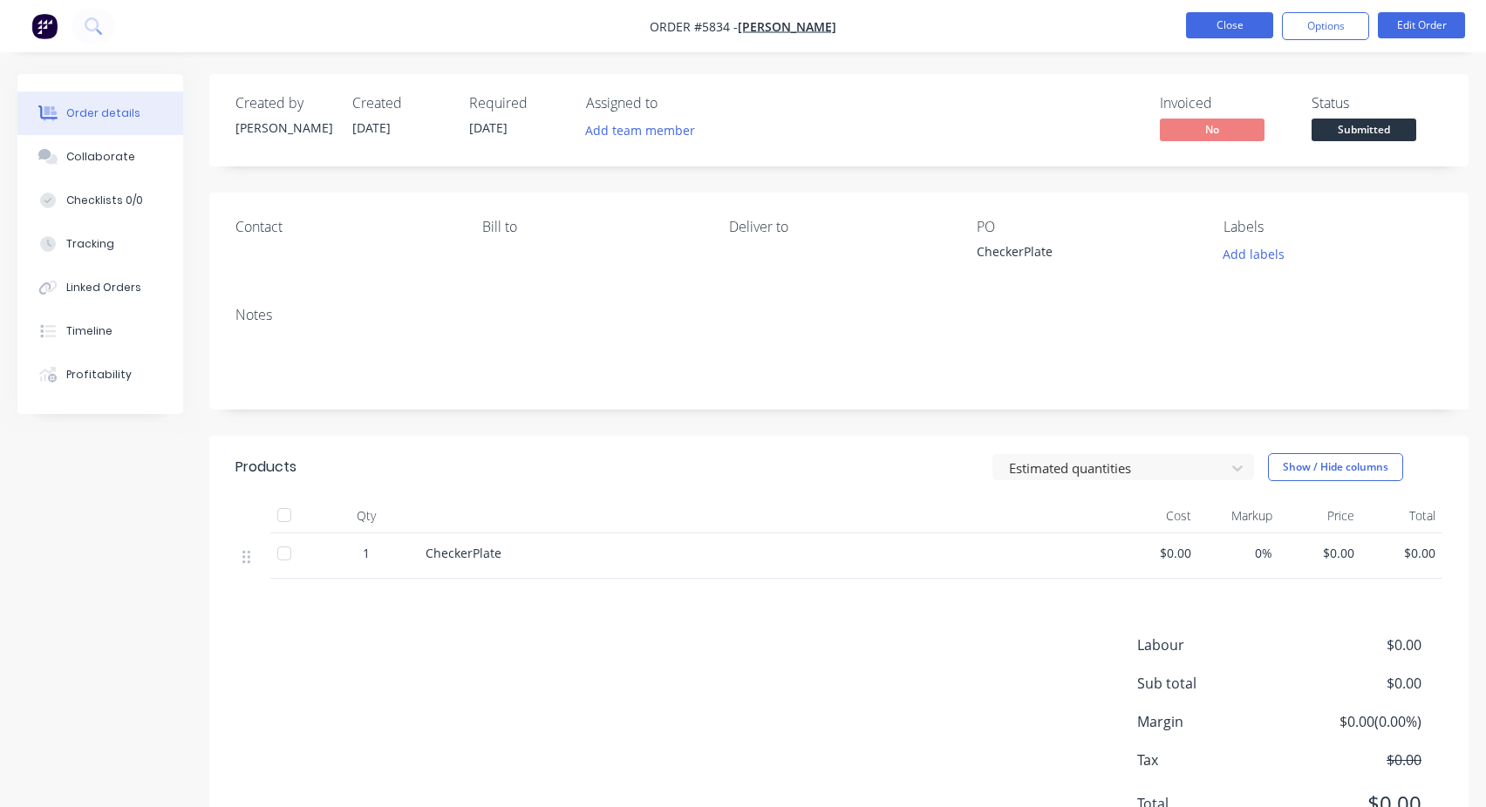
click at [1232, 26] on button "Close" at bounding box center [1229, 25] width 87 height 26
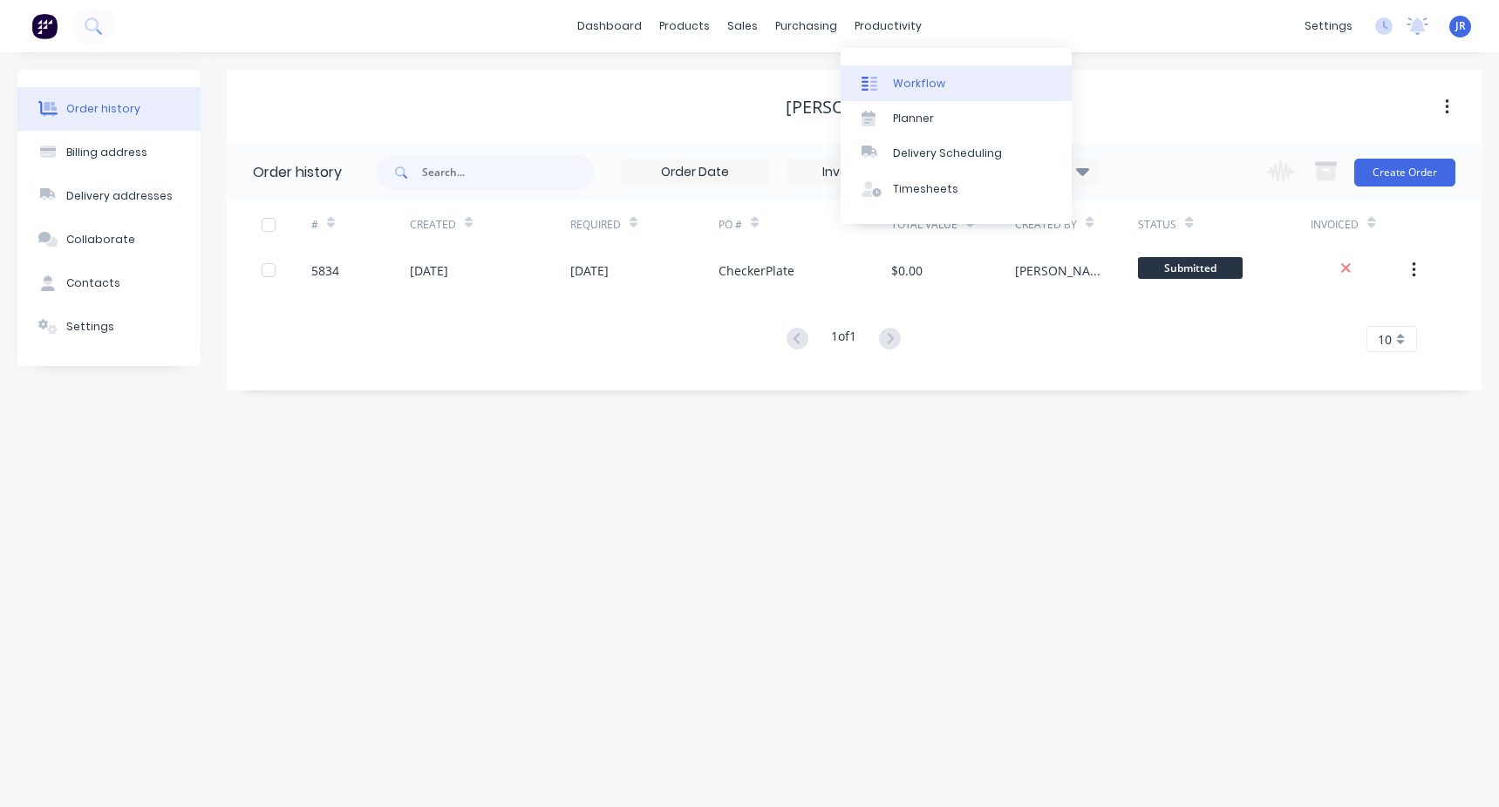
click at [916, 97] on link "Workflow" at bounding box center [956, 82] width 231 height 35
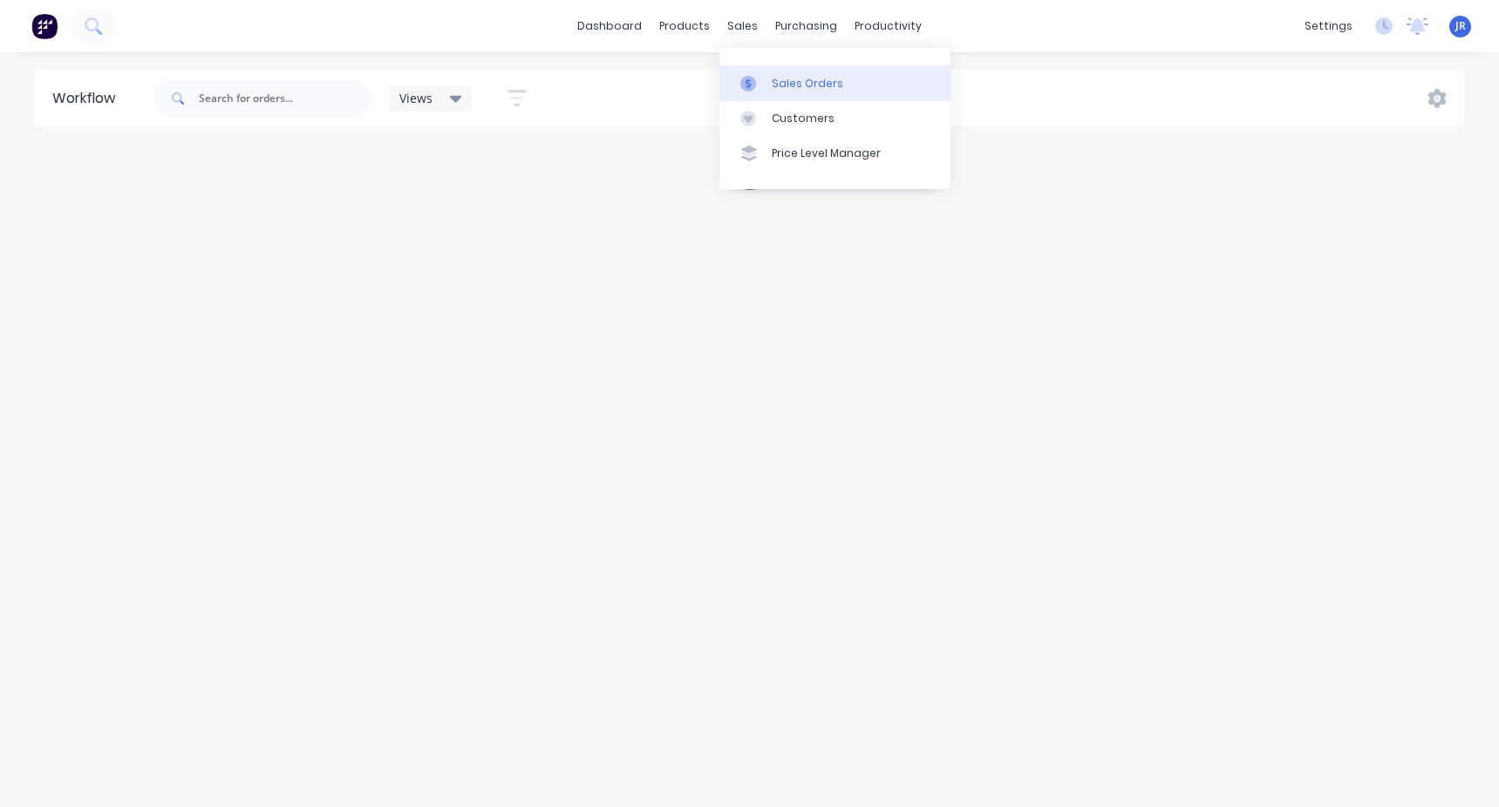
click at [775, 68] on link "Sales Orders" at bounding box center [834, 82] width 231 height 35
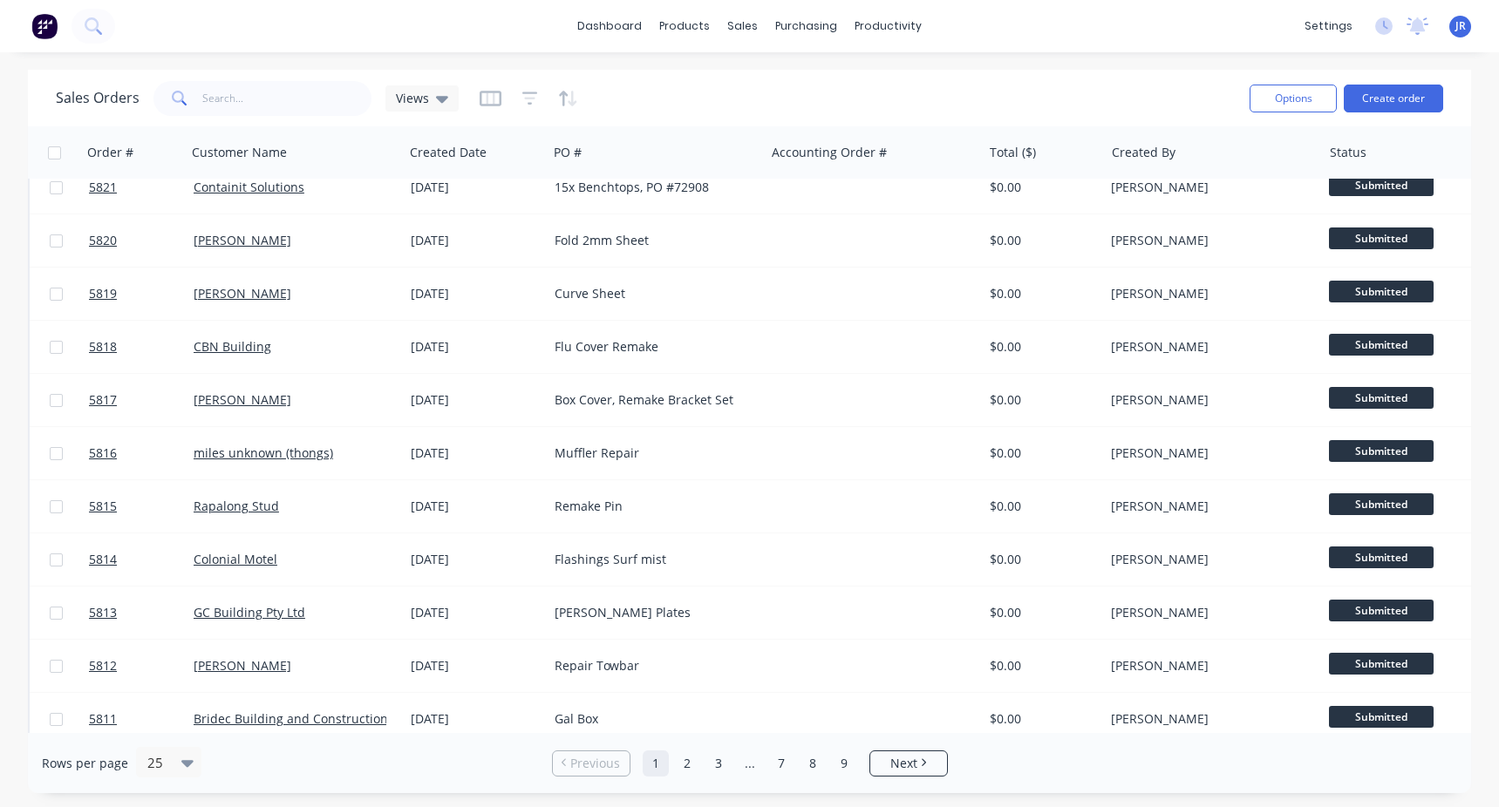
scroll to position [784, 0]
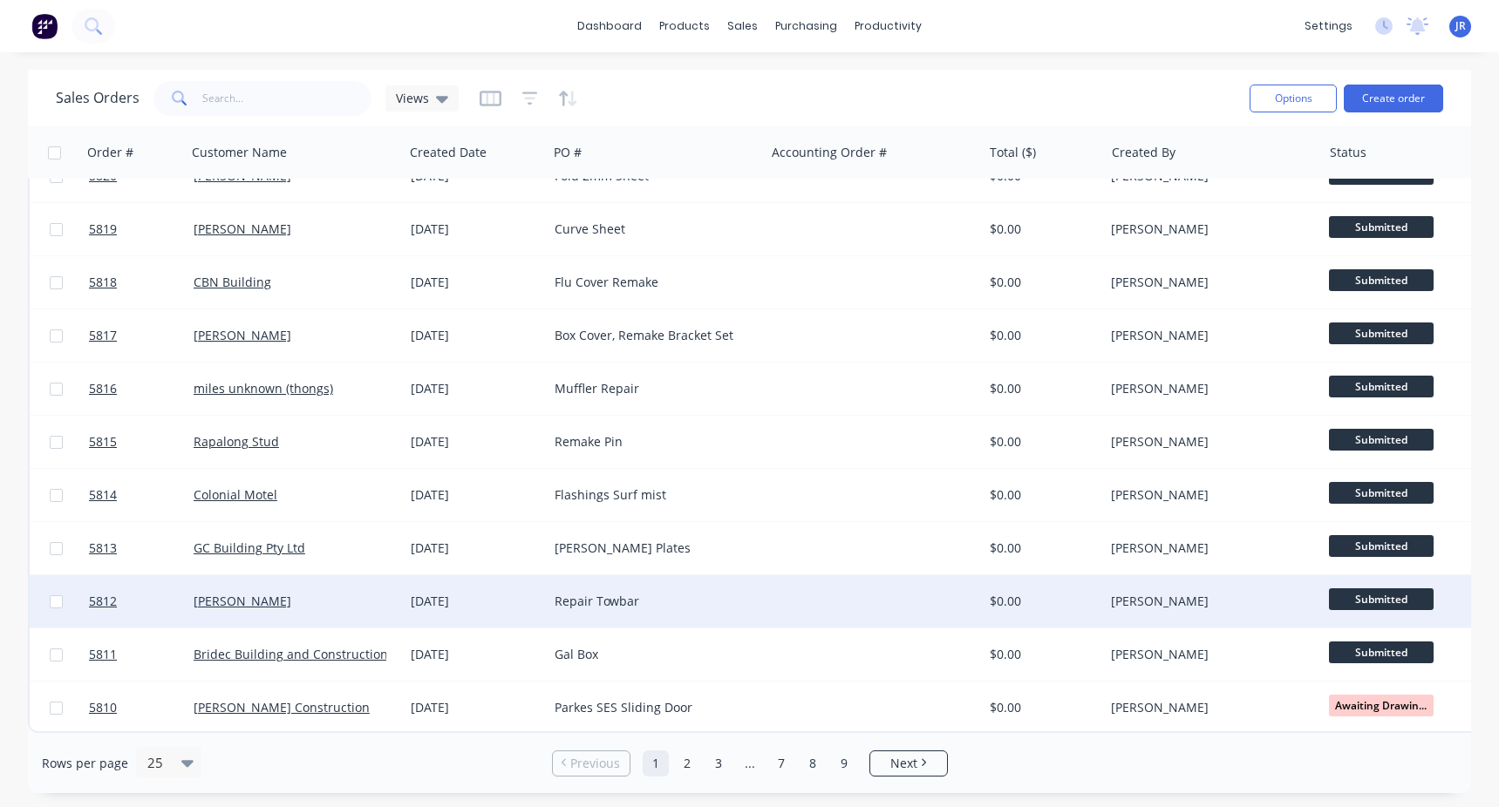
click at [1391, 589] on span "Submitted" at bounding box center [1381, 600] width 105 height 22
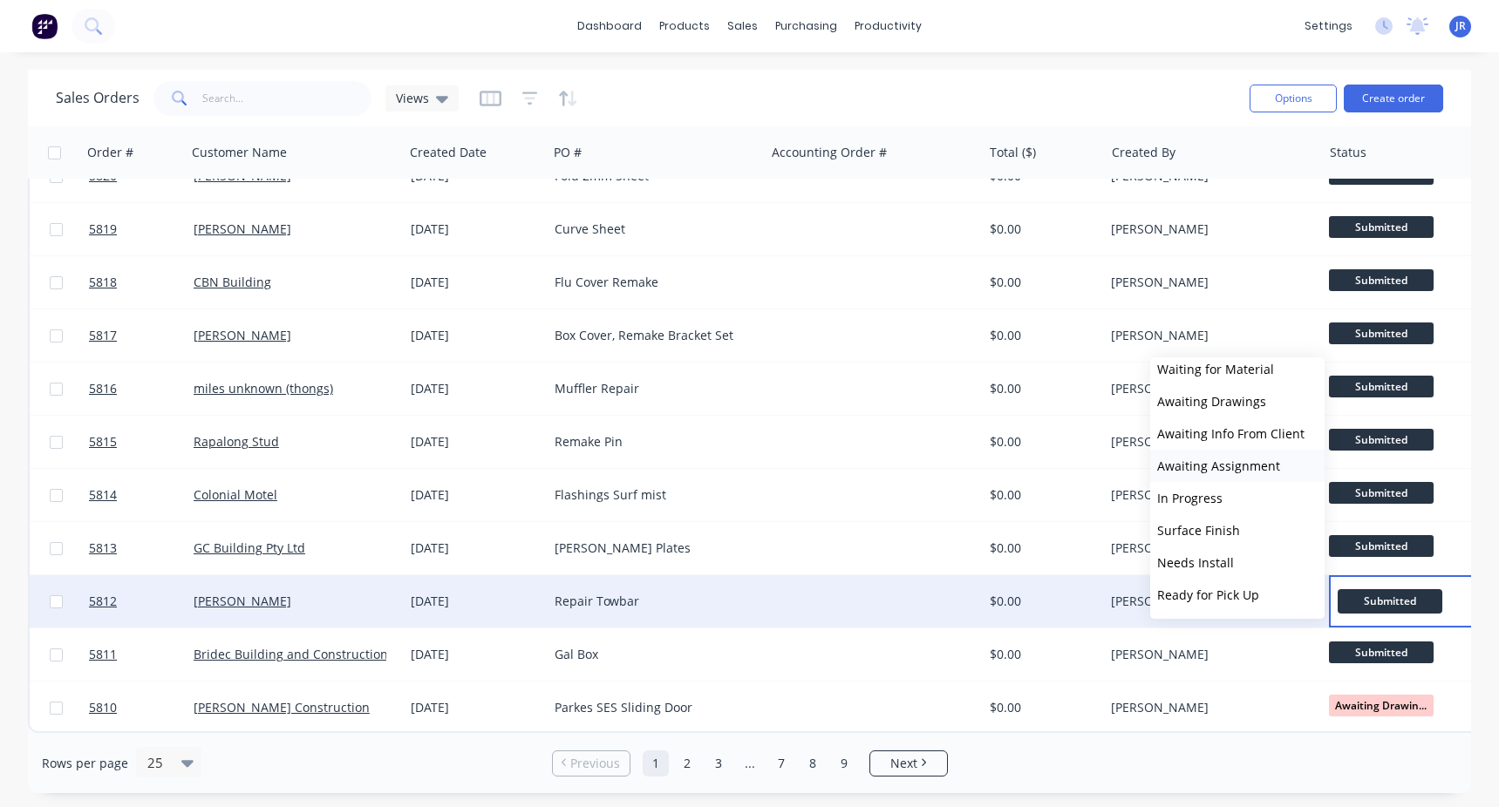
scroll to position [269, 0]
click at [1214, 521] on button "Completed" at bounding box center [1237, 531] width 174 height 32
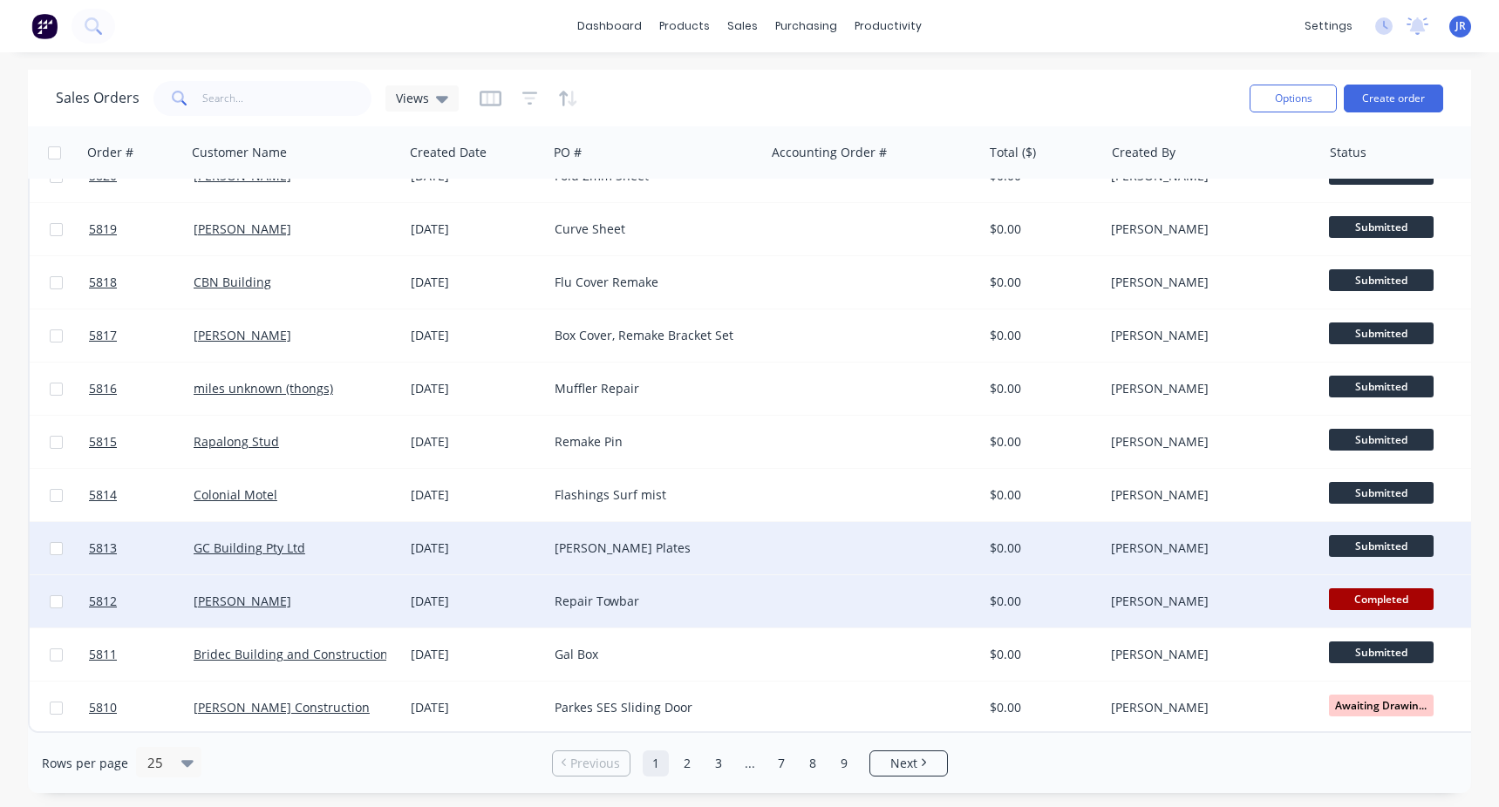
click at [1376, 544] on span "Submitted" at bounding box center [1381, 546] width 105 height 22
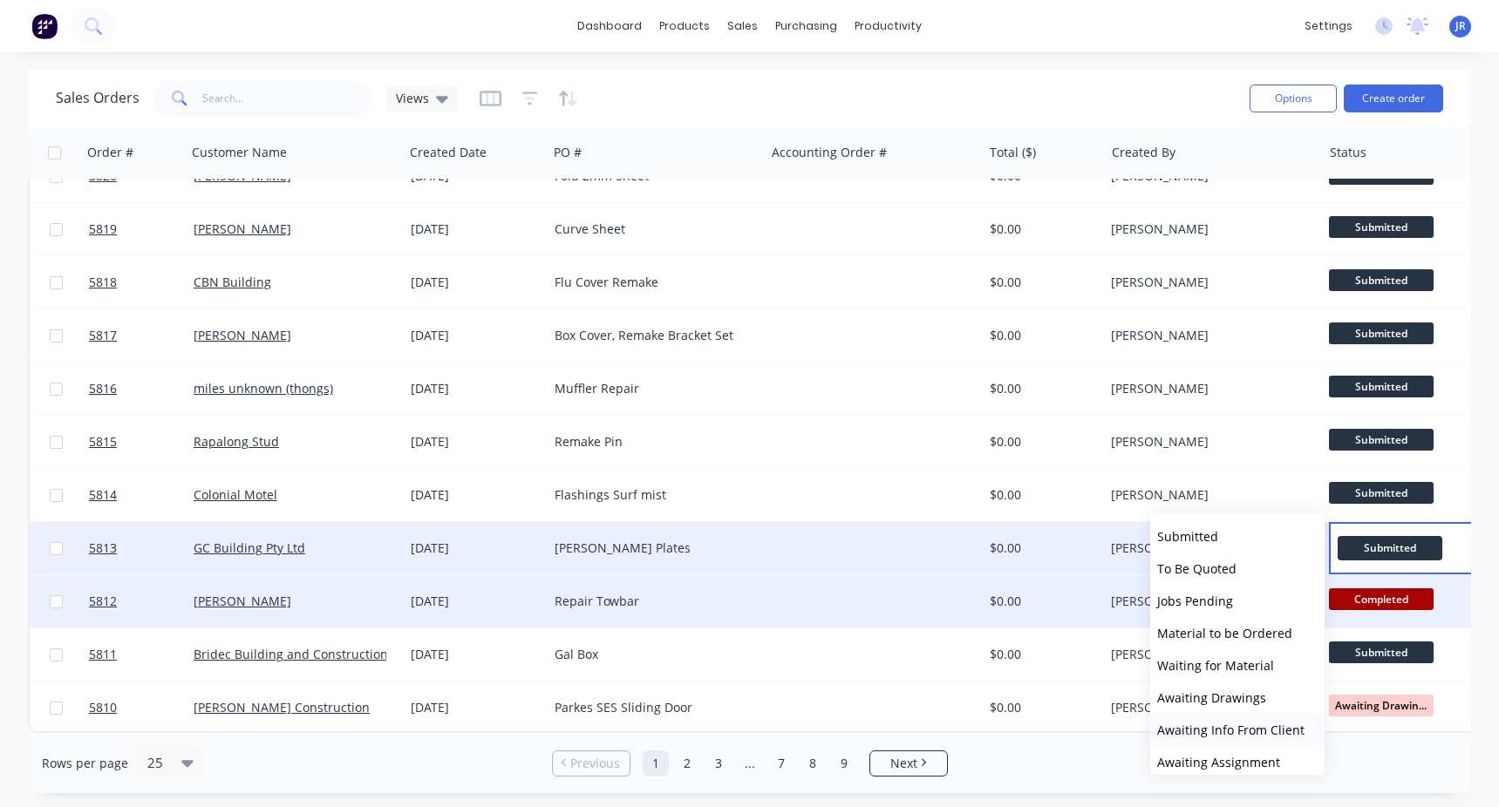
scroll to position [87, 0]
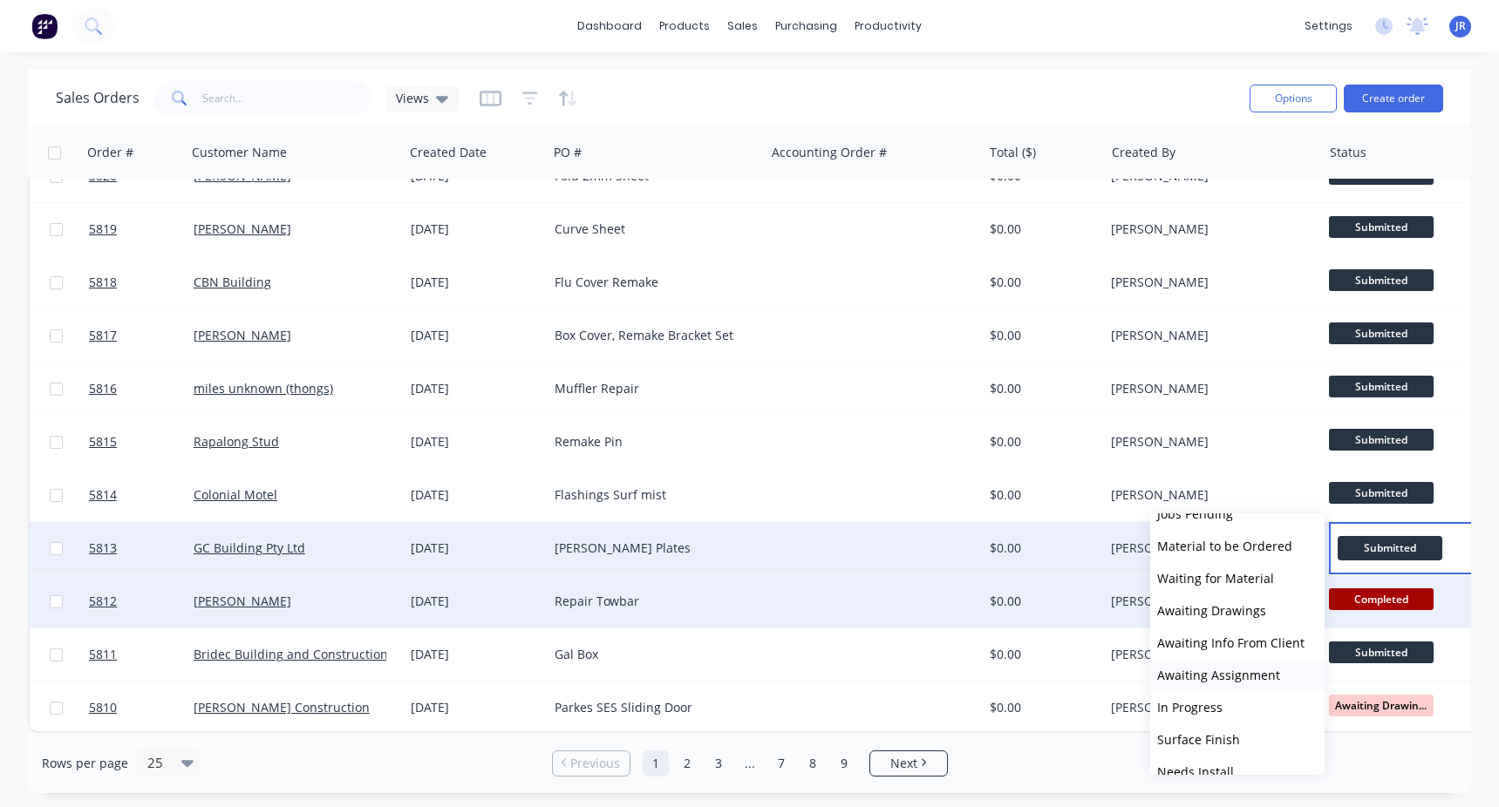
click at [1241, 664] on button "Awaiting Assignment" at bounding box center [1237, 675] width 174 height 32
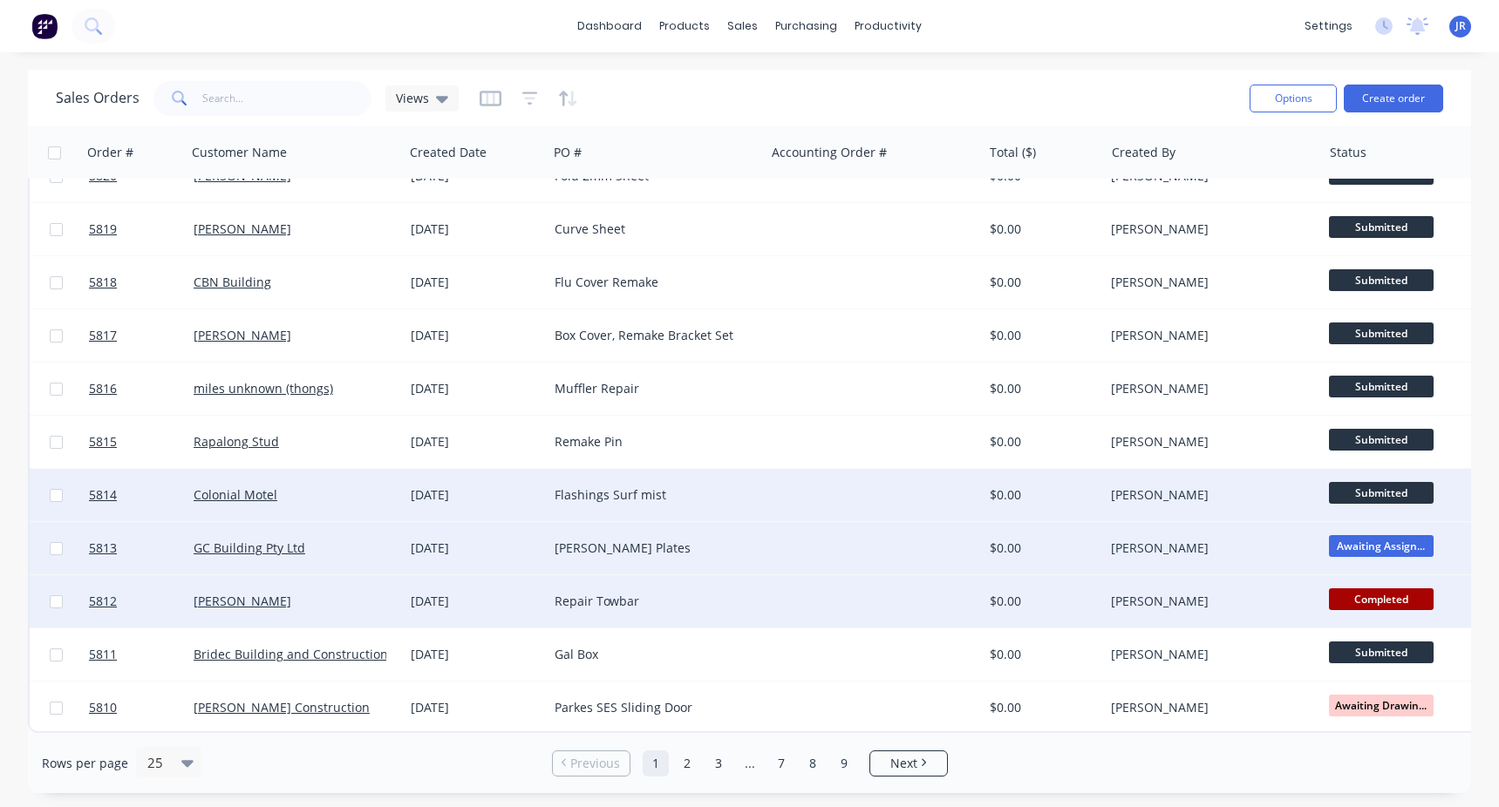
click at [1374, 491] on span "Submitted" at bounding box center [1381, 493] width 105 height 22
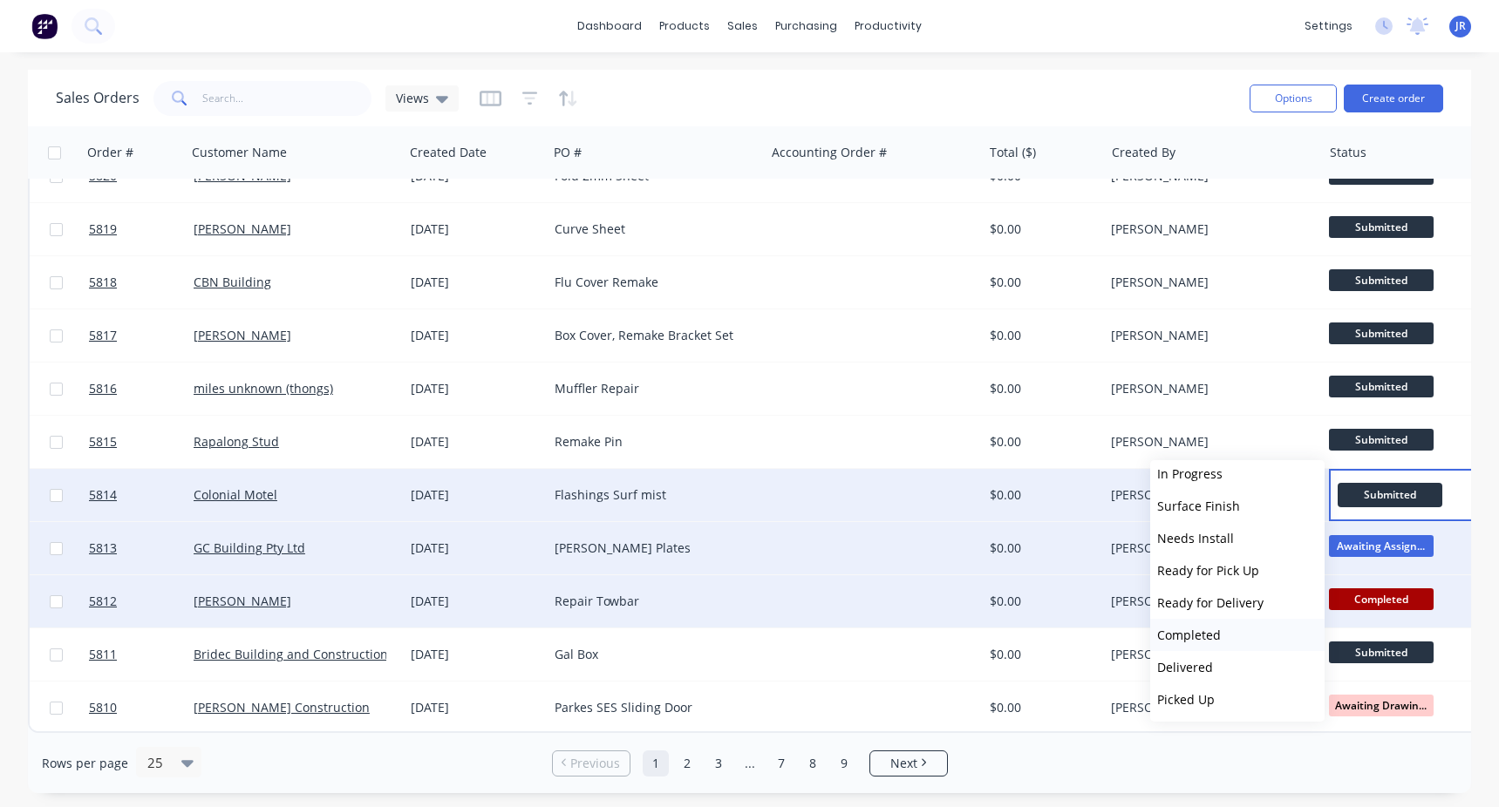
scroll to position [269, 0]
click at [1263, 580] on button "Ready for Pick Up" at bounding box center [1237, 570] width 174 height 32
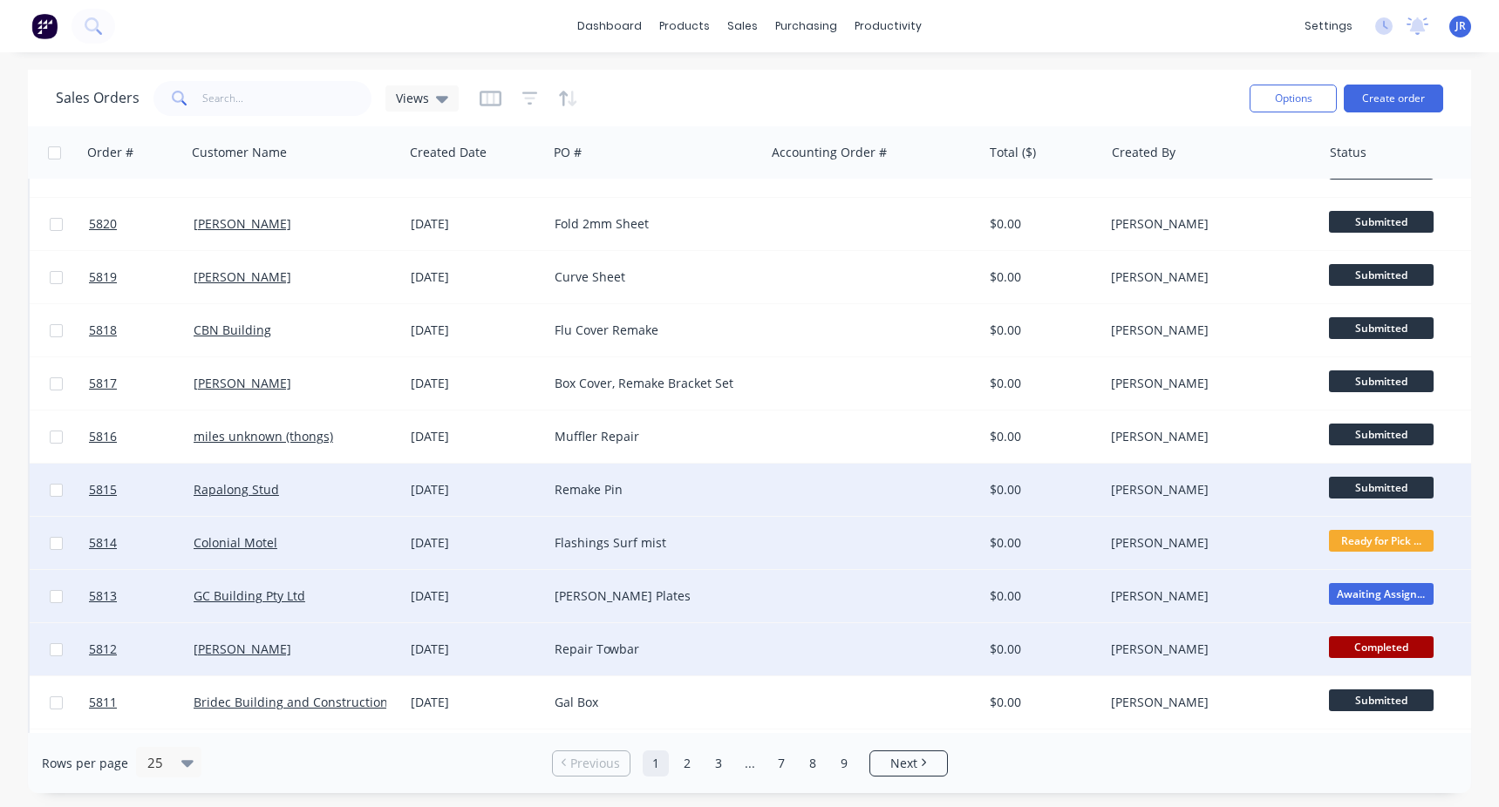
scroll to position [697, 0]
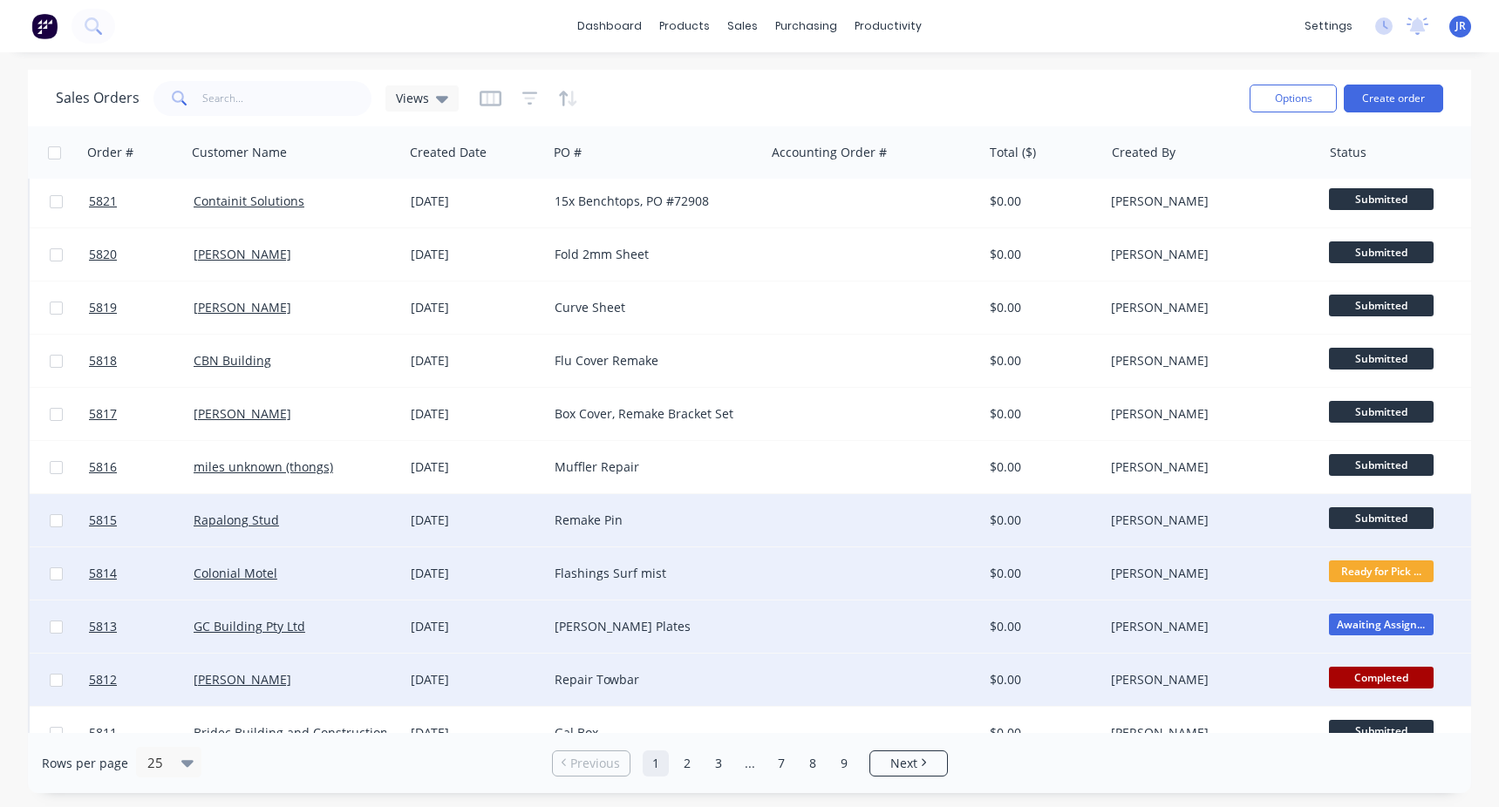
click at [1381, 519] on span "Submitted" at bounding box center [1381, 518] width 105 height 22
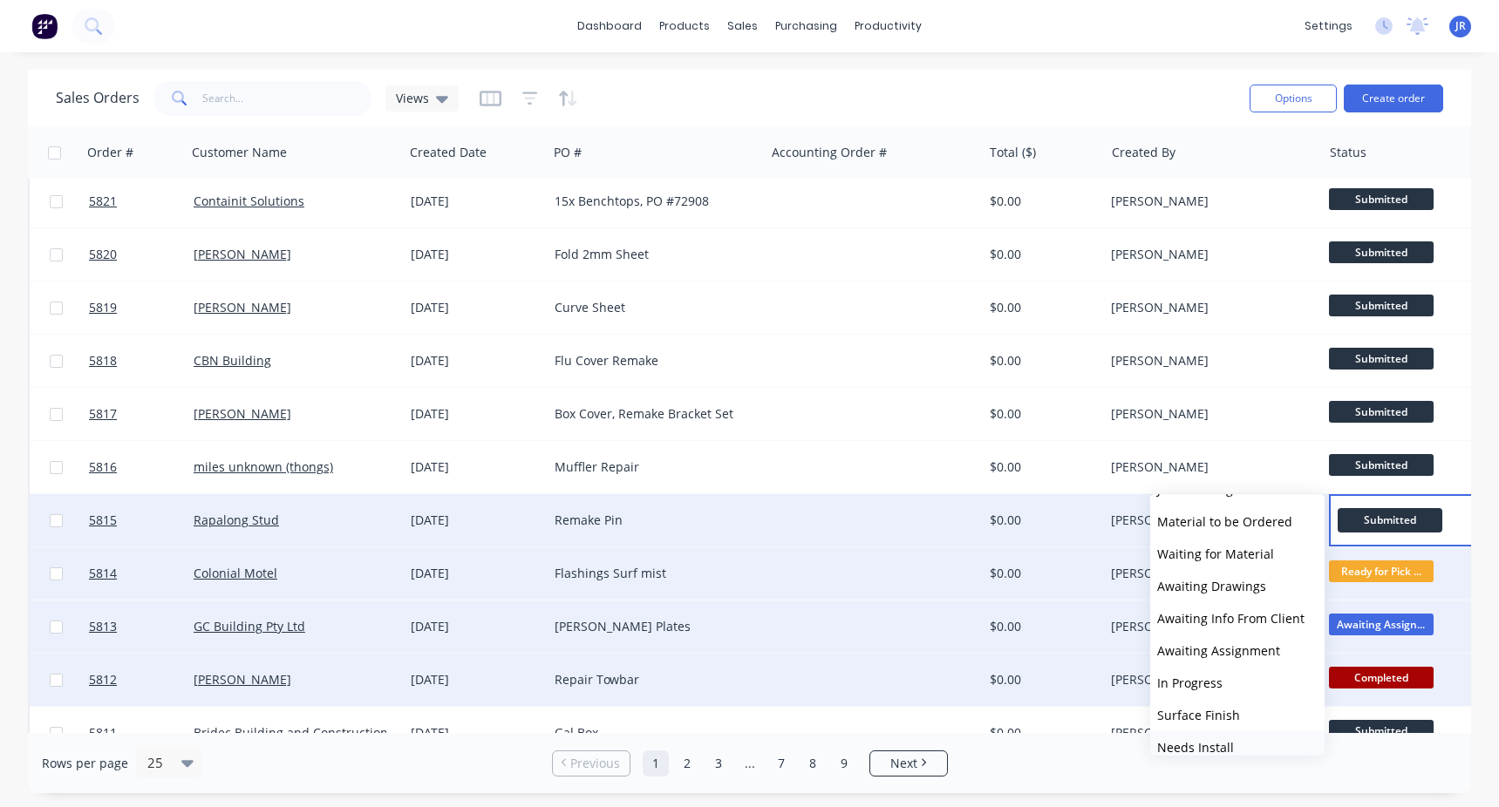
scroll to position [269, 0]
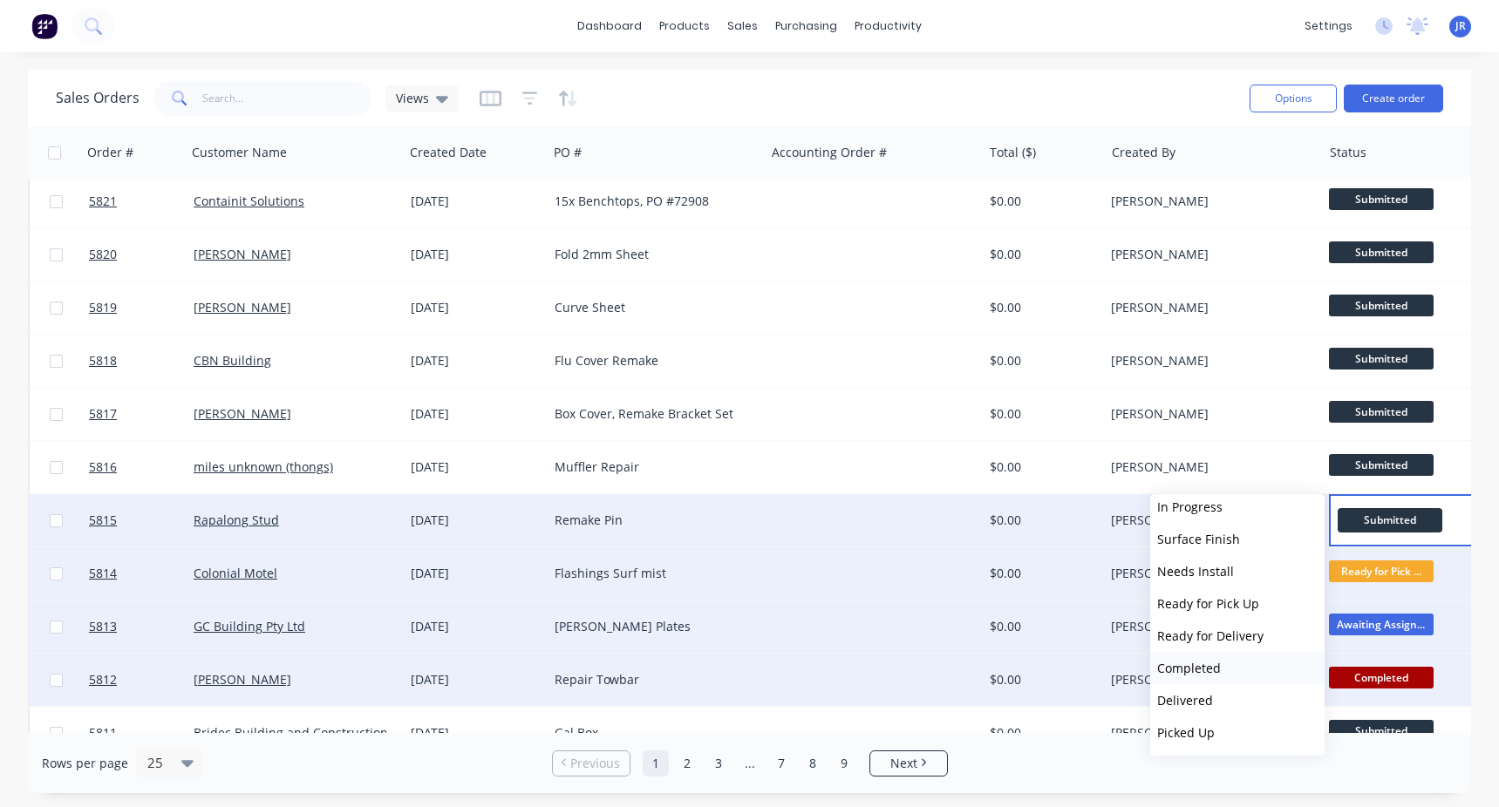
click at [1205, 670] on span "Completed" at bounding box center [1189, 668] width 64 height 17
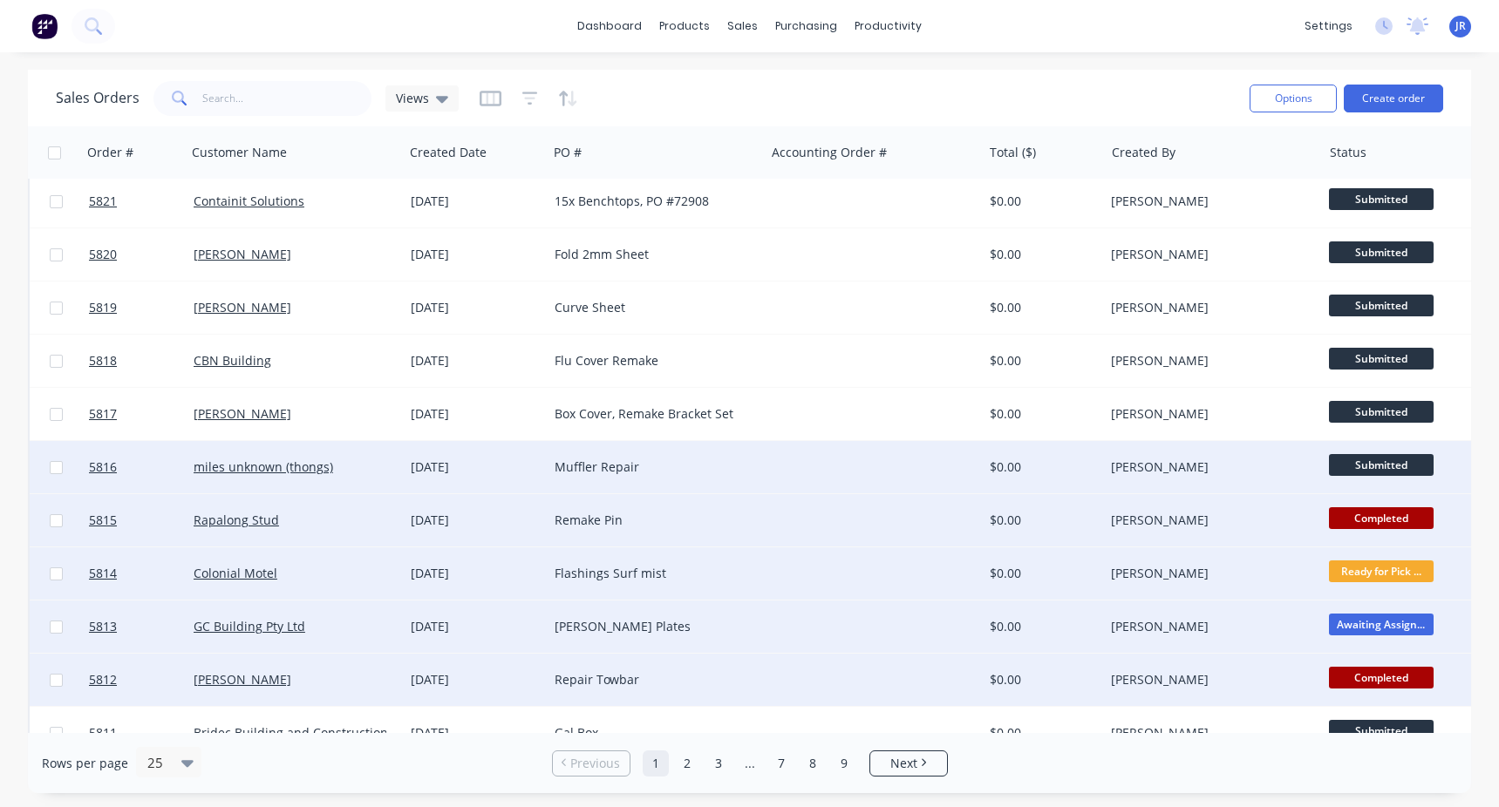
click at [1372, 468] on span "Submitted" at bounding box center [1381, 465] width 105 height 22
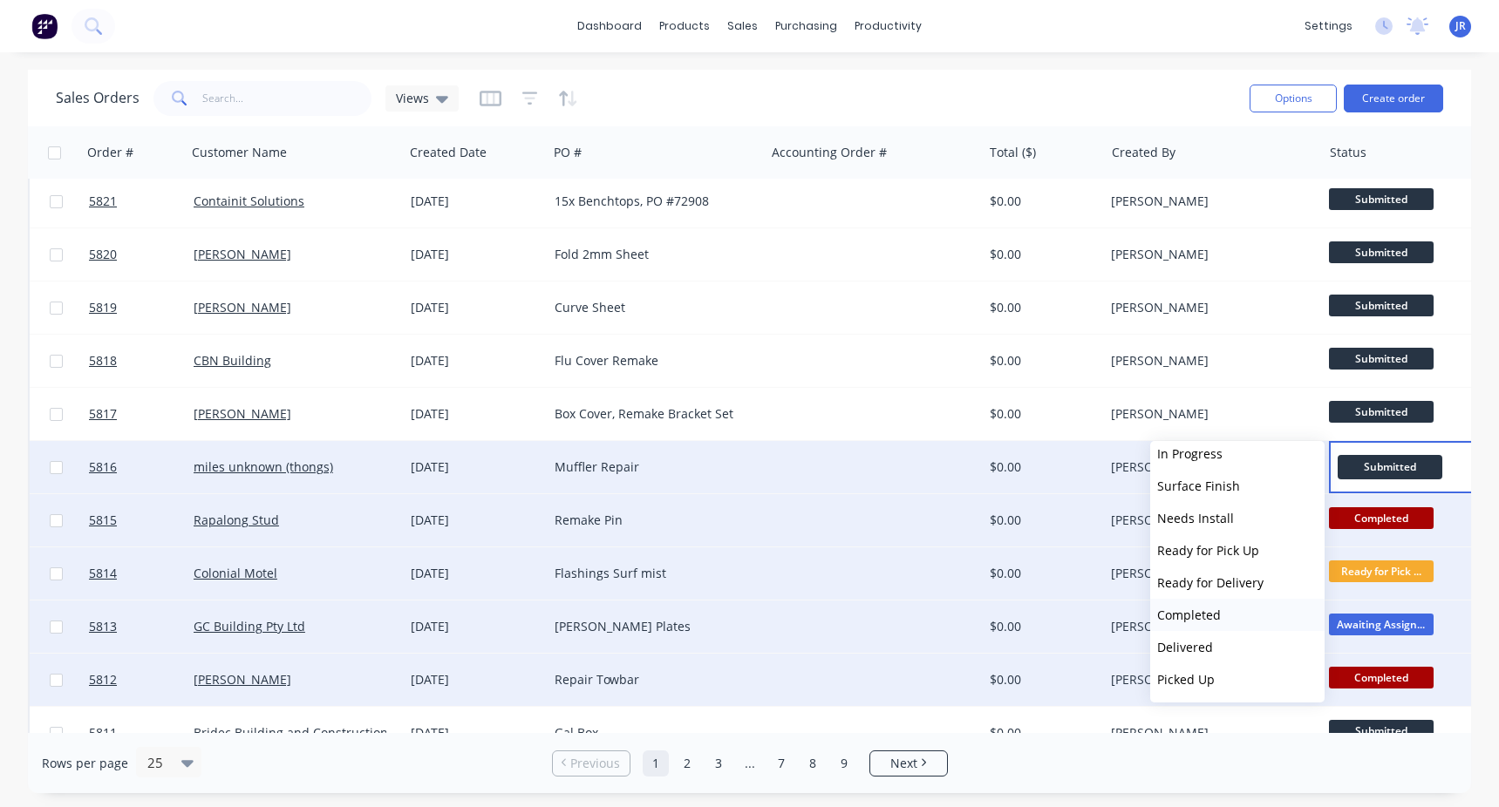
click at [1213, 616] on span "Completed" at bounding box center [1189, 615] width 64 height 17
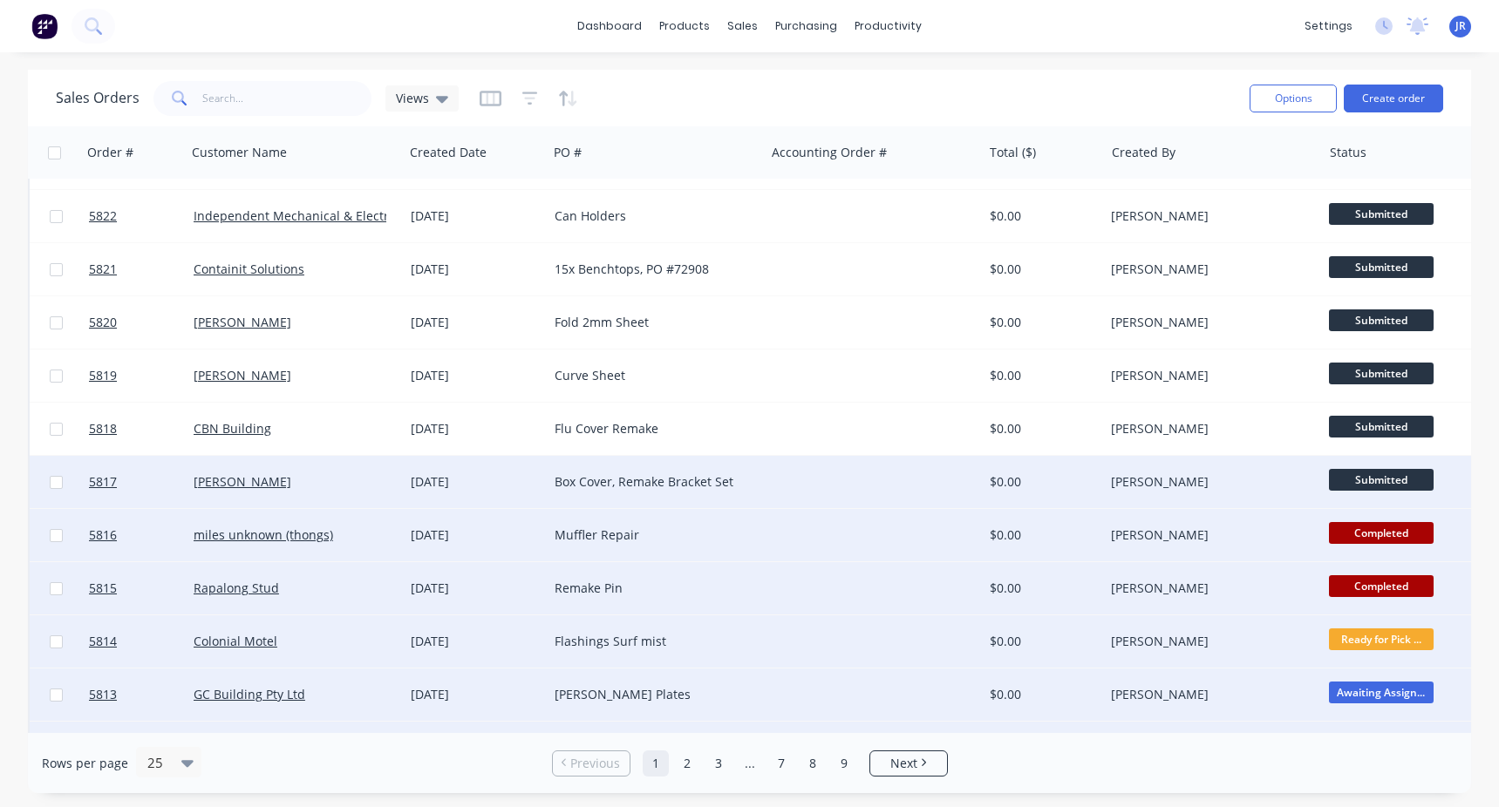
scroll to position [609, 0]
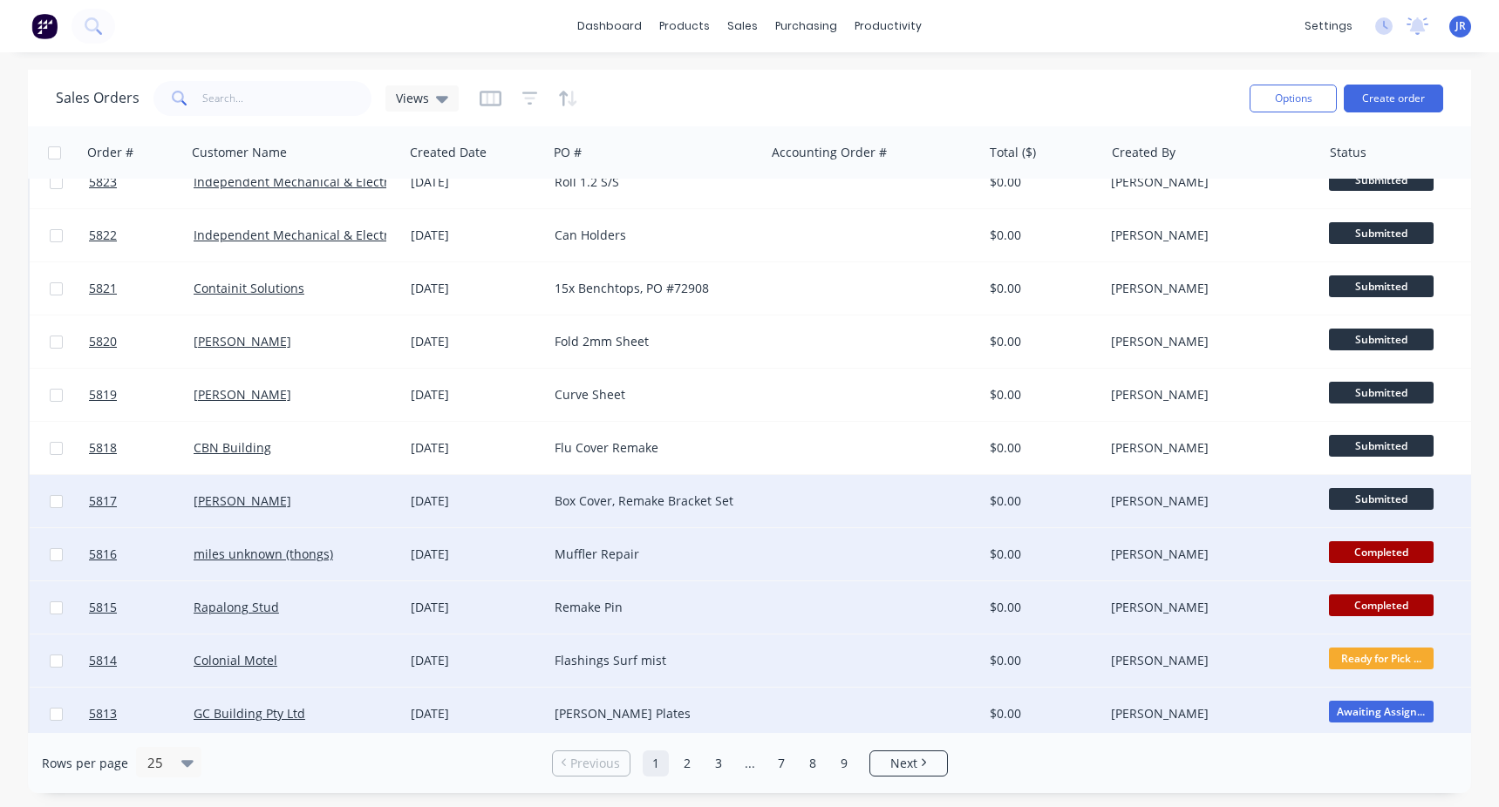
click at [1406, 491] on span "Submitted" at bounding box center [1381, 499] width 105 height 22
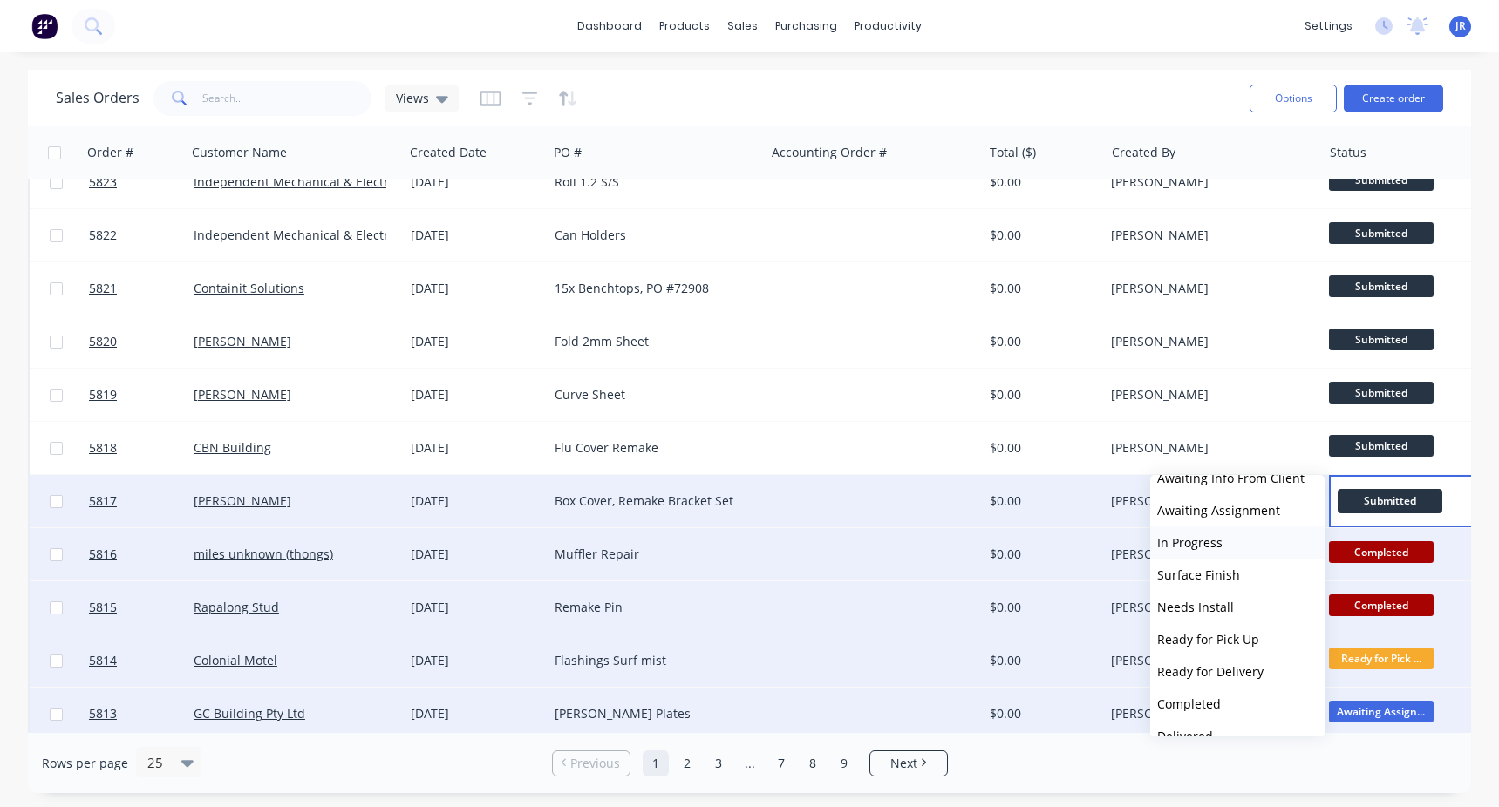
scroll to position [174, 0]
click at [1233, 553] on span "Awaiting Assignment" at bounding box center [1218, 549] width 123 height 17
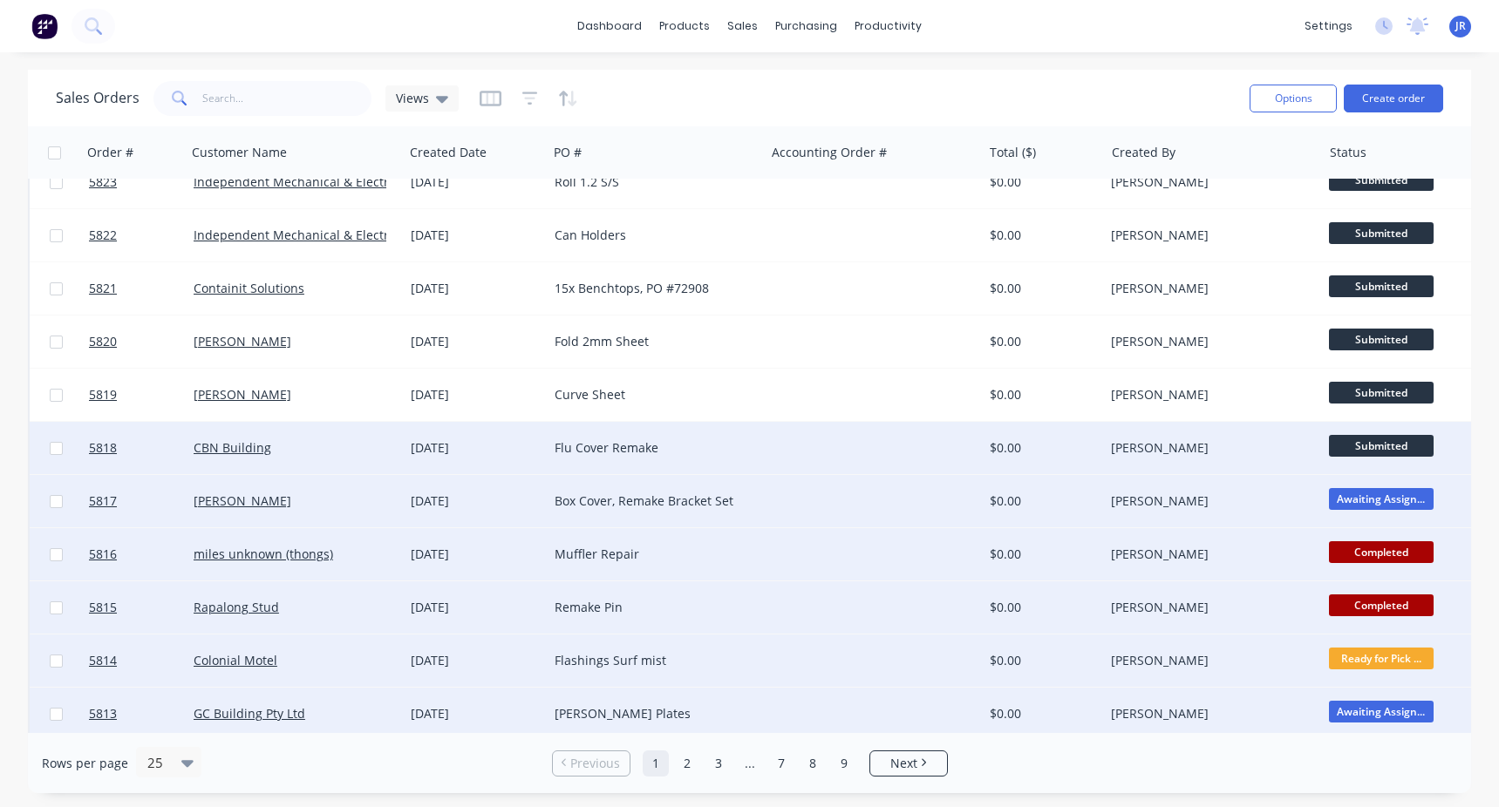
click at [1381, 449] on span "Submitted" at bounding box center [1381, 446] width 105 height 22
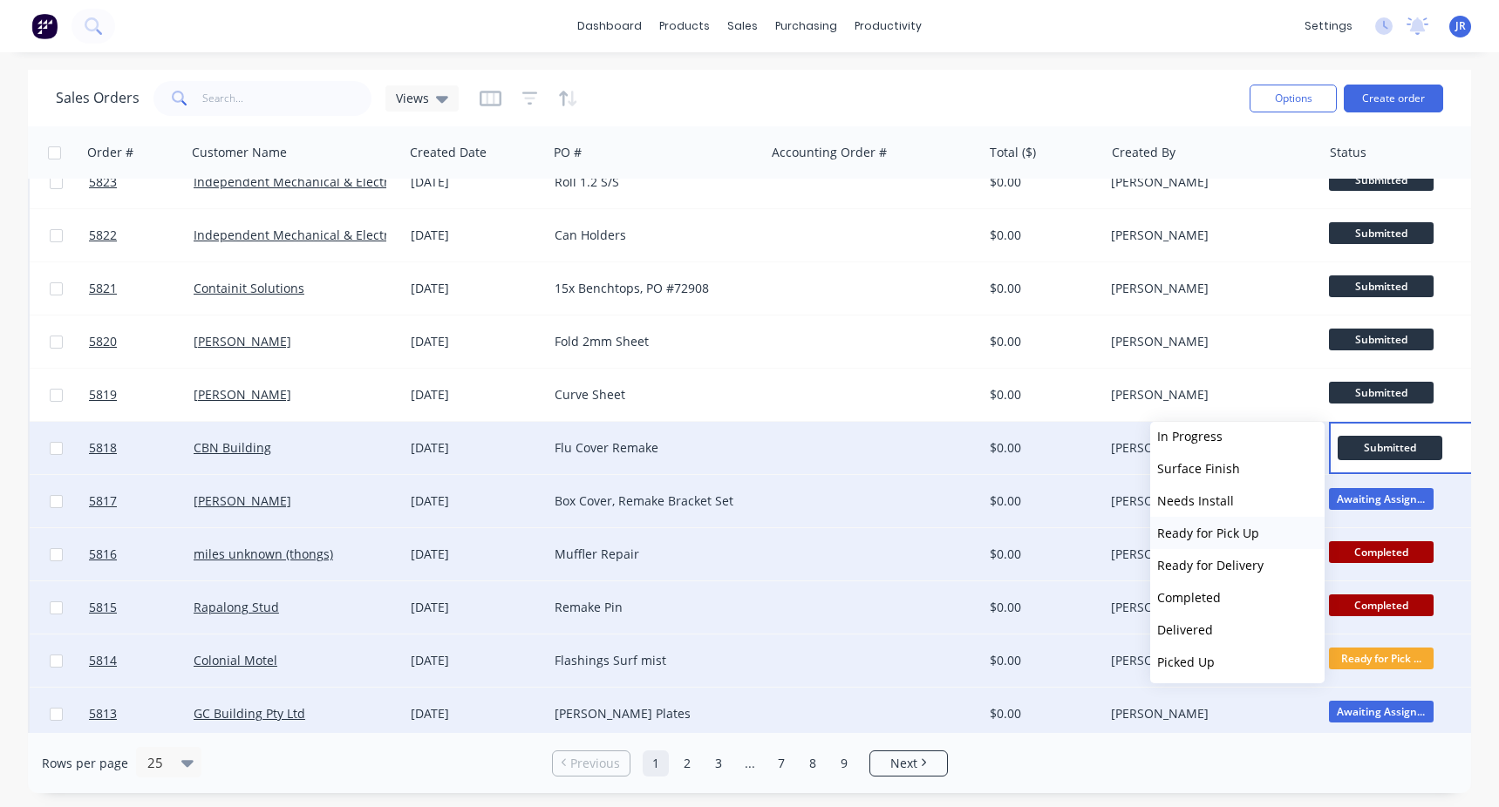
scroll to position [269, 0]
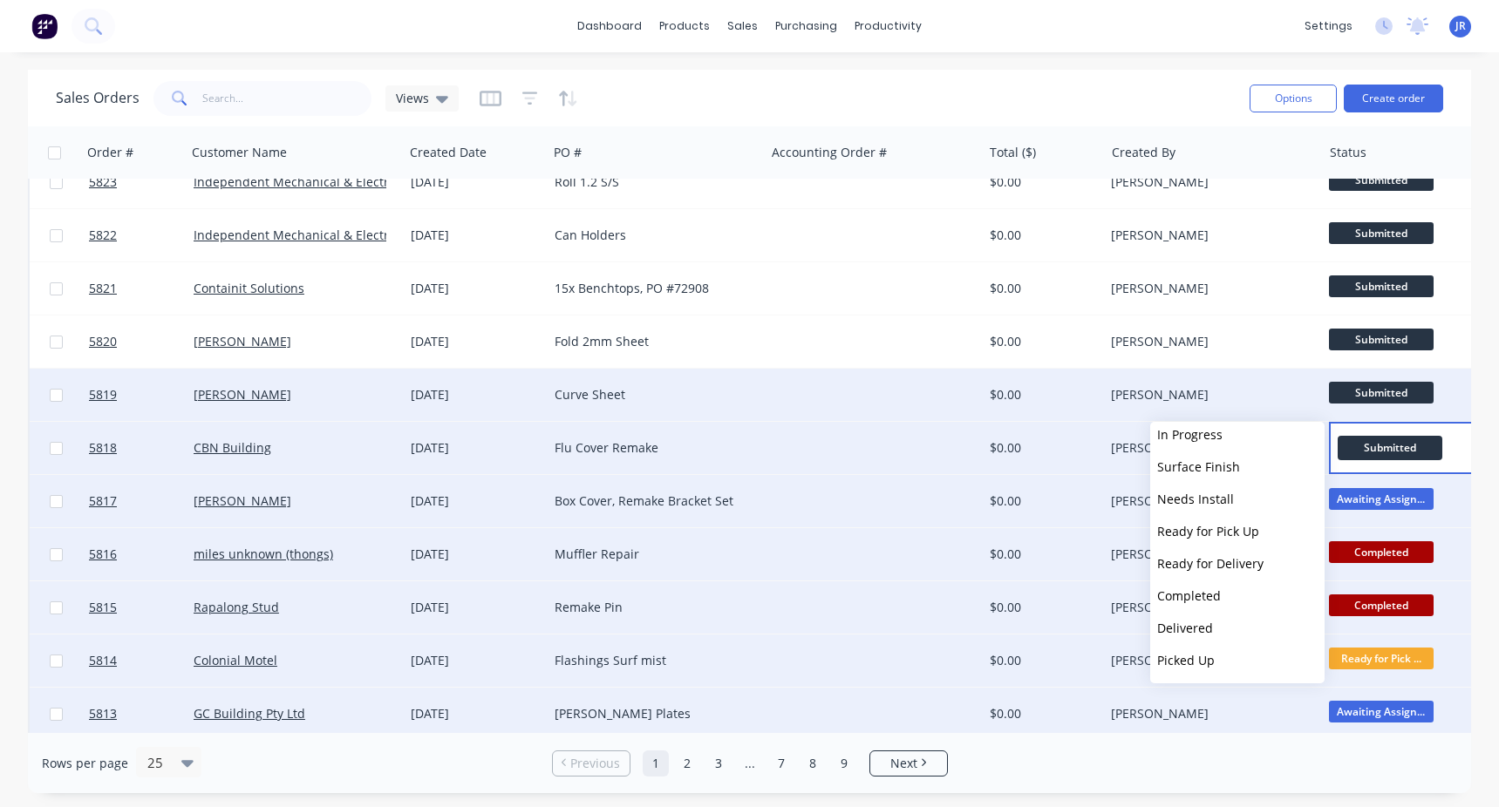
click at [1397, 391] on span "Submitted" at bounding box center [1381, 393] width 105 height 22
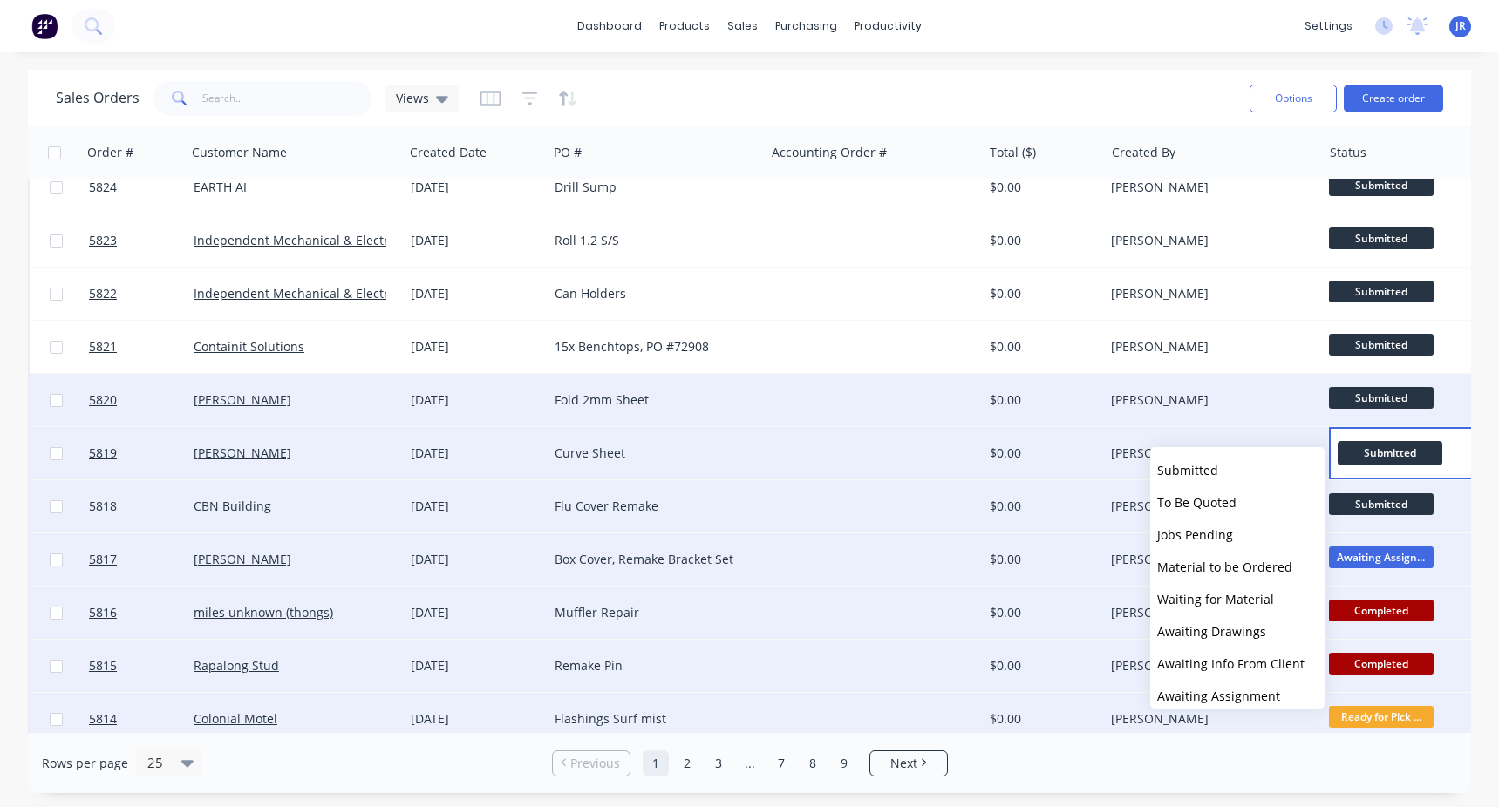
scroll to position [522, 0]
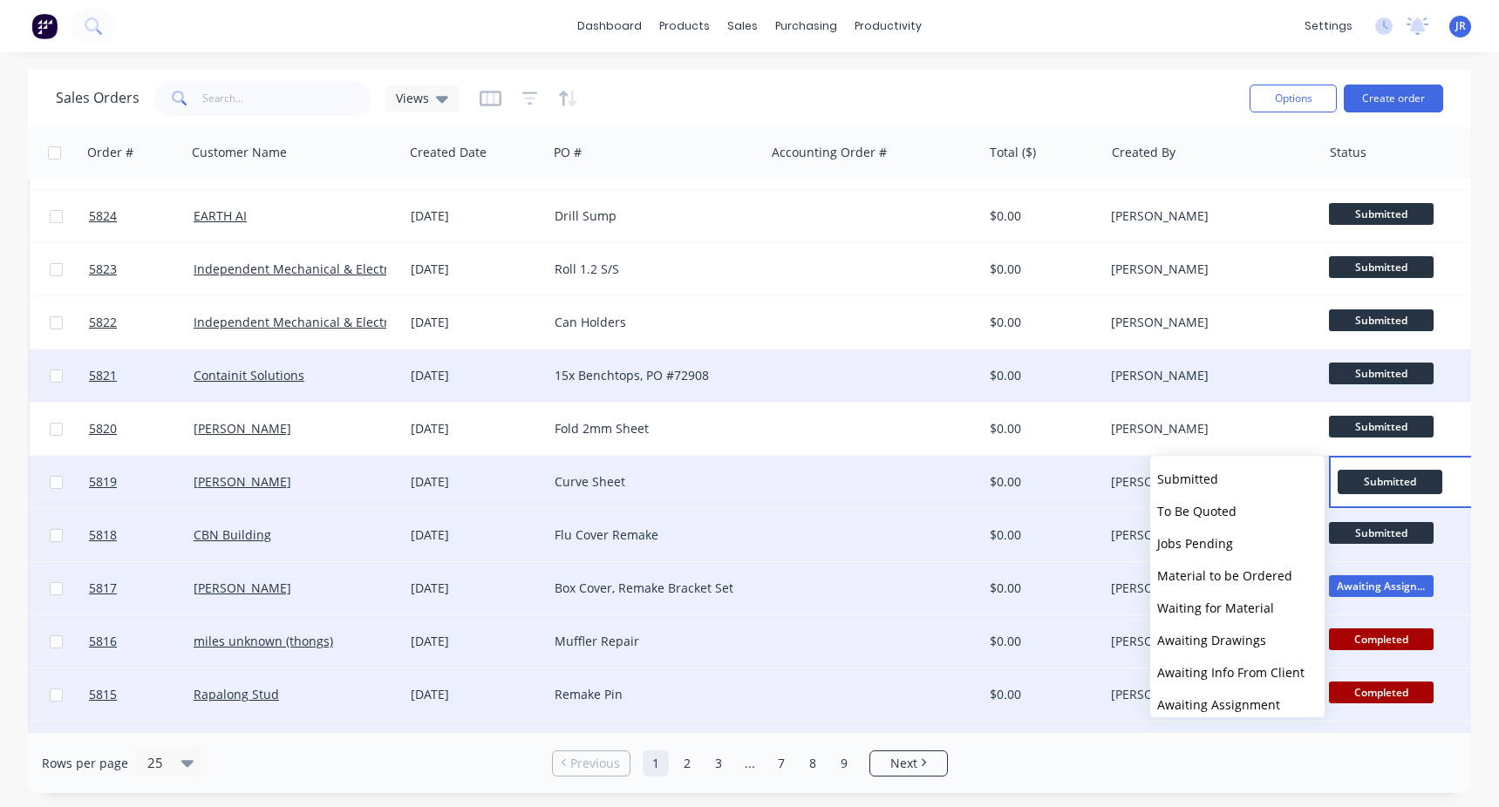
click at [1372, 375] on span "Submitted" at bounding box center [1381, 374] width 105 height 22
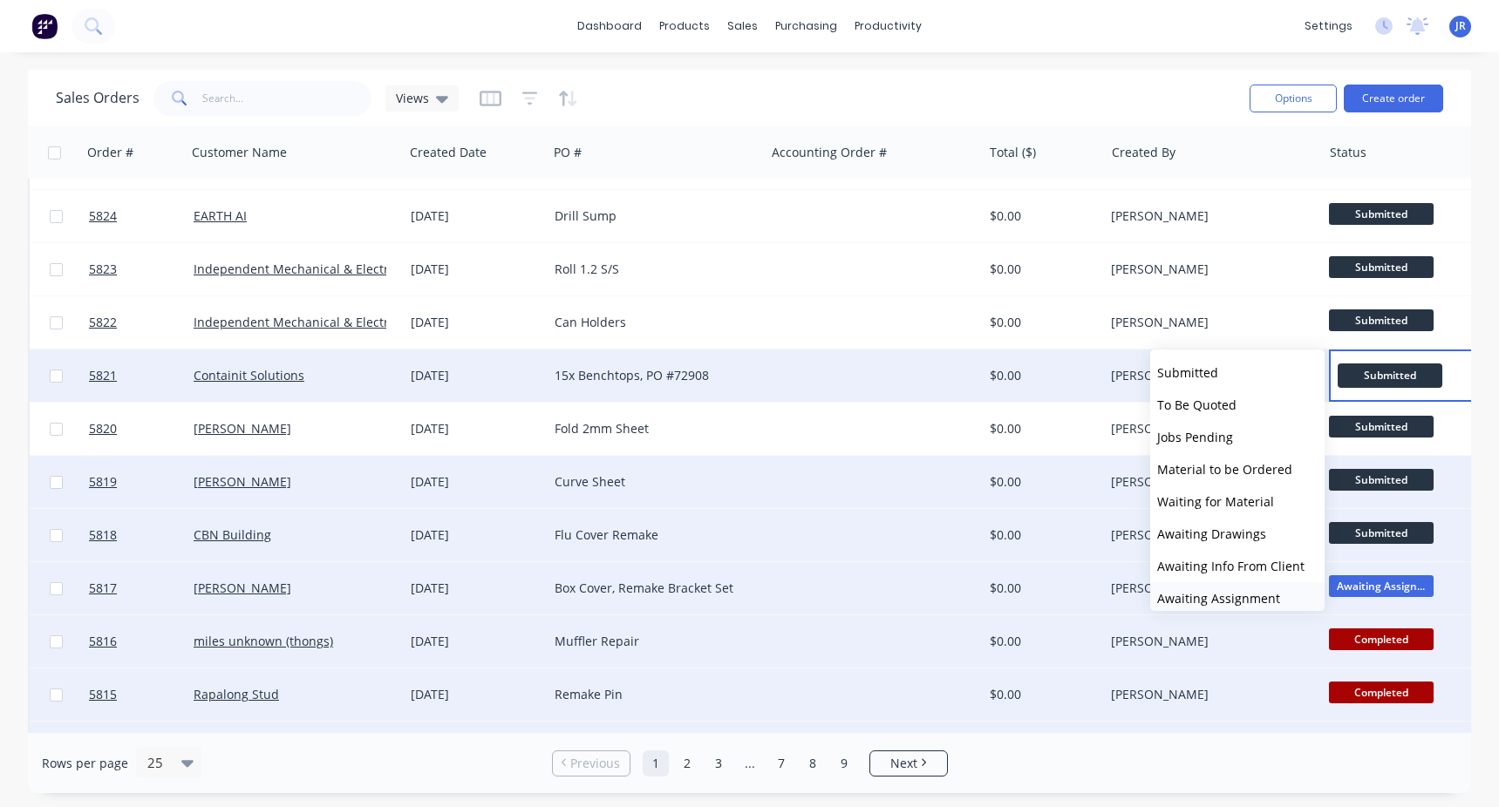
click at [1236, 594] on span "Awaiting Assignment" at bounding box center [1218, 598] width 123 height 17
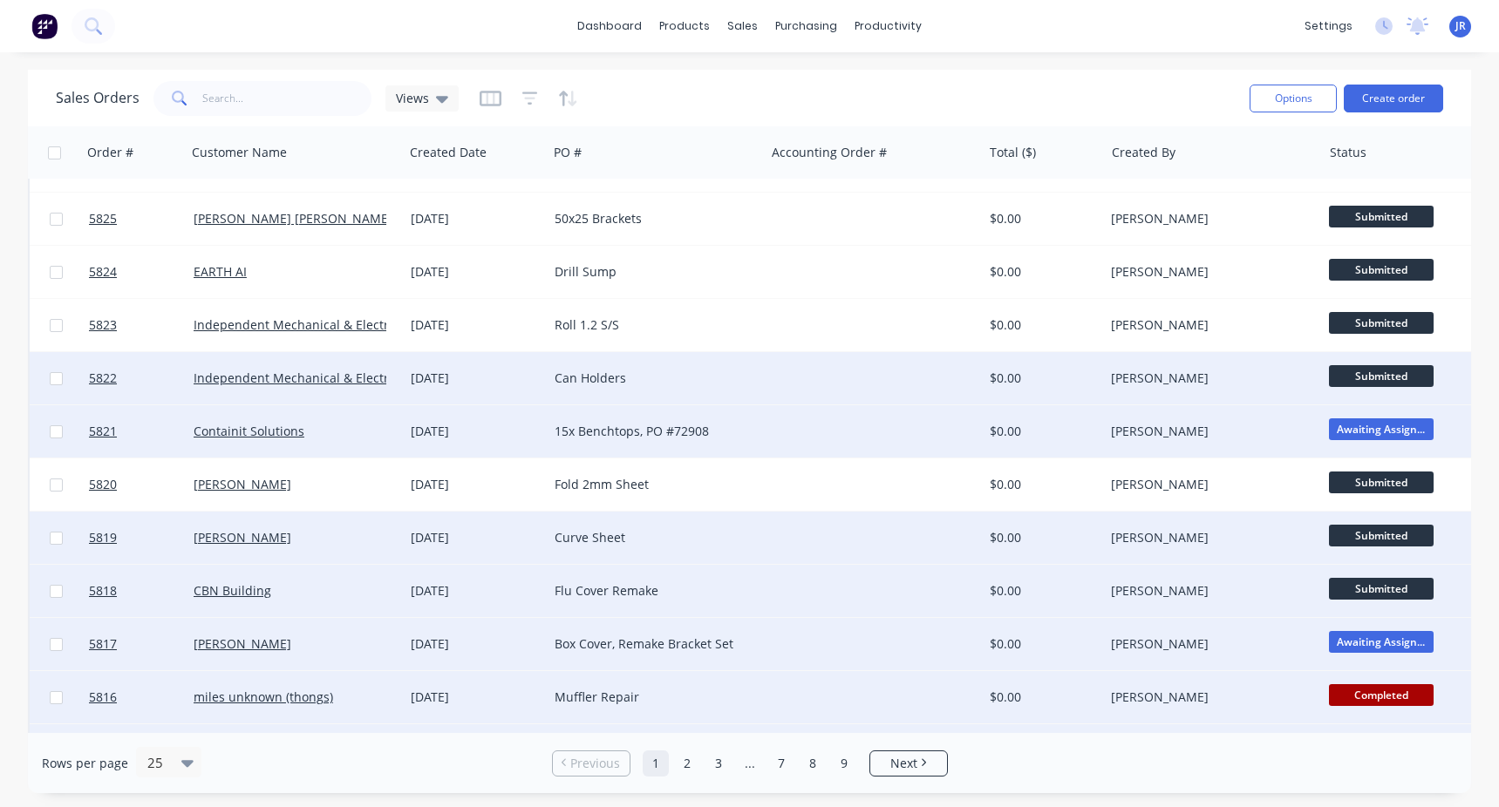
scroll to position [435, 0]
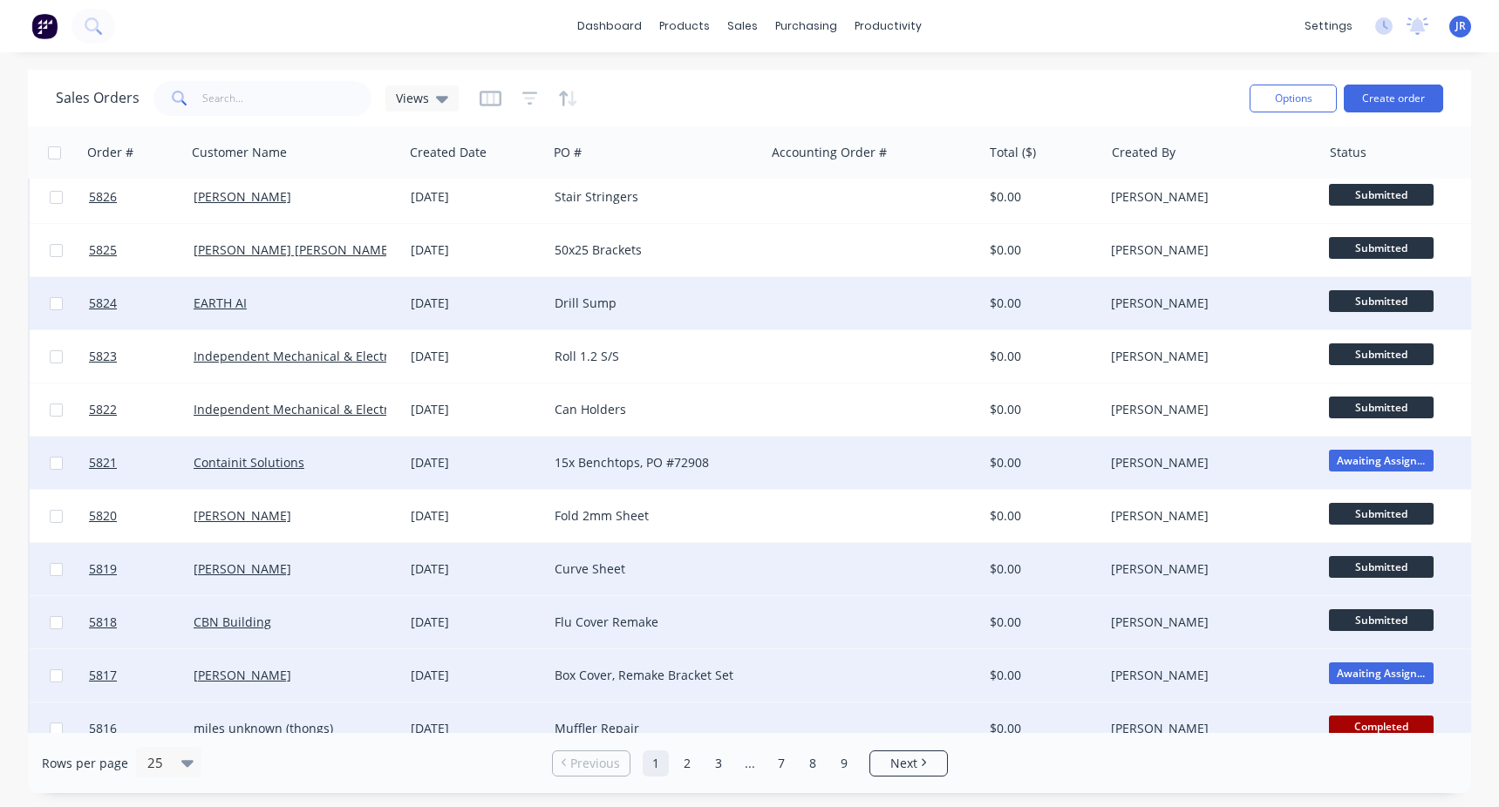
click at [1375, 303] on span "Submitted" at bounding box center [1381, 301] width 105 height 22
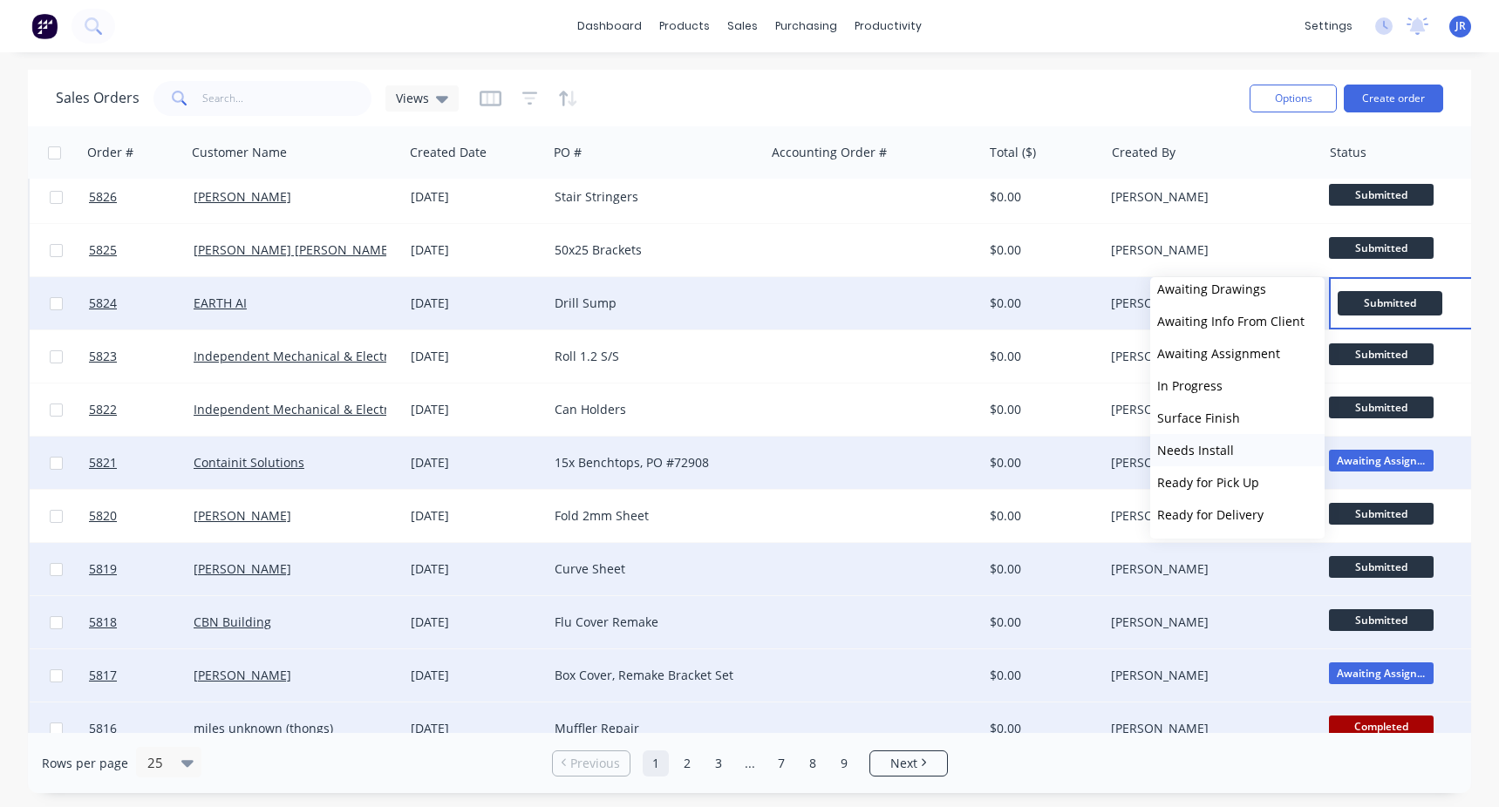
scroll to position [174, 0]
click at [1234, 397] on button "In Progress" at bounding box center [1237, 384] width 174 height 32
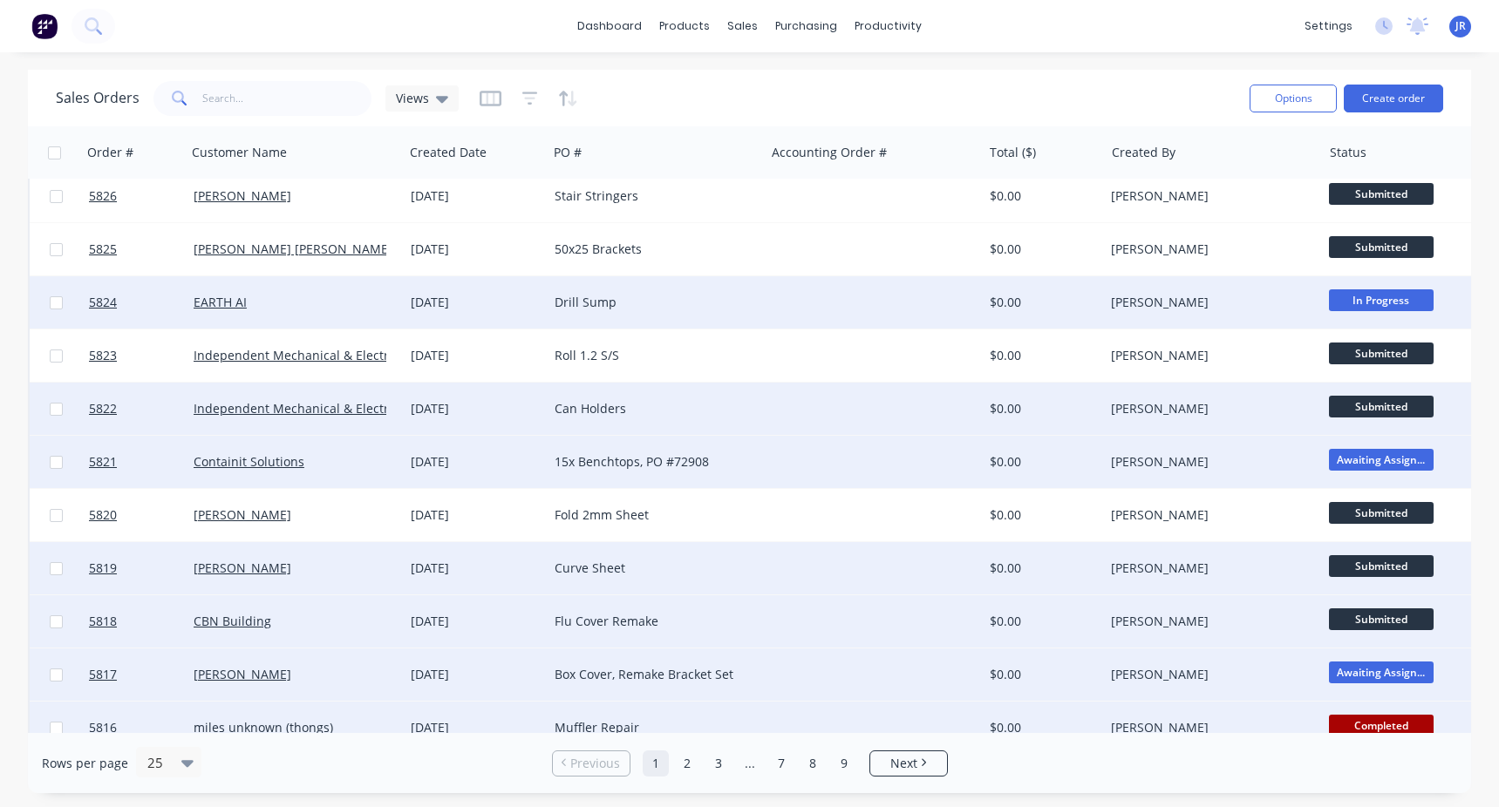
scroll to position [261, 0]
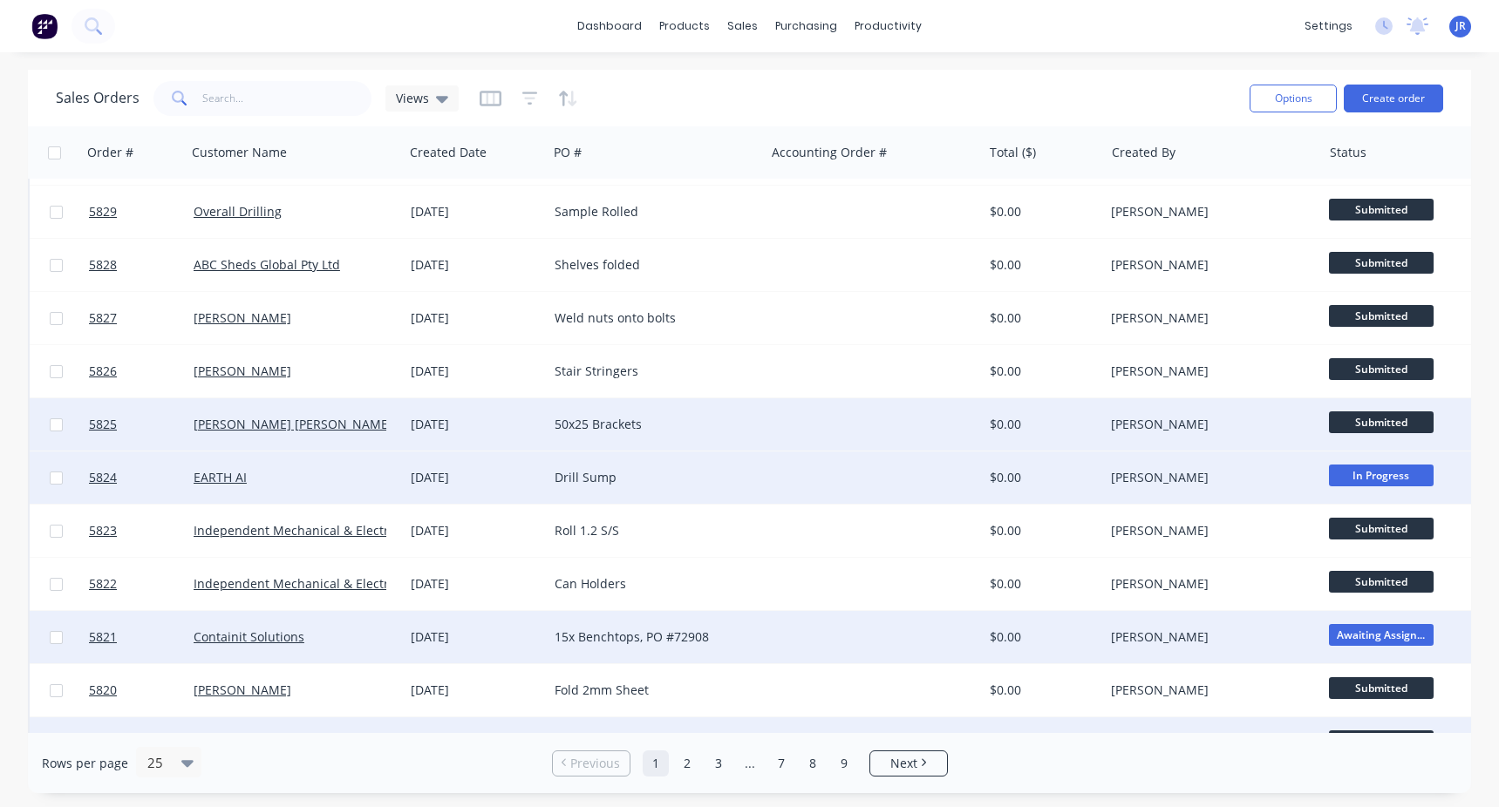
click at [1381, 419] on span "Submitted" at bounding box center [1381, 423] width 105 height 22
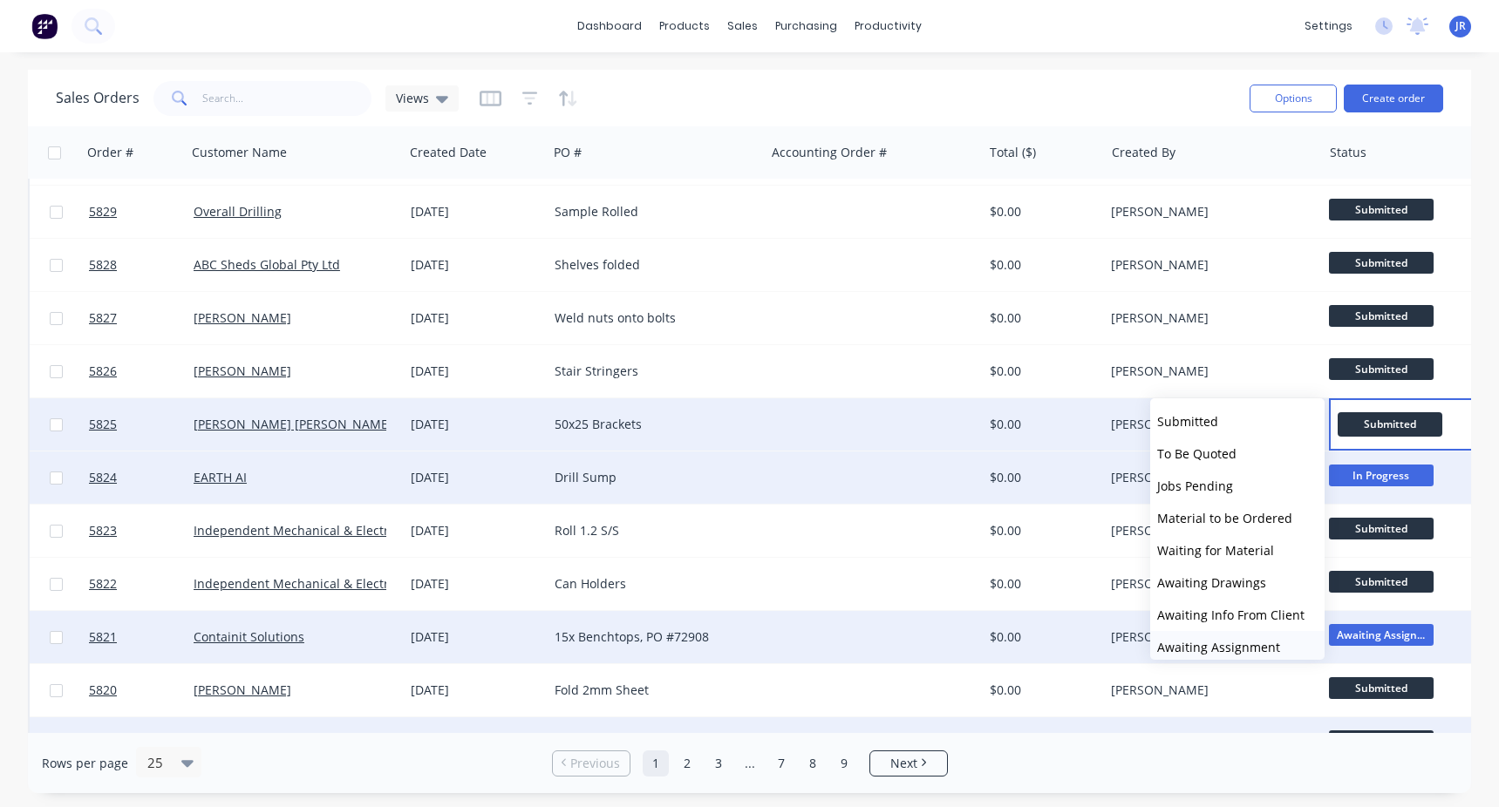
click at [1233, 641] on span "Awaiting Assignment" at bounding box center [1218, 647] width 123 height 17
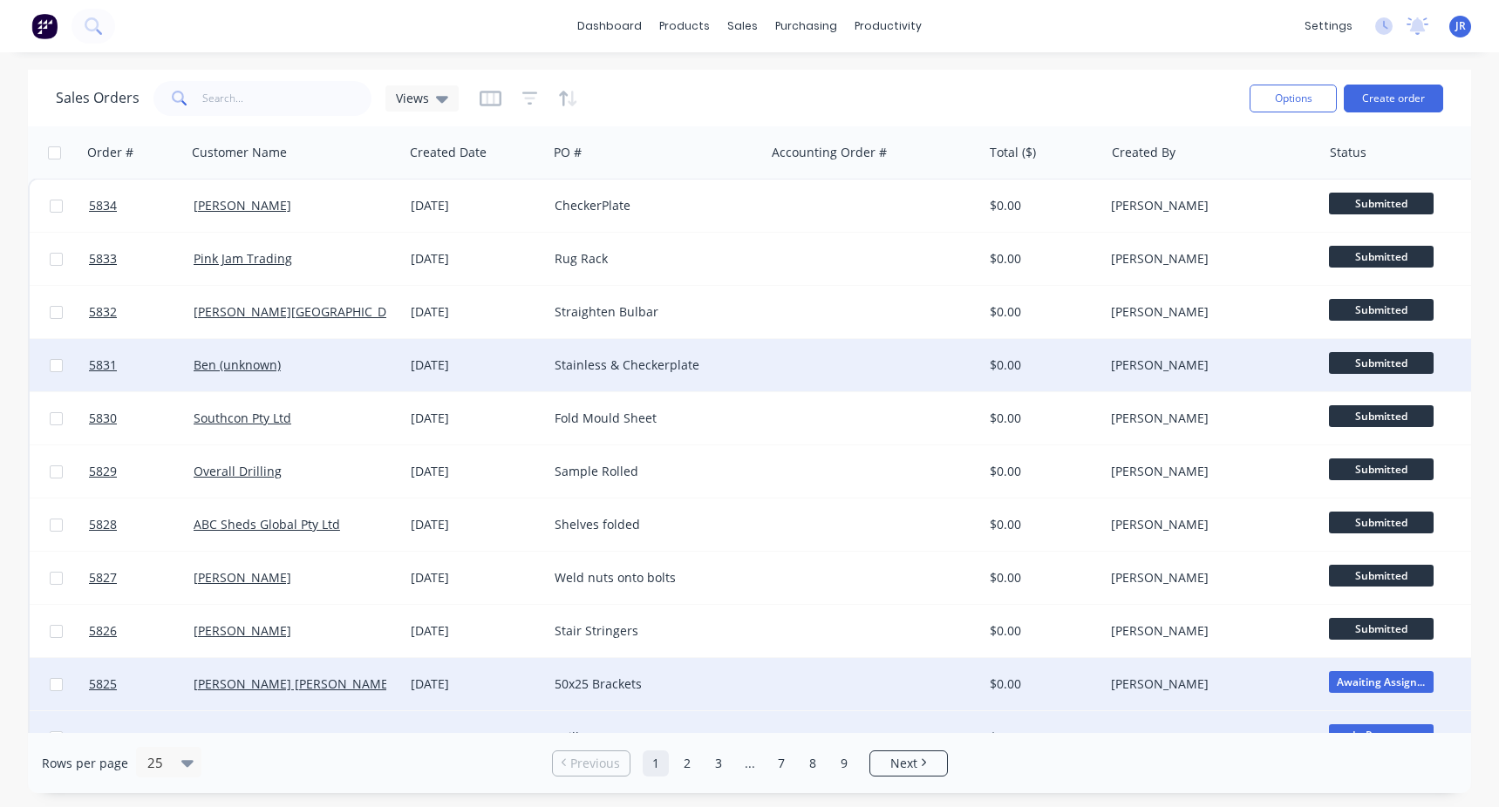
scroll to position [0, 0]
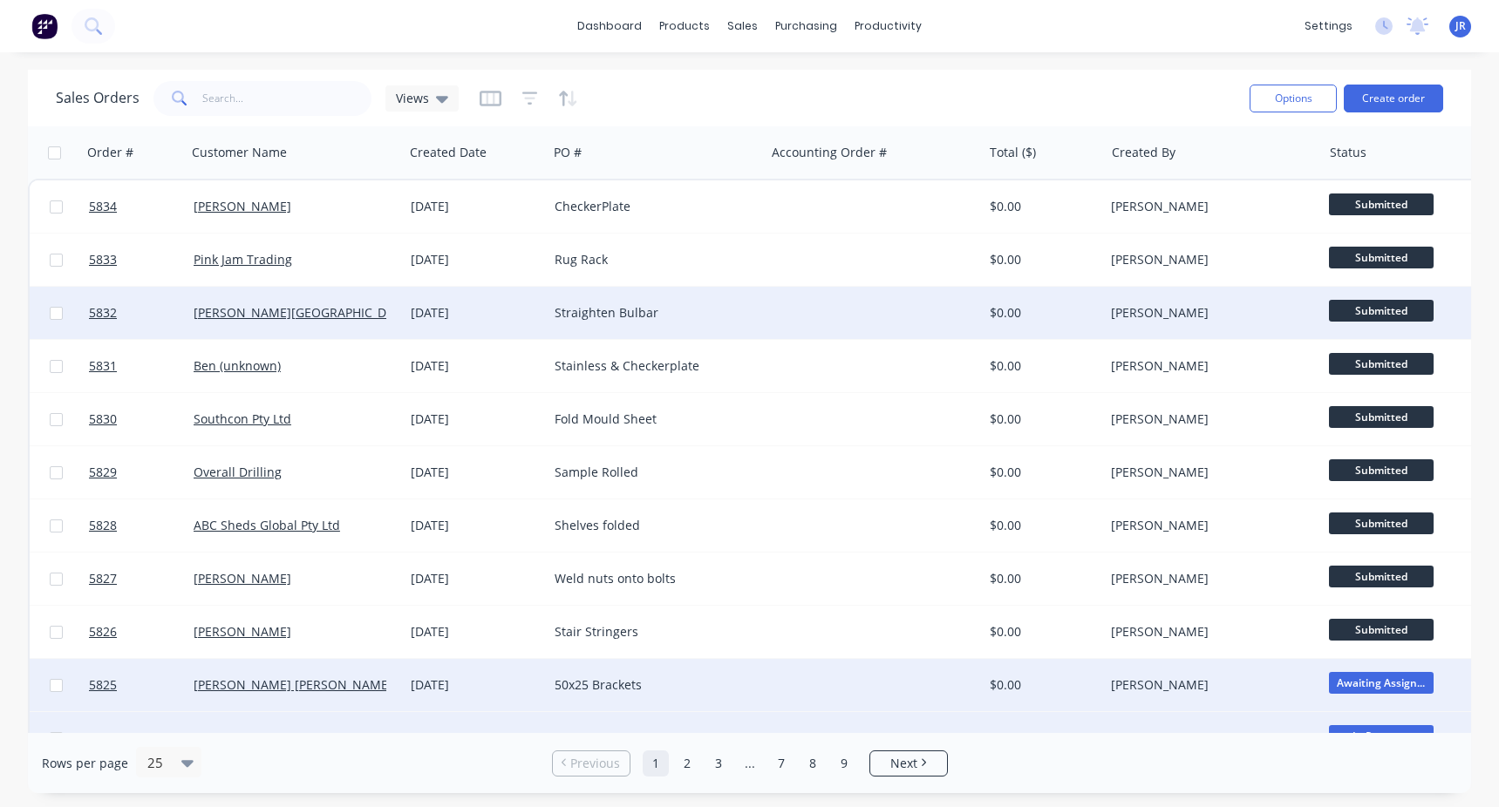
click at [1368, 303] on span "Submitted" at bounding box center [1381, 311] width 105 height 22
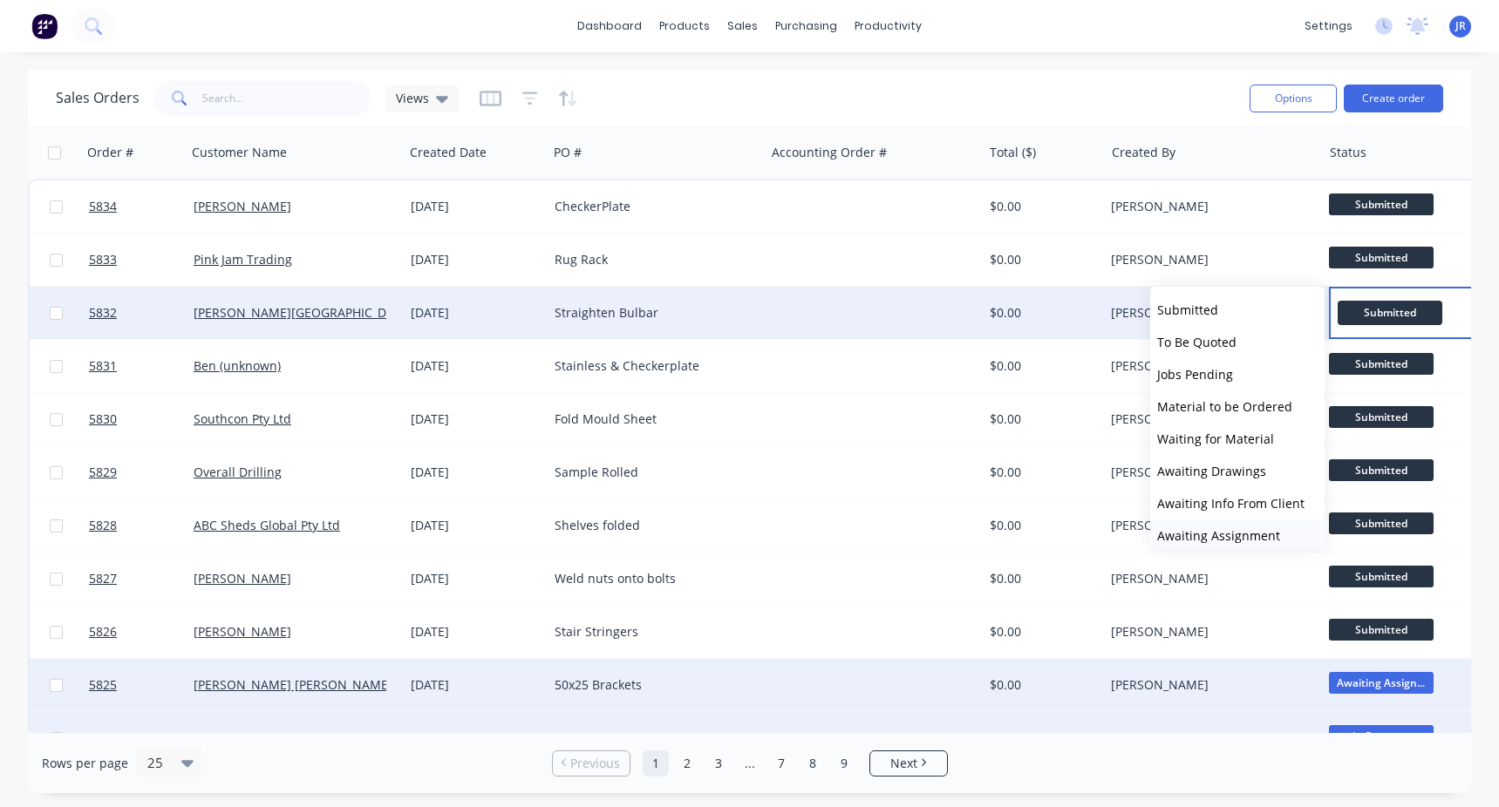
click at [1207, 532] on span "Awaiting Assignment" at bounding box center [1218, 536] width 123 height 17
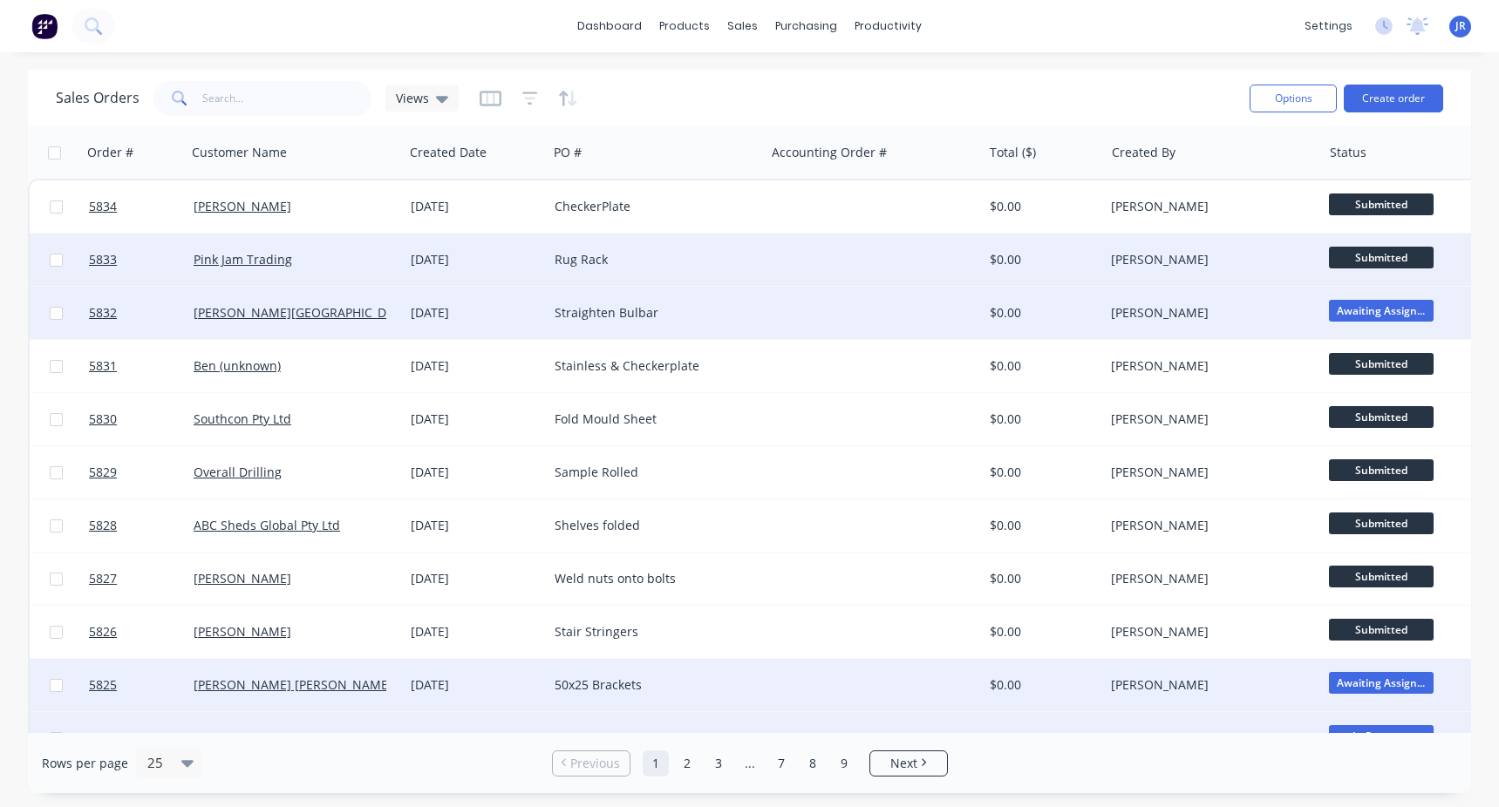
click at [1401, 261] on span "Submitted" at bounding box center [1381, 258] width 105 height 22
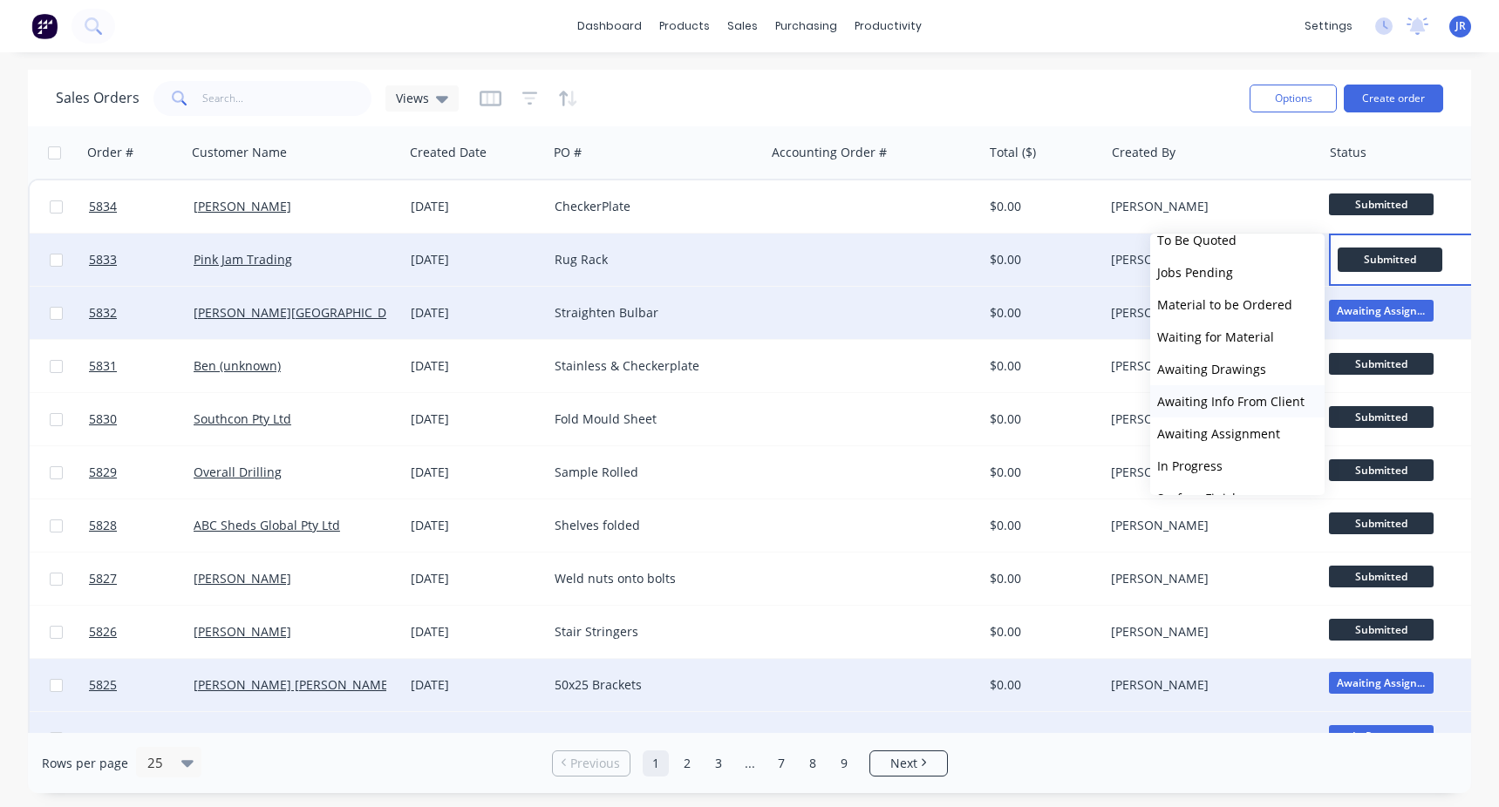
scroll to position [87, 0]
click at [1252, 401] on span "Awaiting Assignment" at bounding box center [1218, 395] width 123 height 17
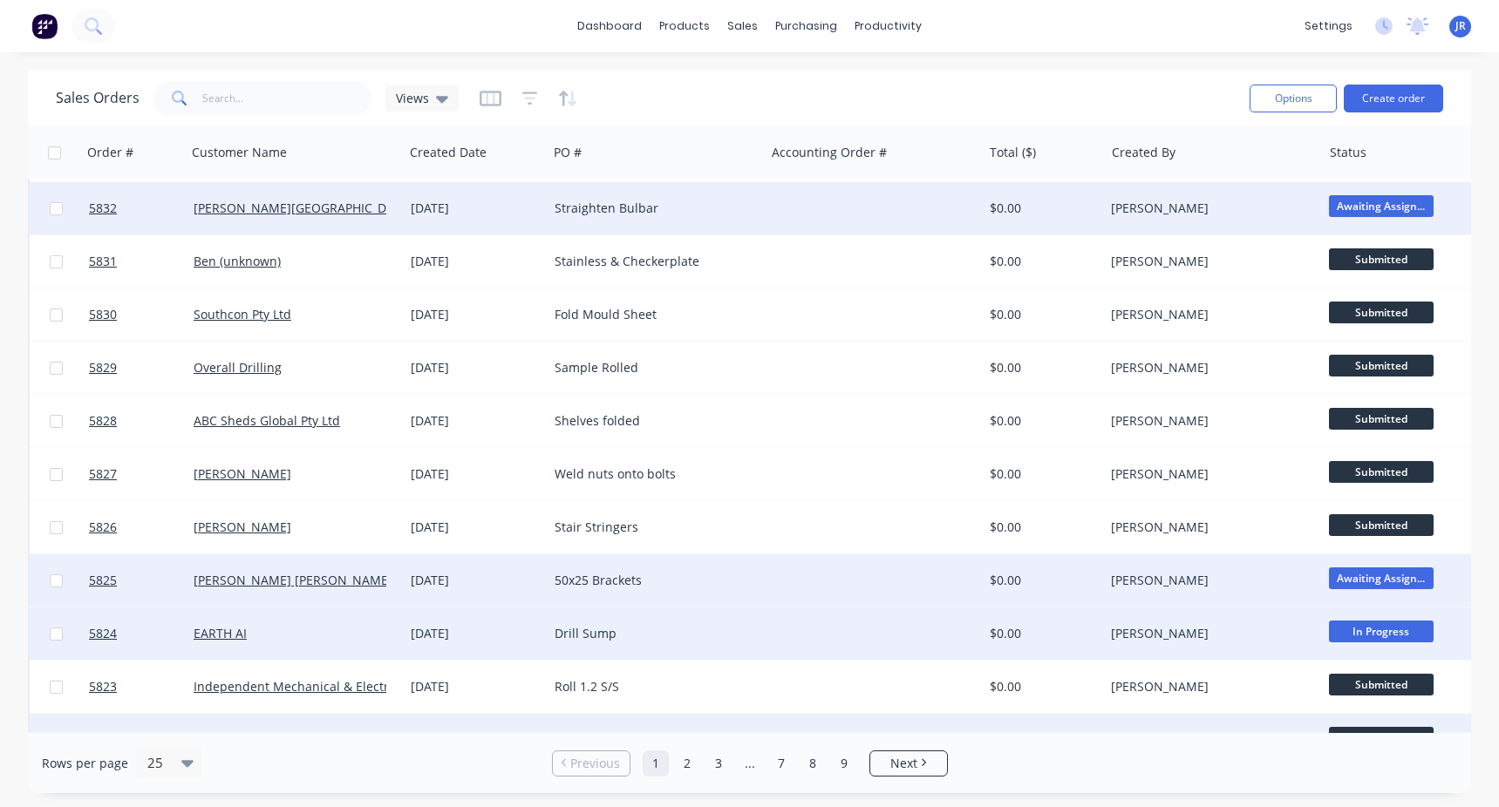
scroll to position [0, 0]
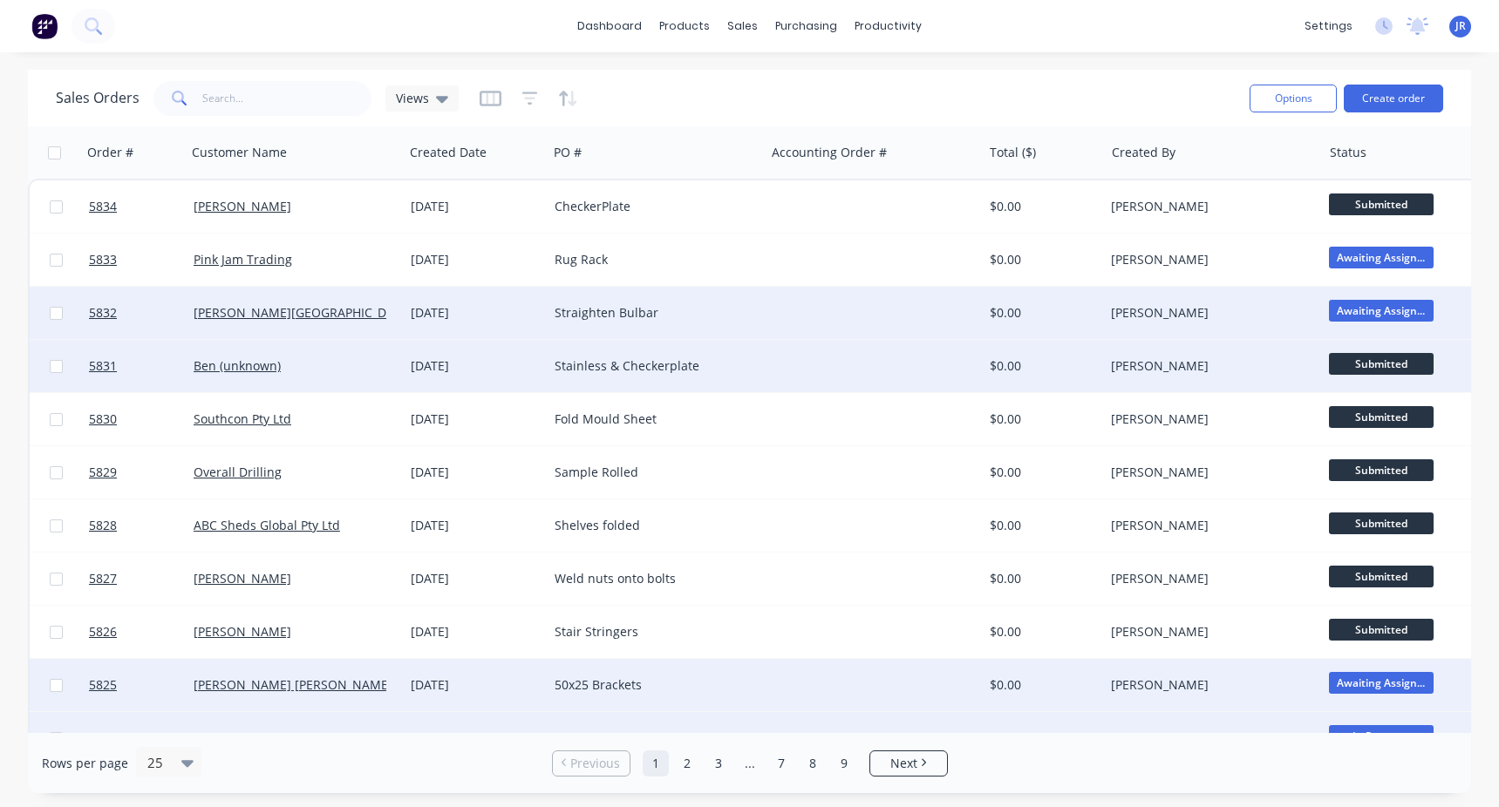
click at [1386, 363] on span "Submitted" at bounding box center [1381, 364] width 105 height 22
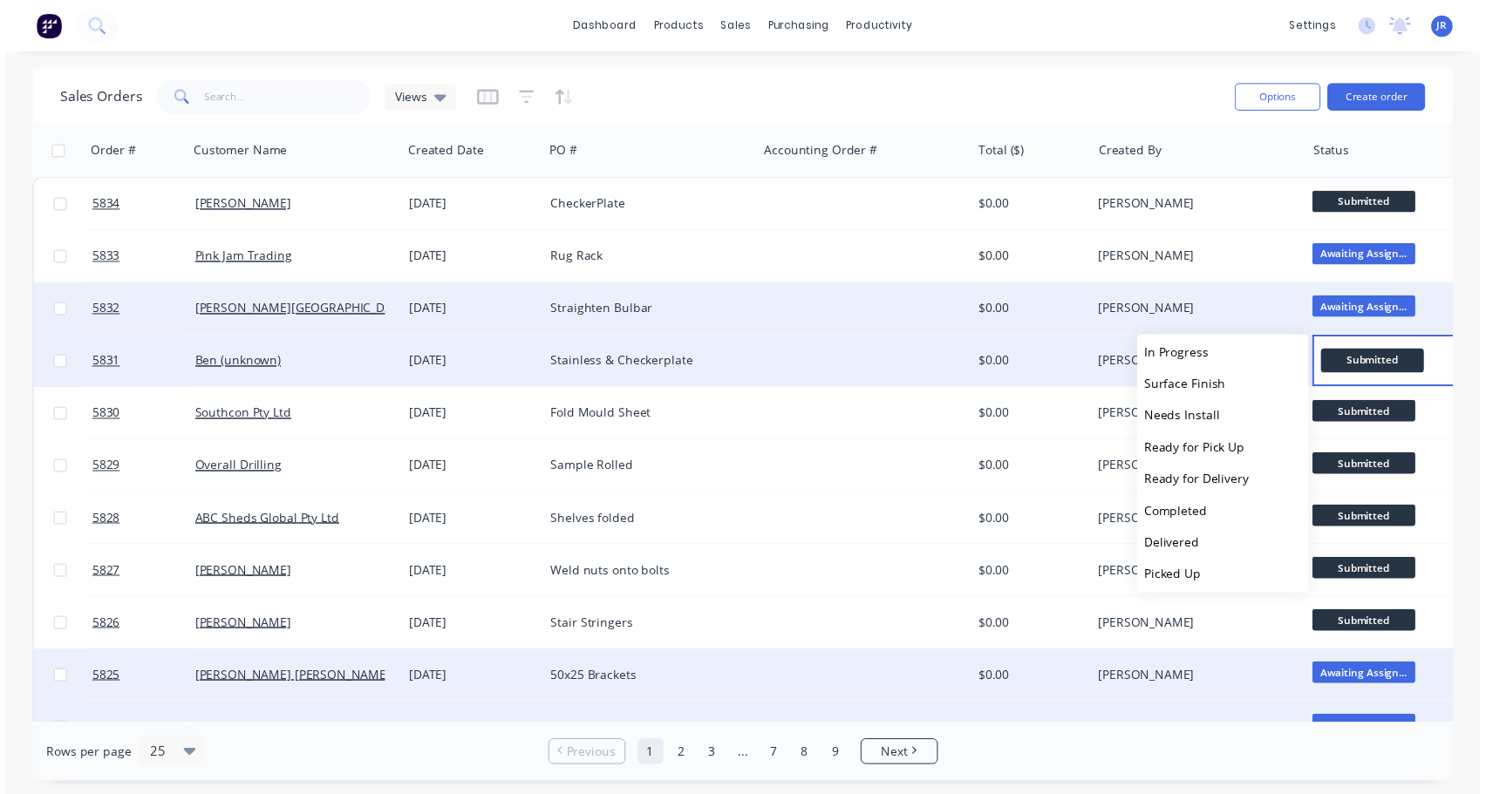
scroll to position [269, 0]
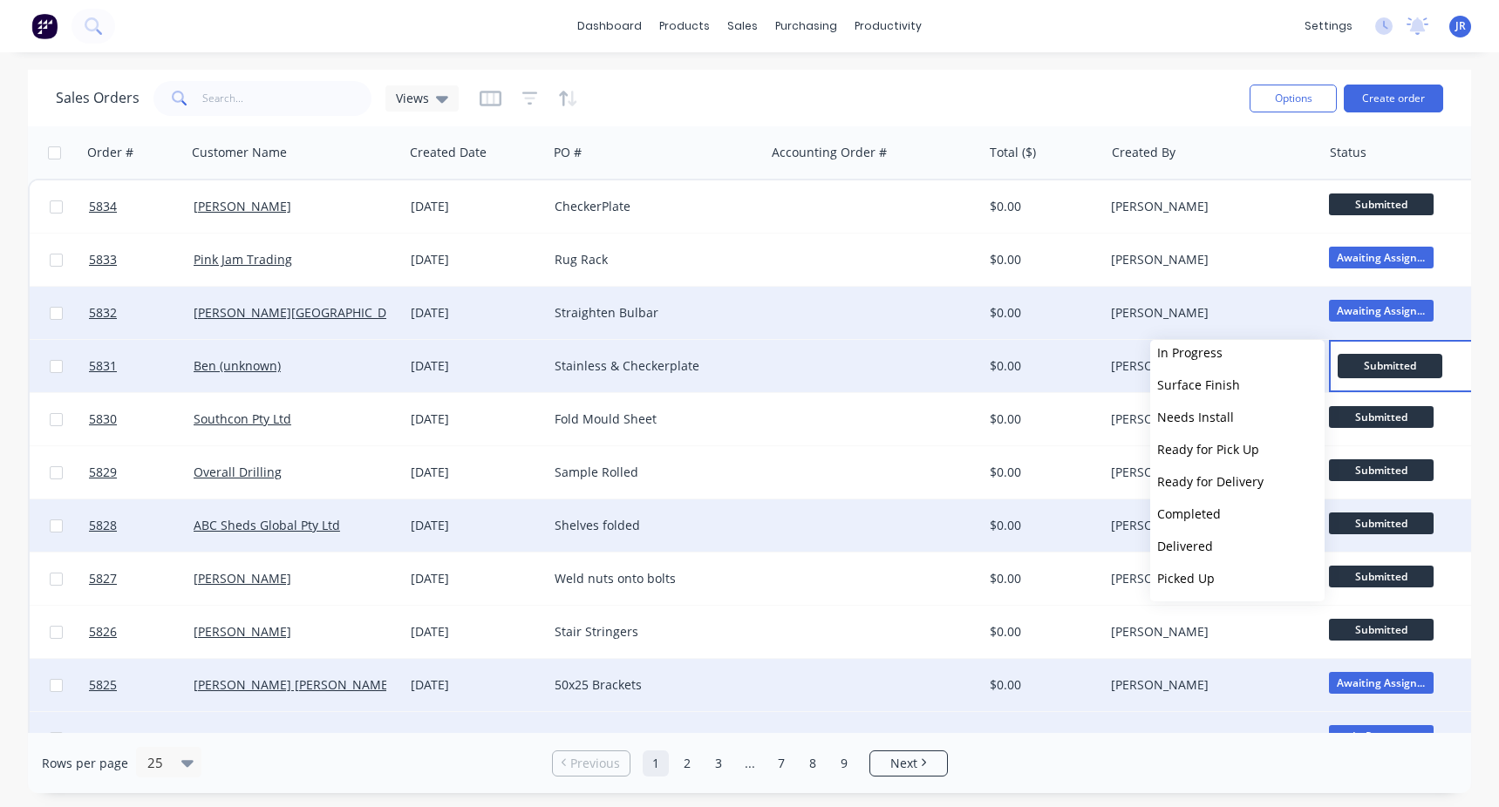
click at [1218, 522] on button "Completed" at bounding box center [1237, 514] width 174 height 32
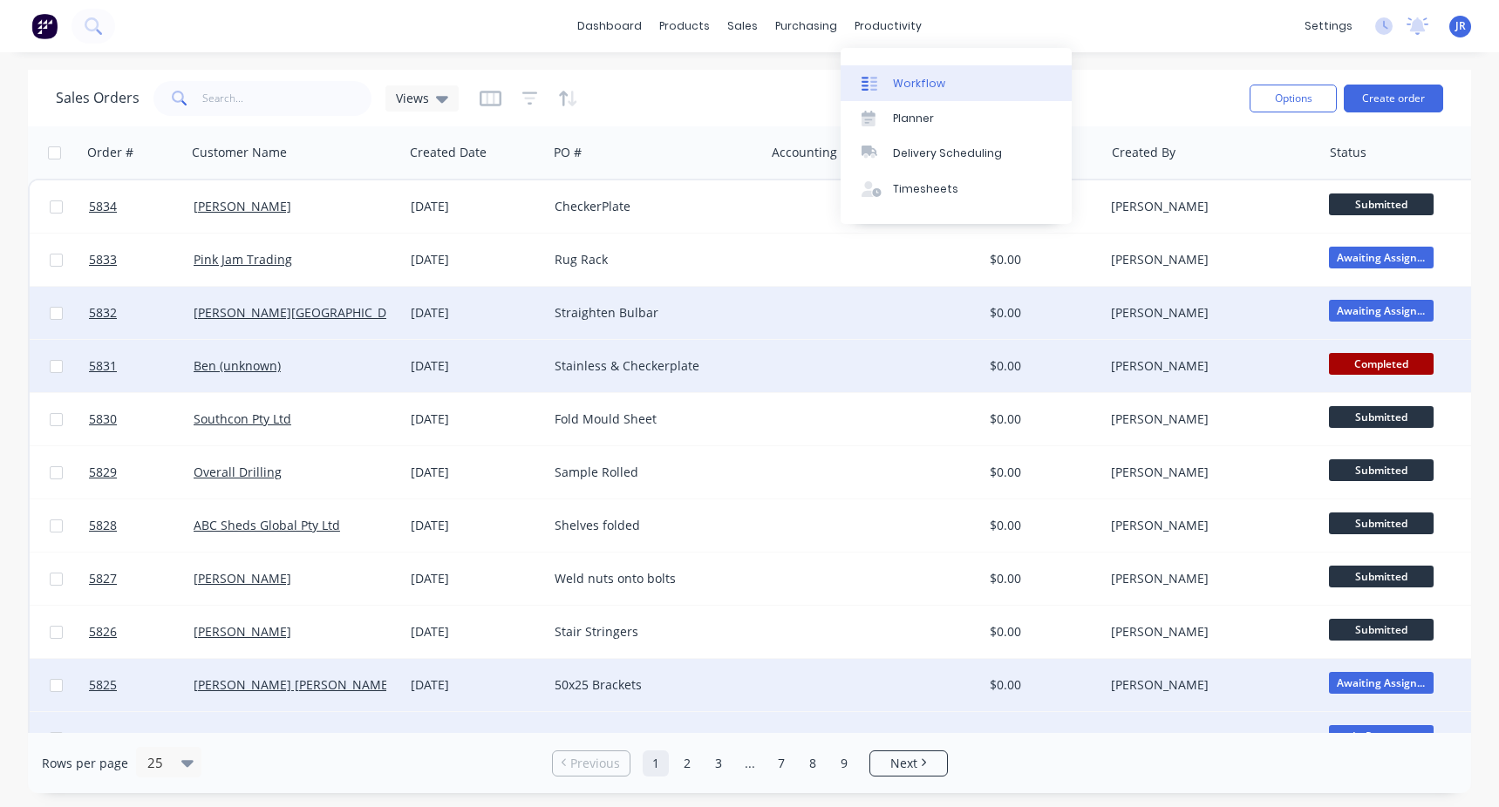
click at [895, 94] on link "Workflow" at bounding box center [956, 82] width 231 height 35
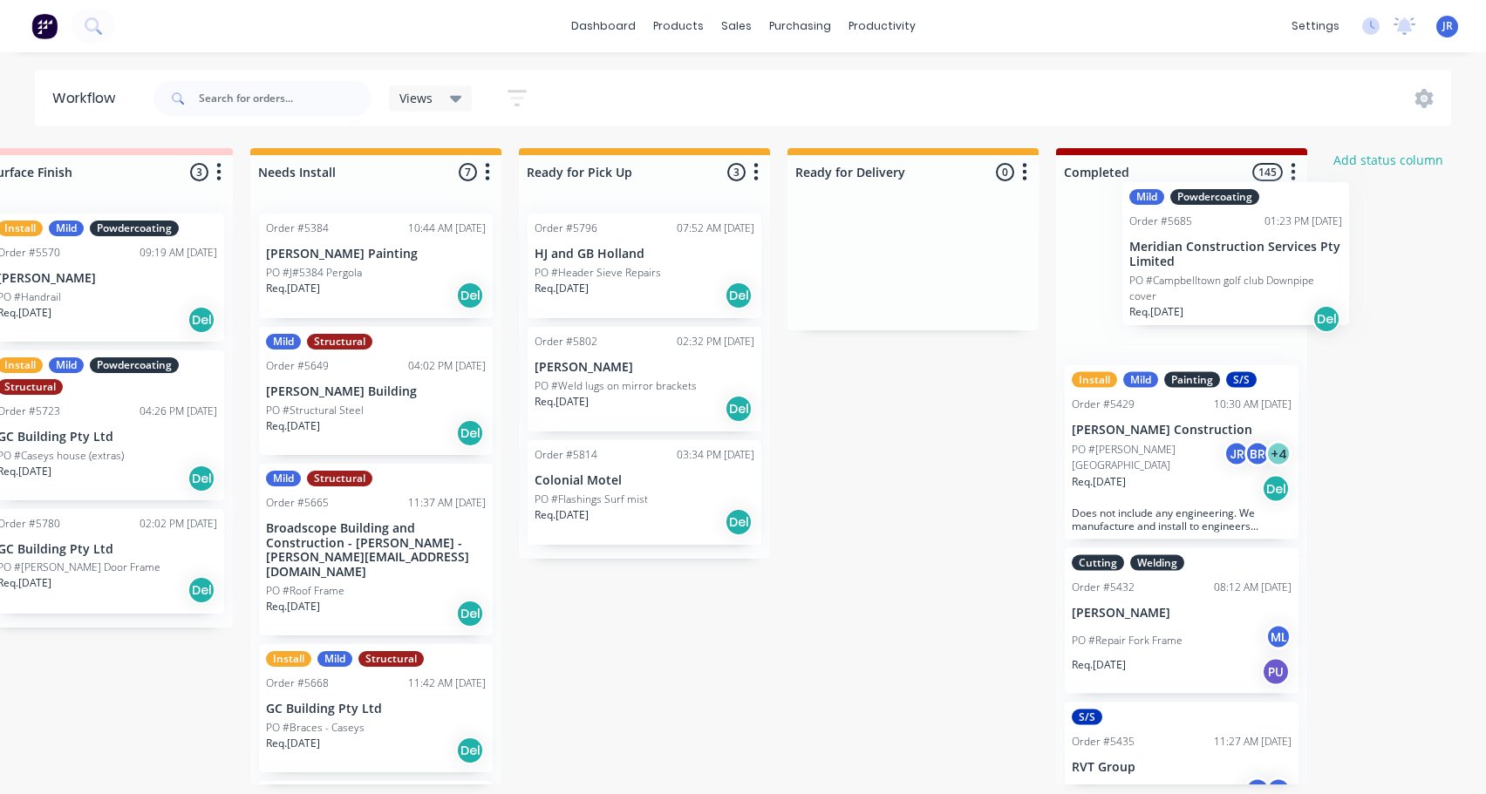
drag, startPoint x: 518, startPoint y: 323, endPoint x: 1165, endPoint y: 294, distance: 647.6
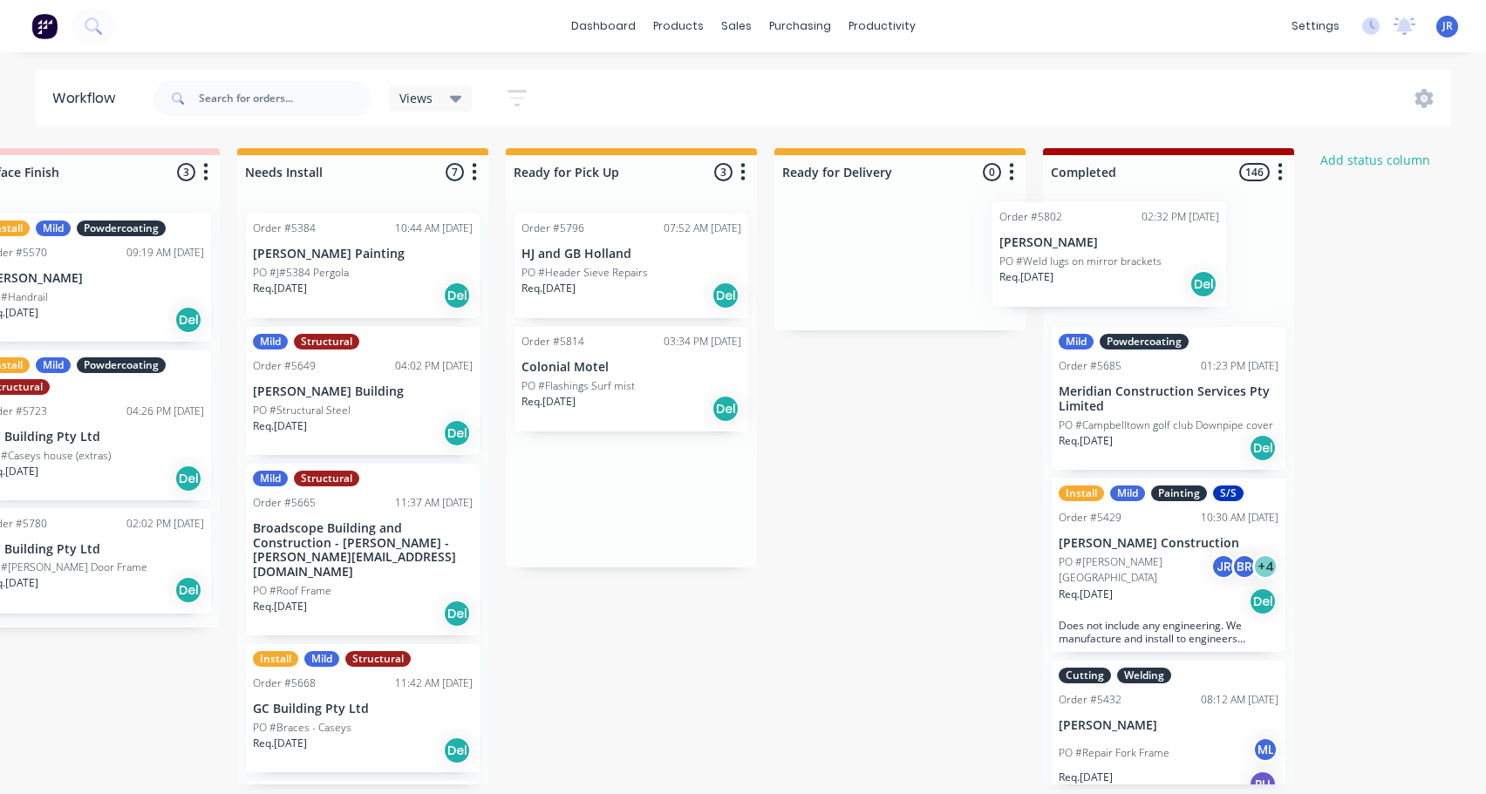
drag, startPoint x: 627, startPoint y: 414, endPoint x: 1111, endPoint y: 293, distance: 498.9
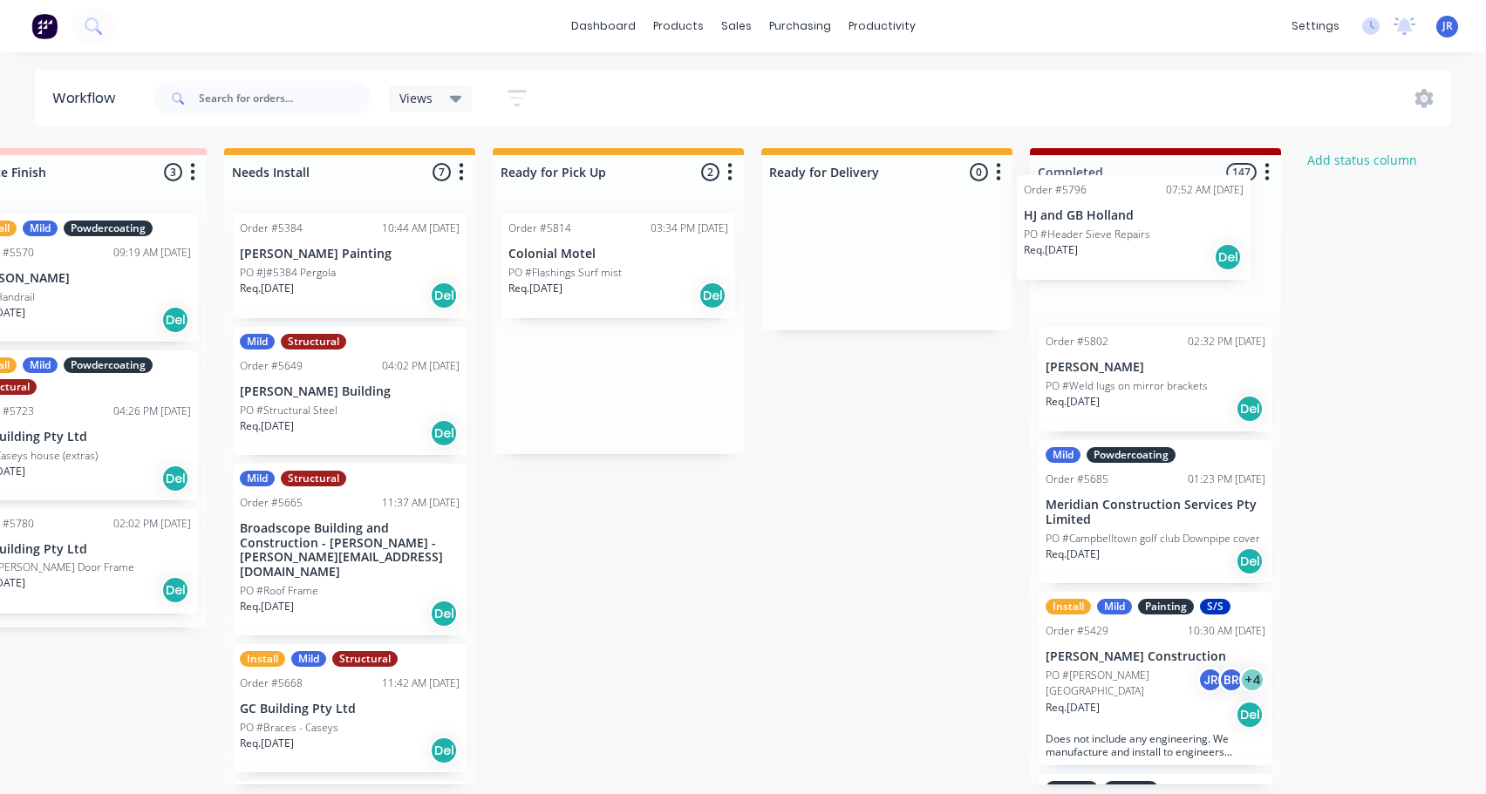
drag, startPoint x: 664, startPoint y: 288, endPoint x: 1178, endPoint y: 250, distance: 514.9
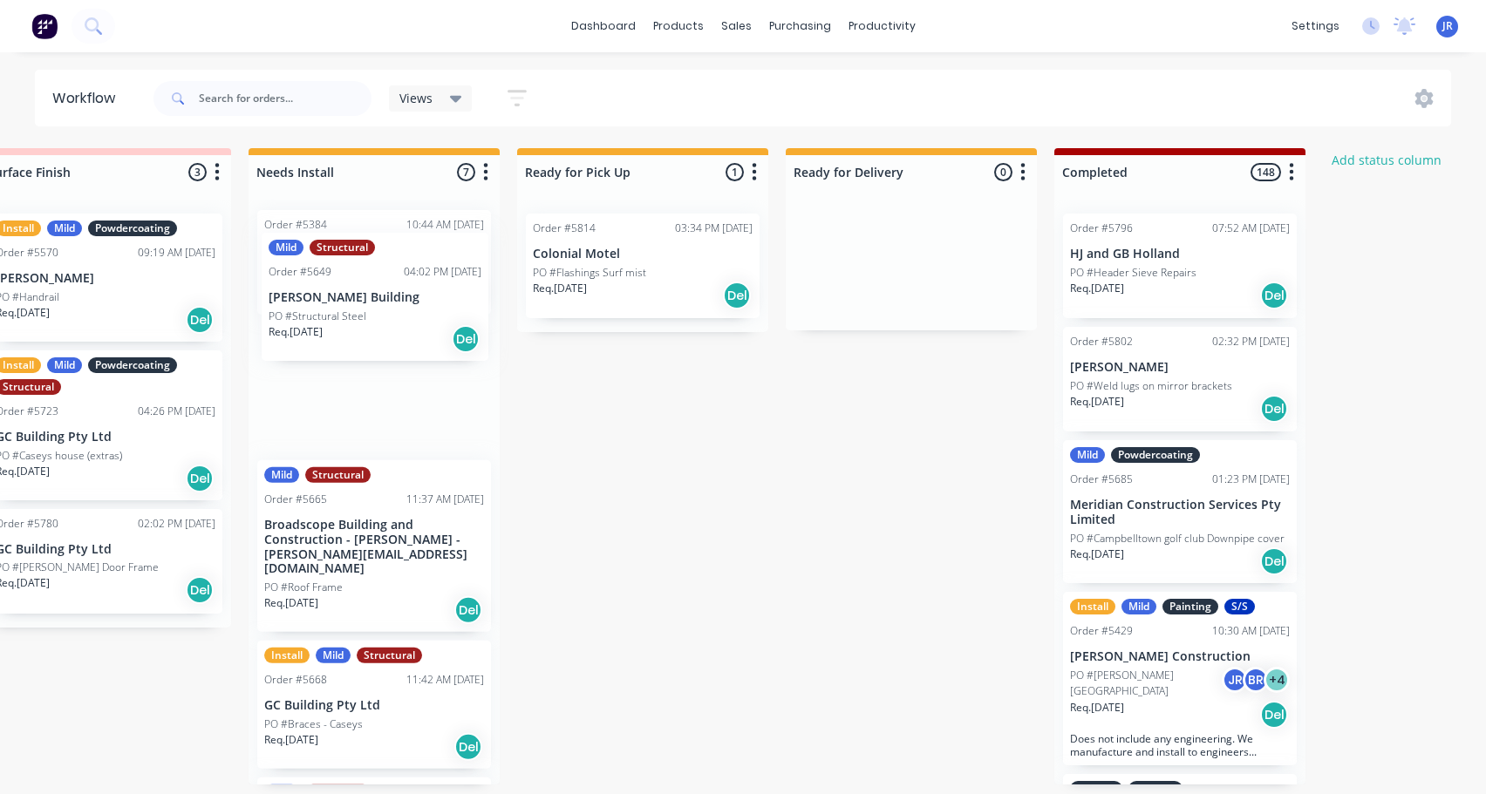
scroll to position [0, 0]
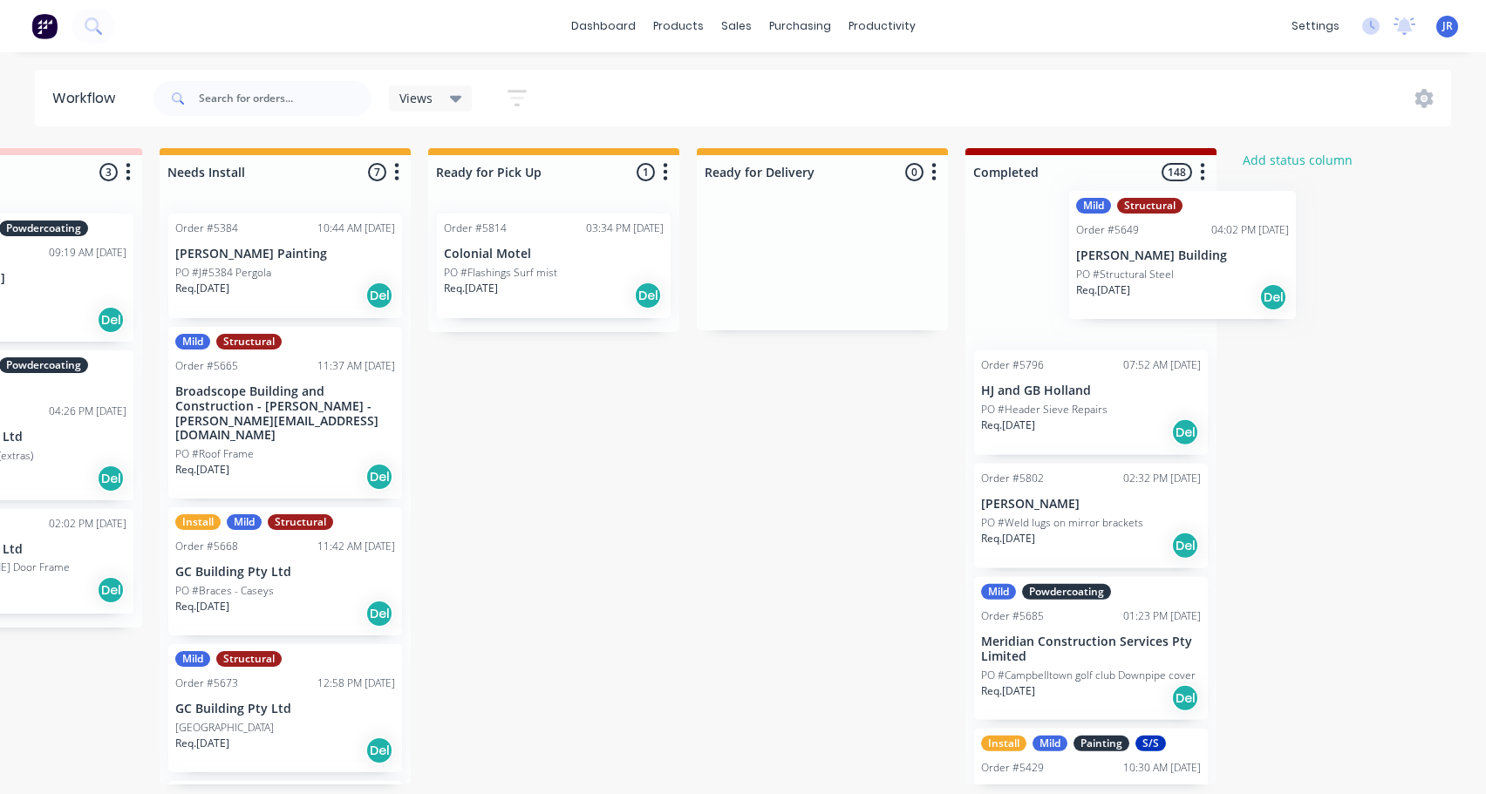
drag, startPoint x: 515, startPoint y: 316, endPoint x: 1075, endPoint y: 290, distance: 560.4
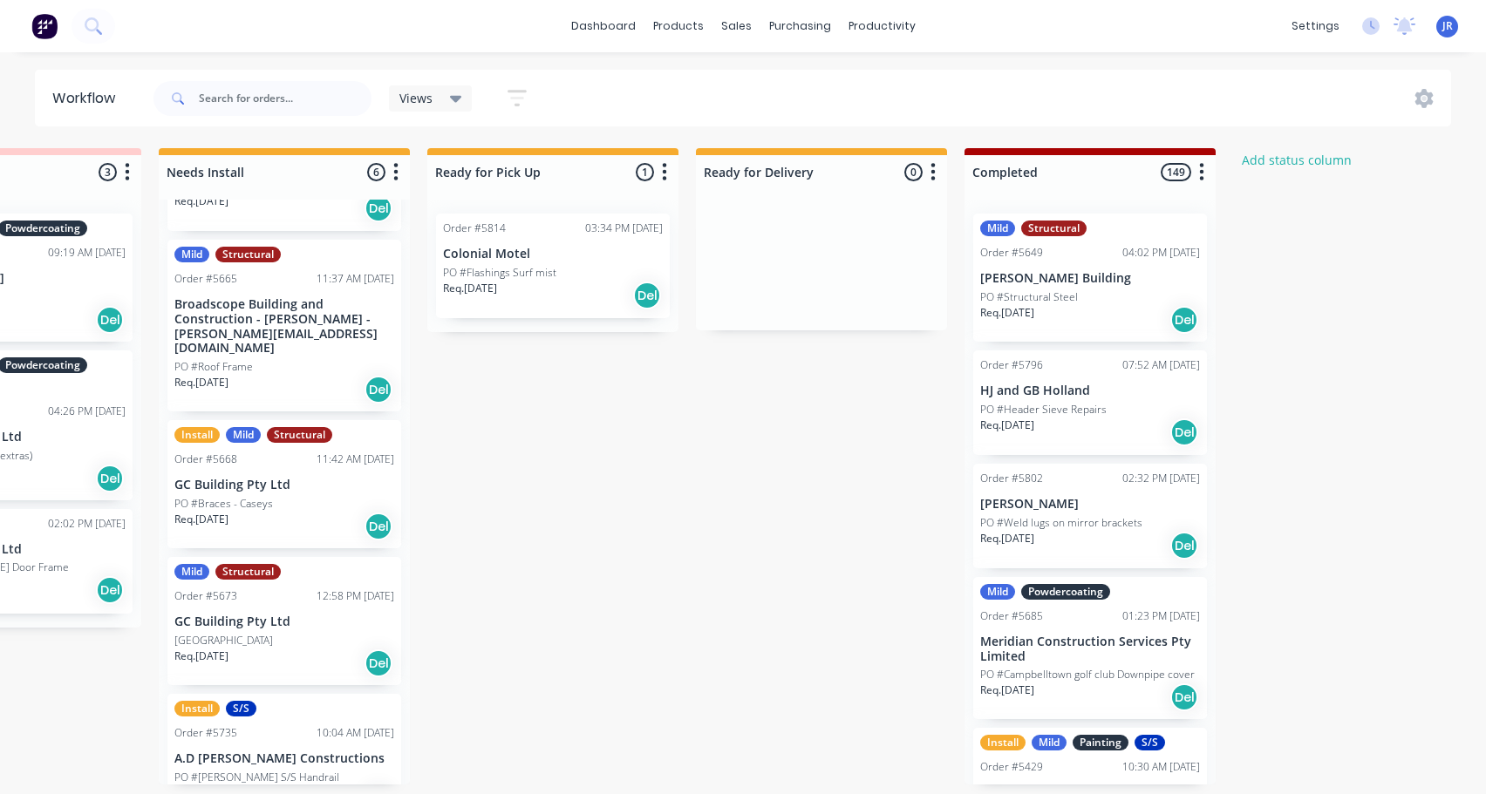
scroll to position [3, 2564]
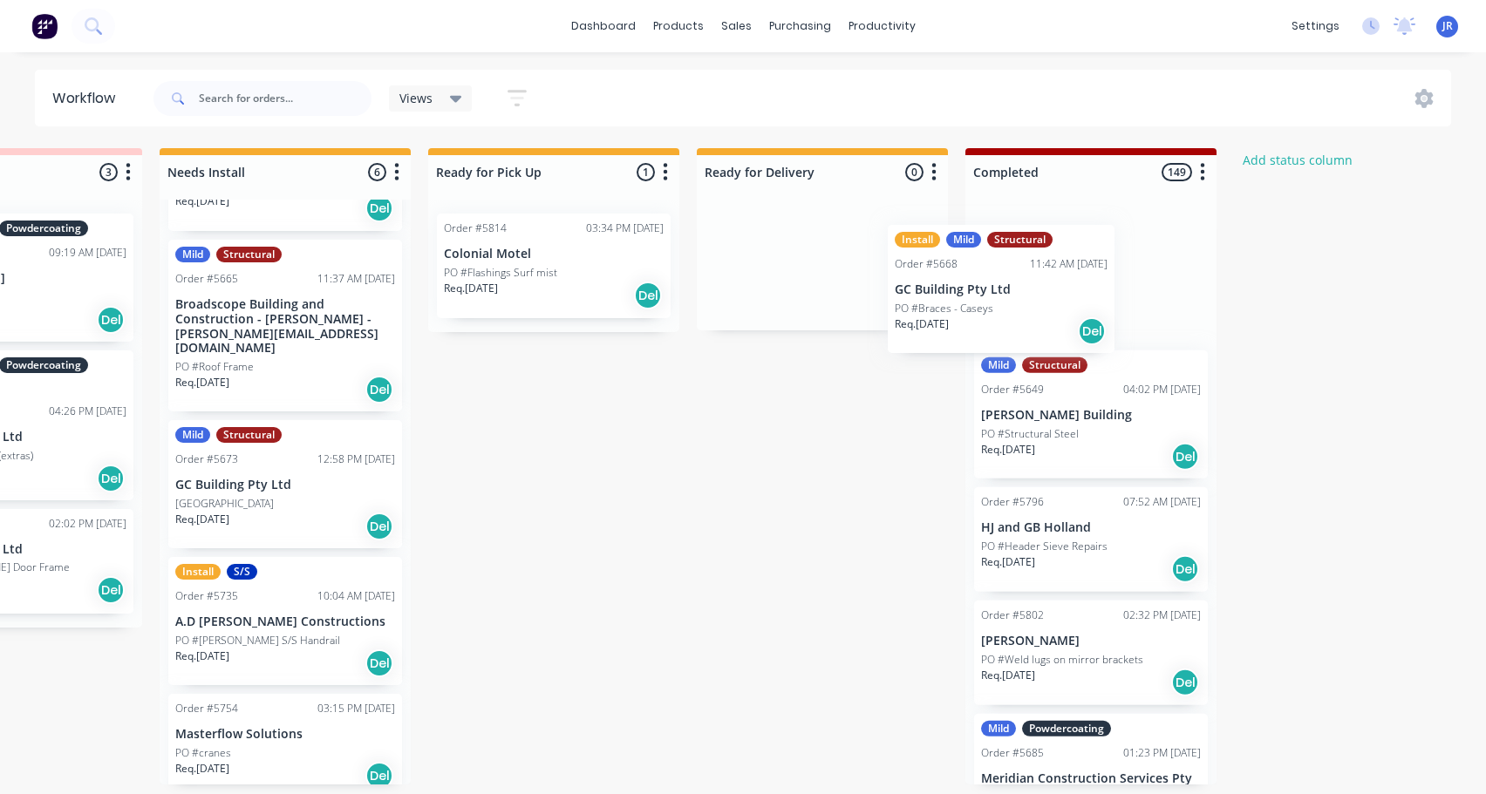
drag, startPoint x: 239, startPoint y: 473, endPoint x: 981, endPoint y: 284, distance: 765.6
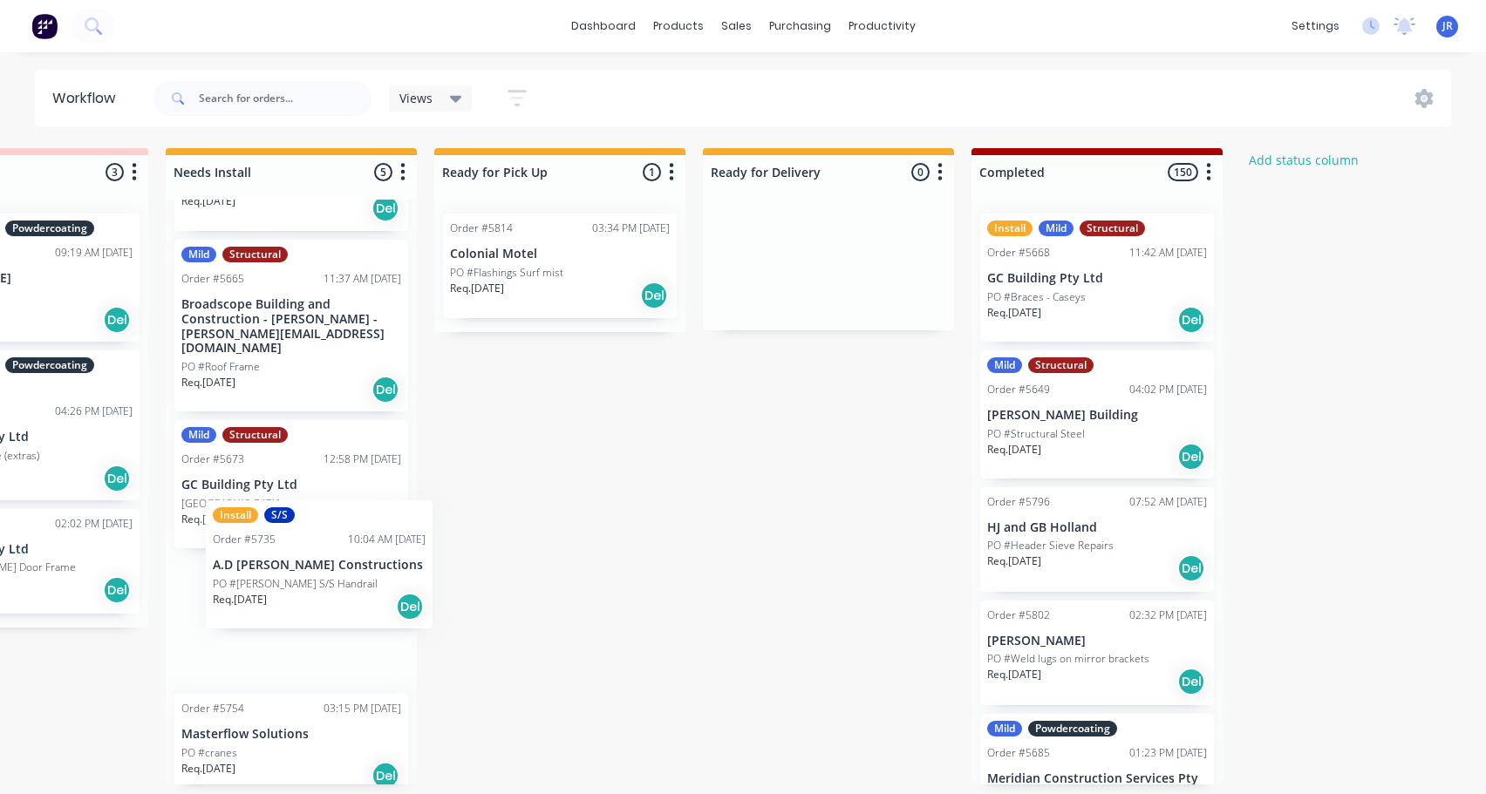
scroll to position [3, 2552]
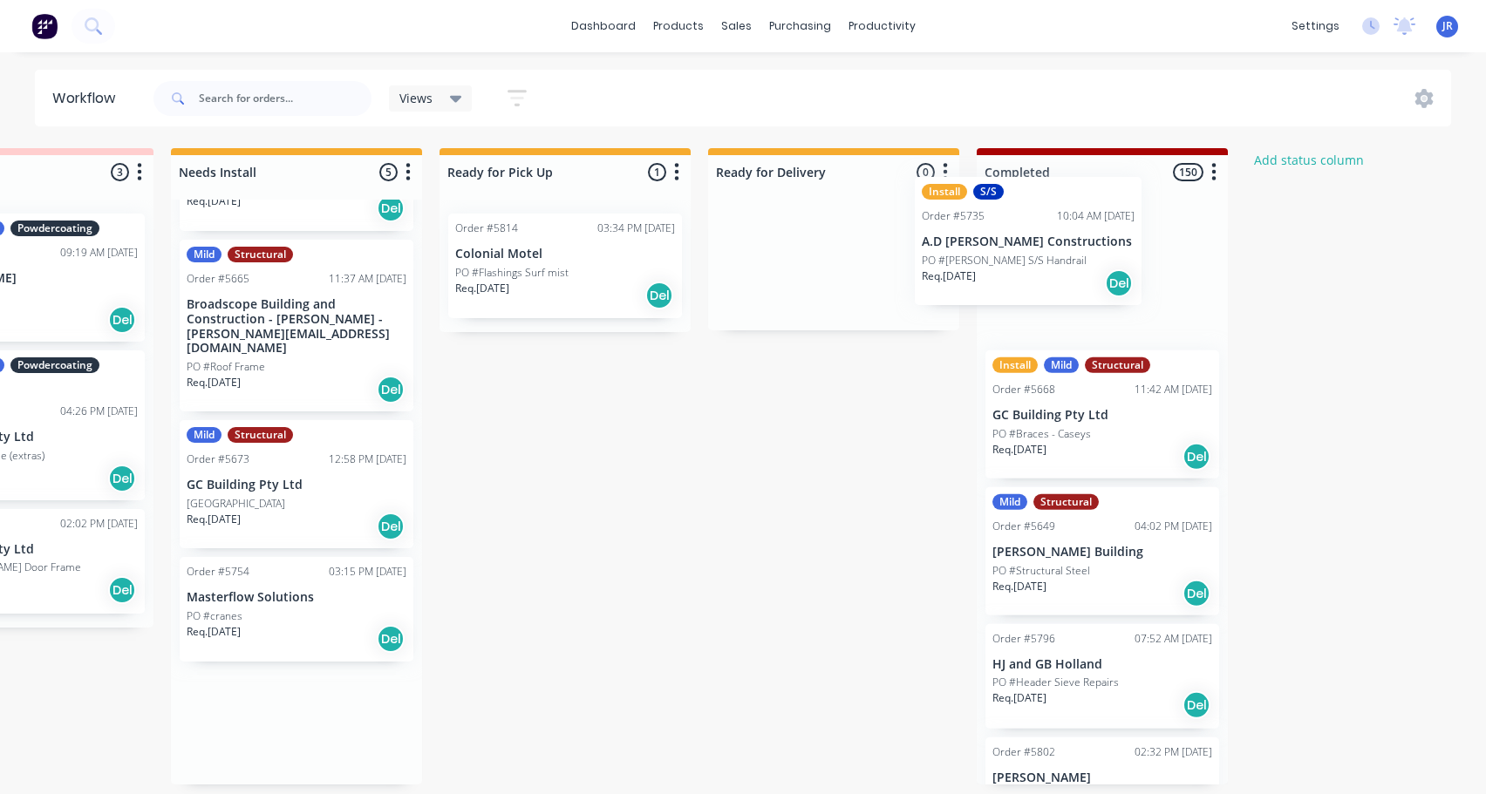
drag, startPoint x: 291, startPoint y: 612, endPoint x: 1032, endPoint y: 261, distance: 819.5
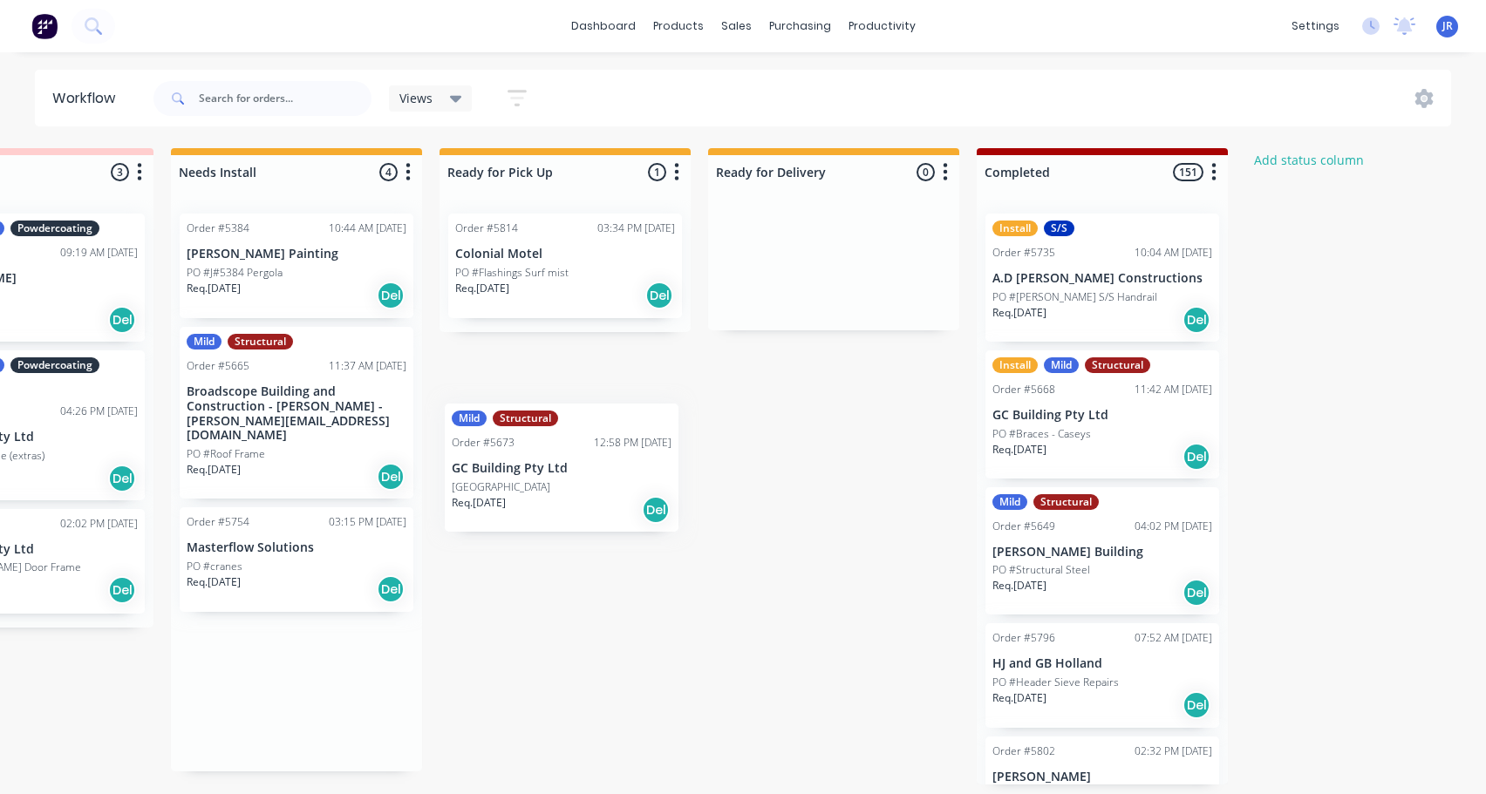
scroll to position [3, 2551]
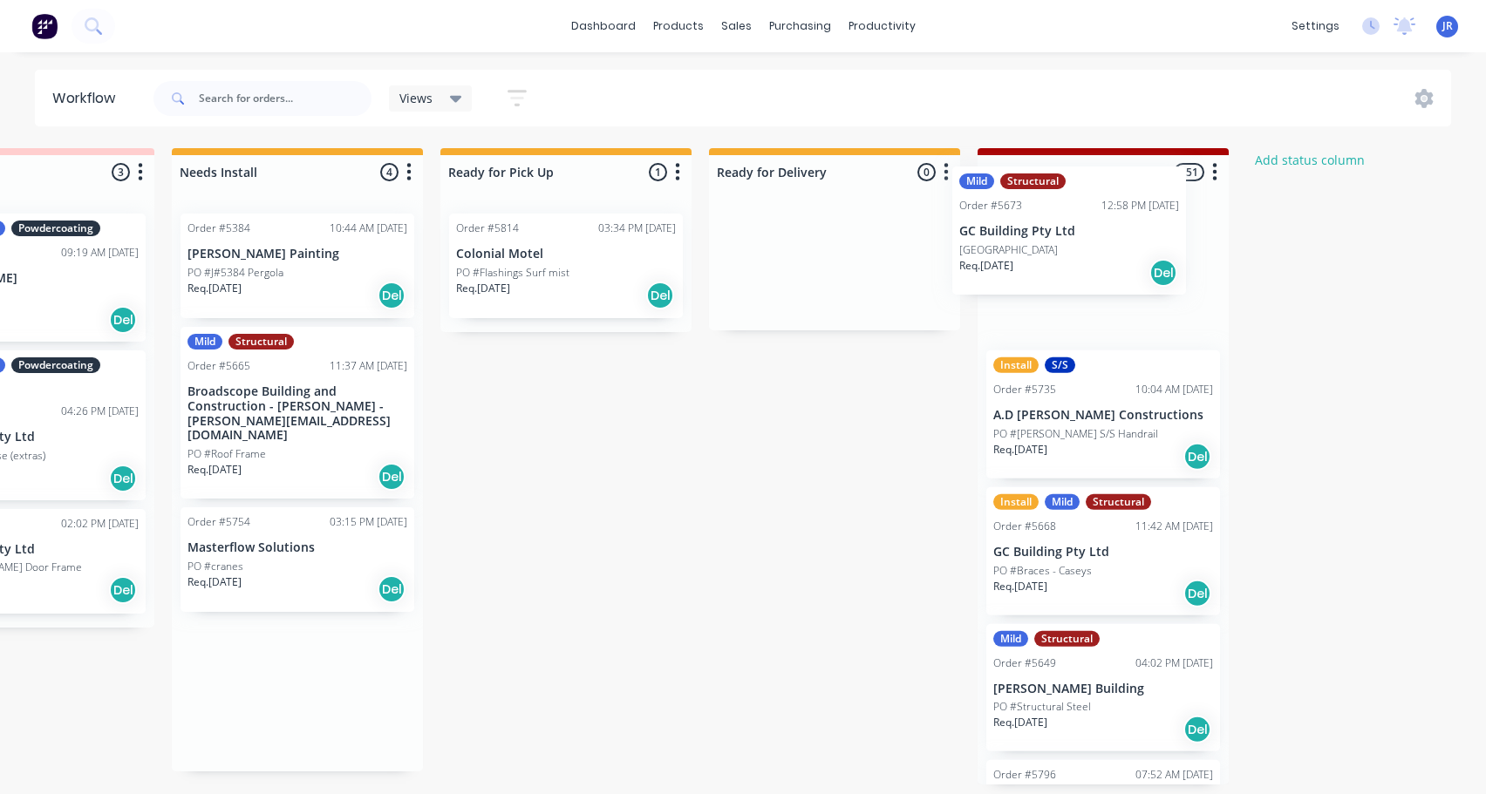
drag, startPoint x: 267, startPoint y: 588, endPoint x: 1052, endPoint y: 259, distance: 851.6
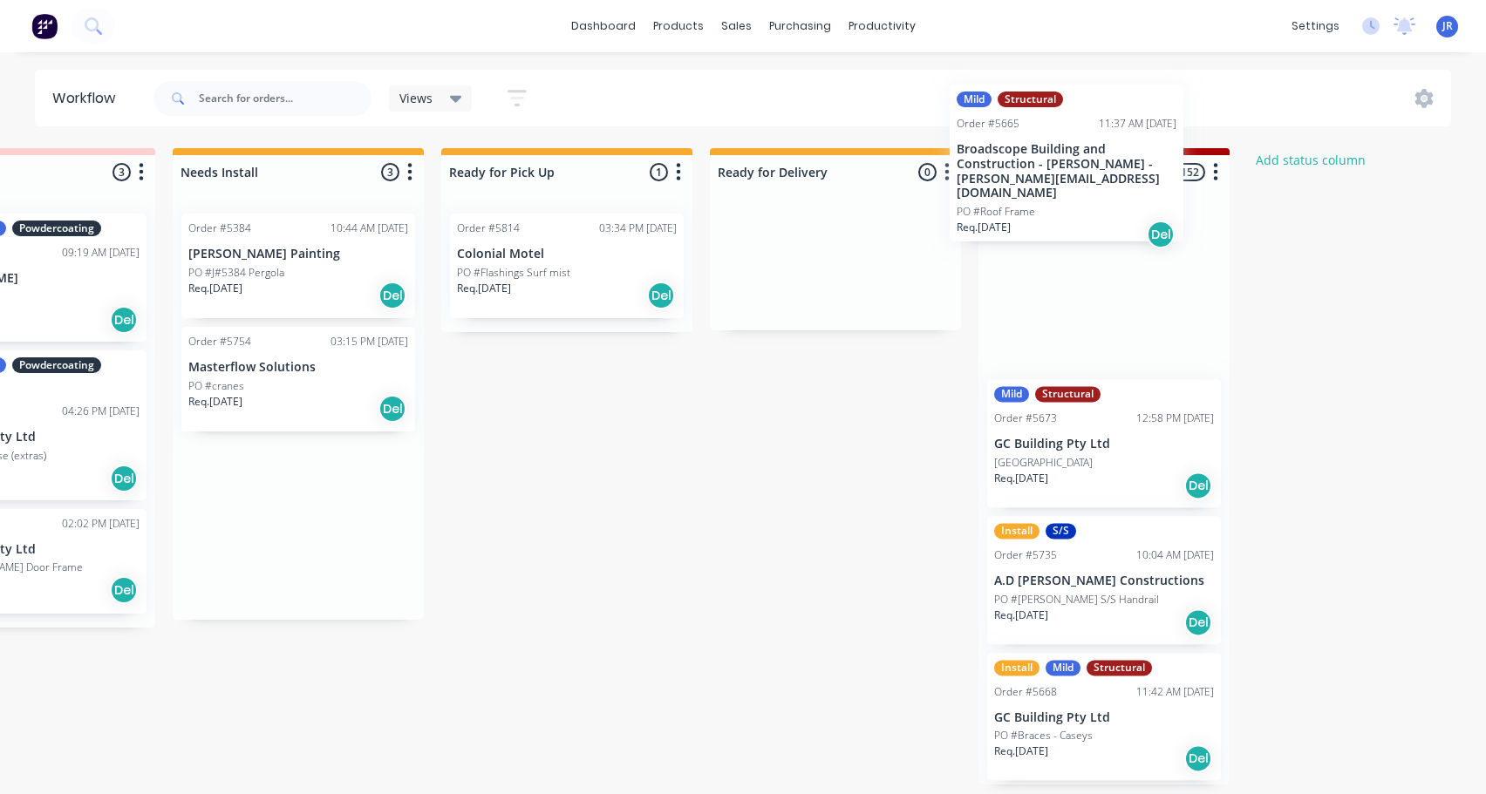
scroll to position [0, 2550]
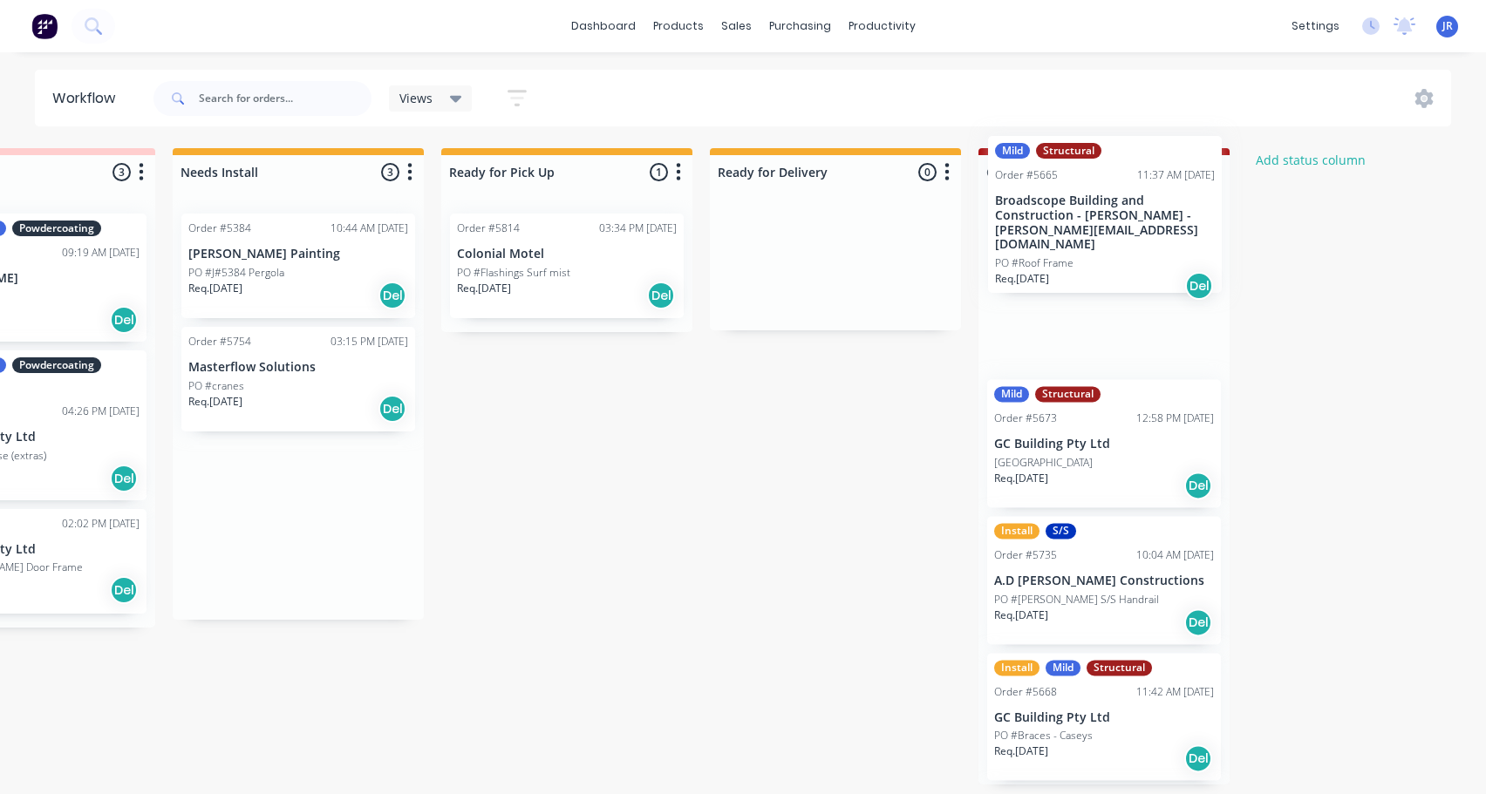
drag, startPoint x: 475, startPoint y: 399, endPoint x: 1109, endPoint y: 263, distance: 648.3
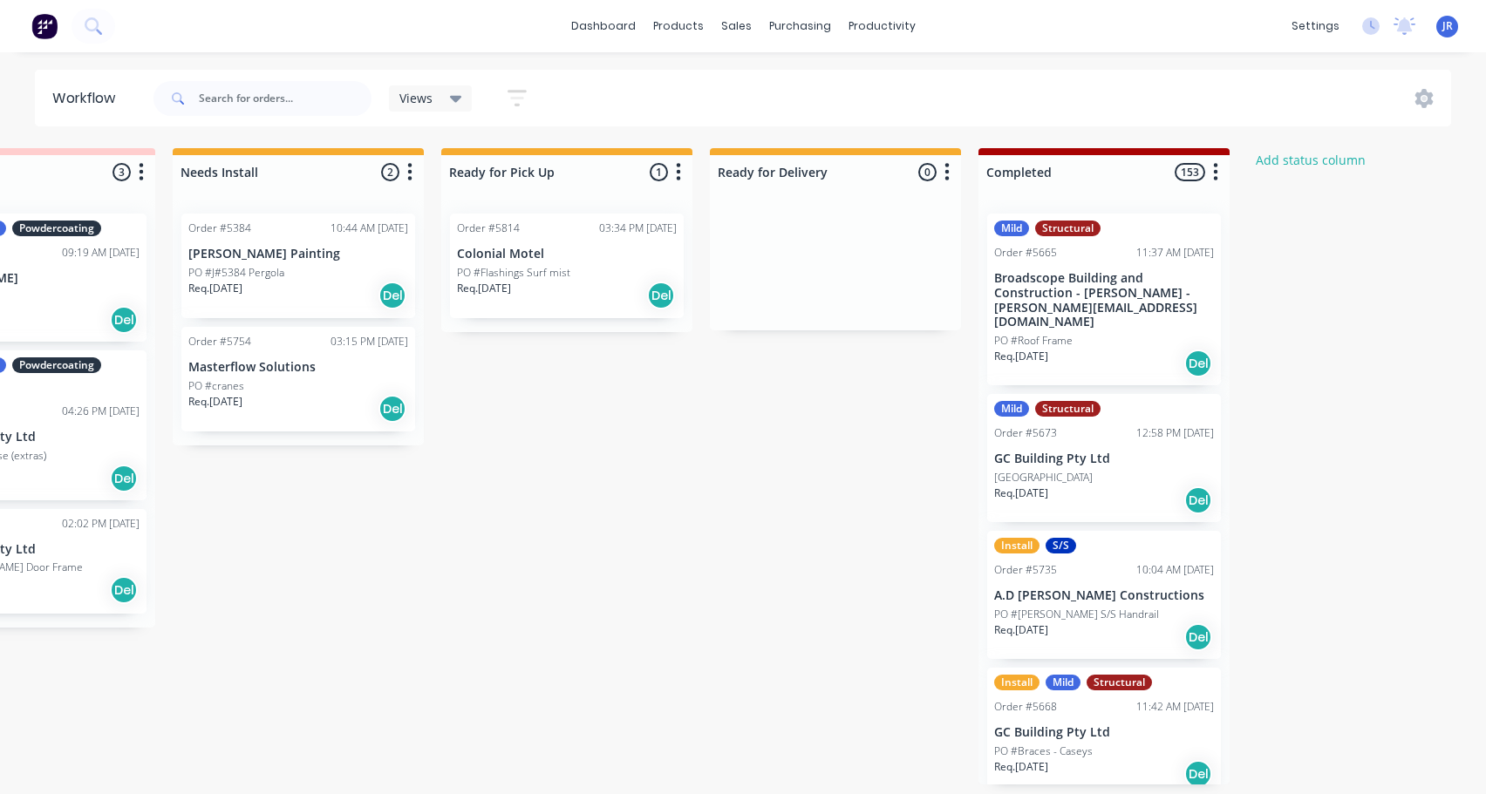
scroll to position [0, 2550]
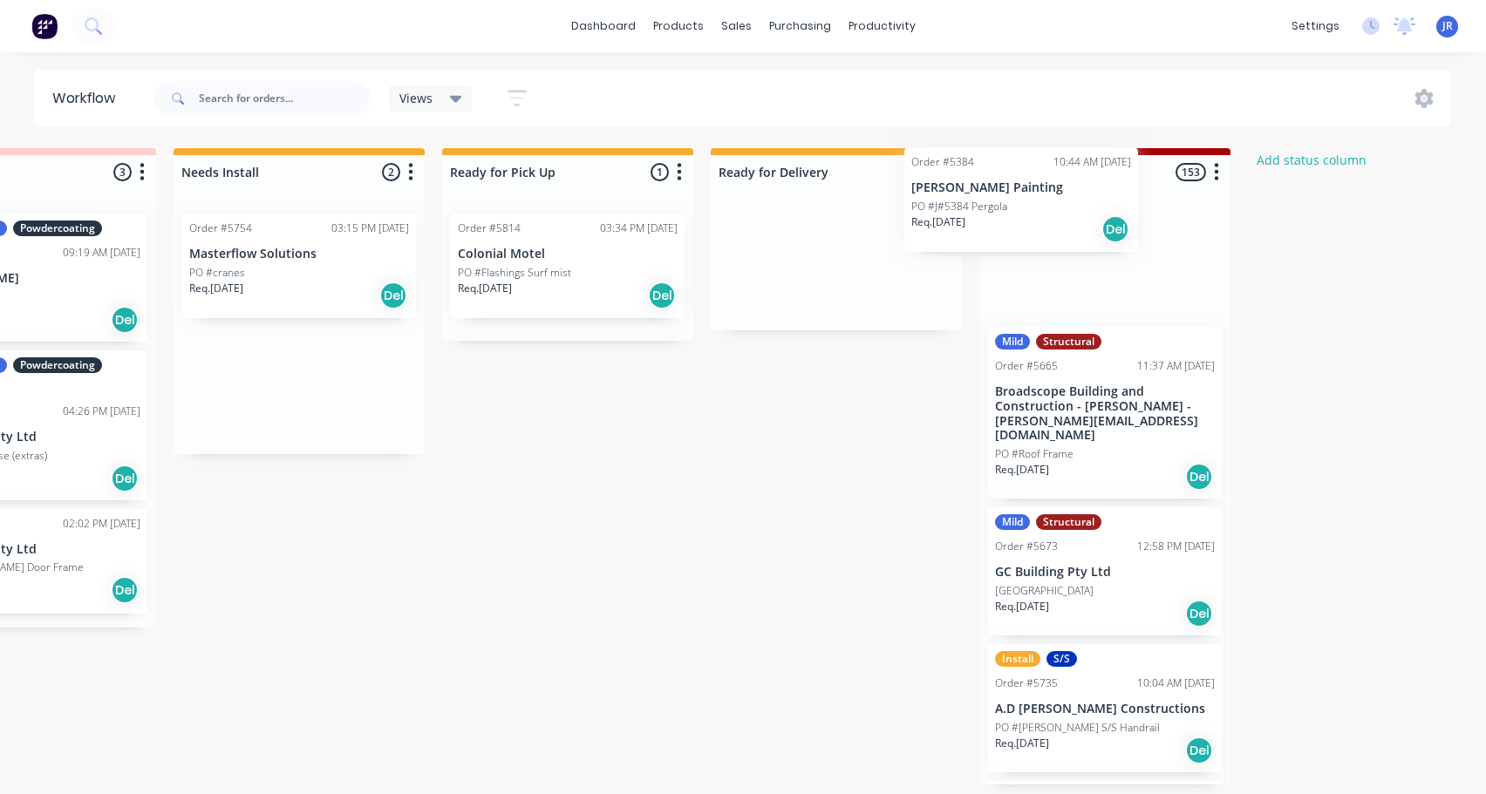
drag, startPoint x: 276, startPoint y: 295, endPoint x: 1018, endPoint y: 234, distance: 744.5
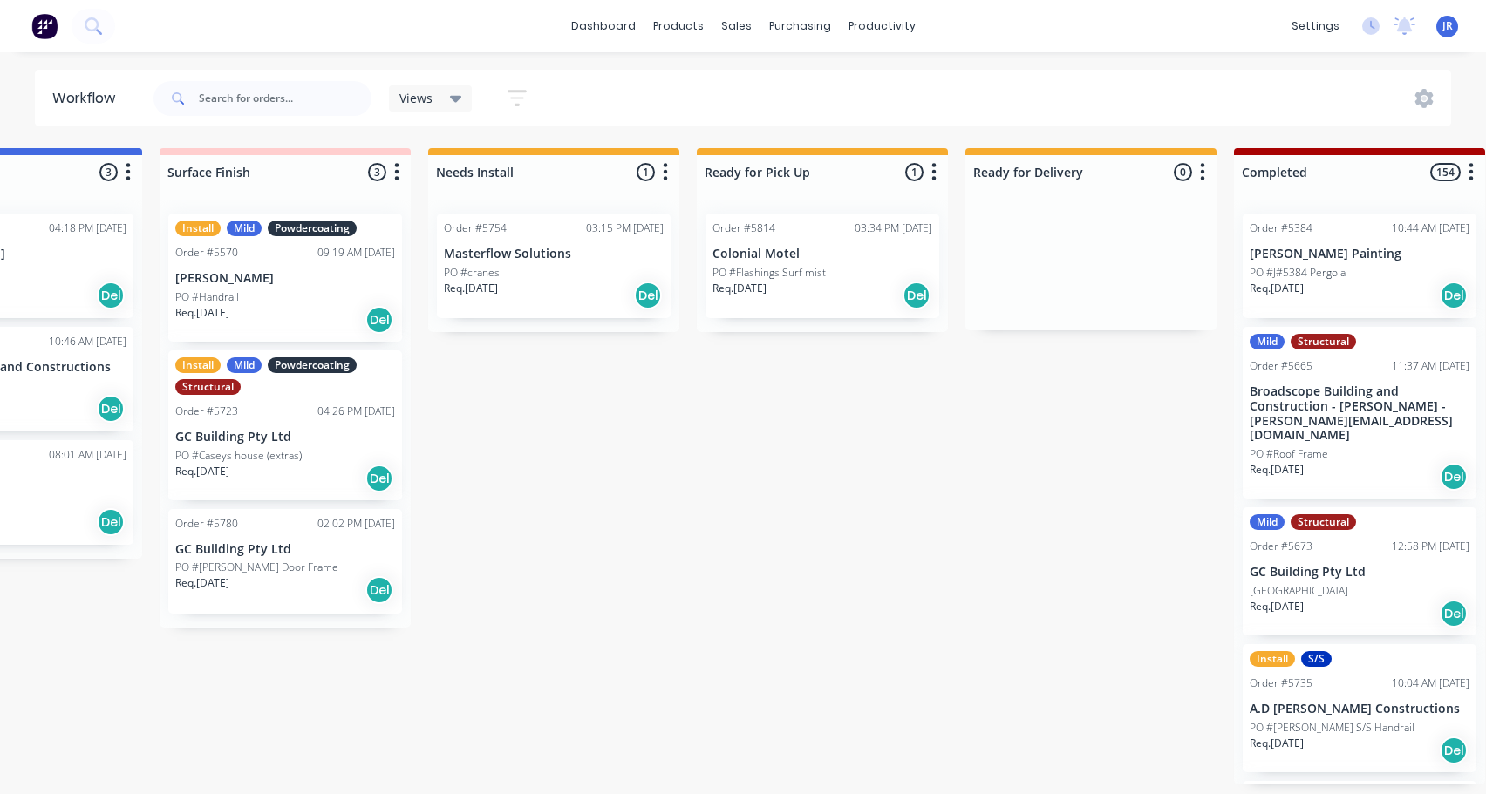
scroll to position [0, 2383]
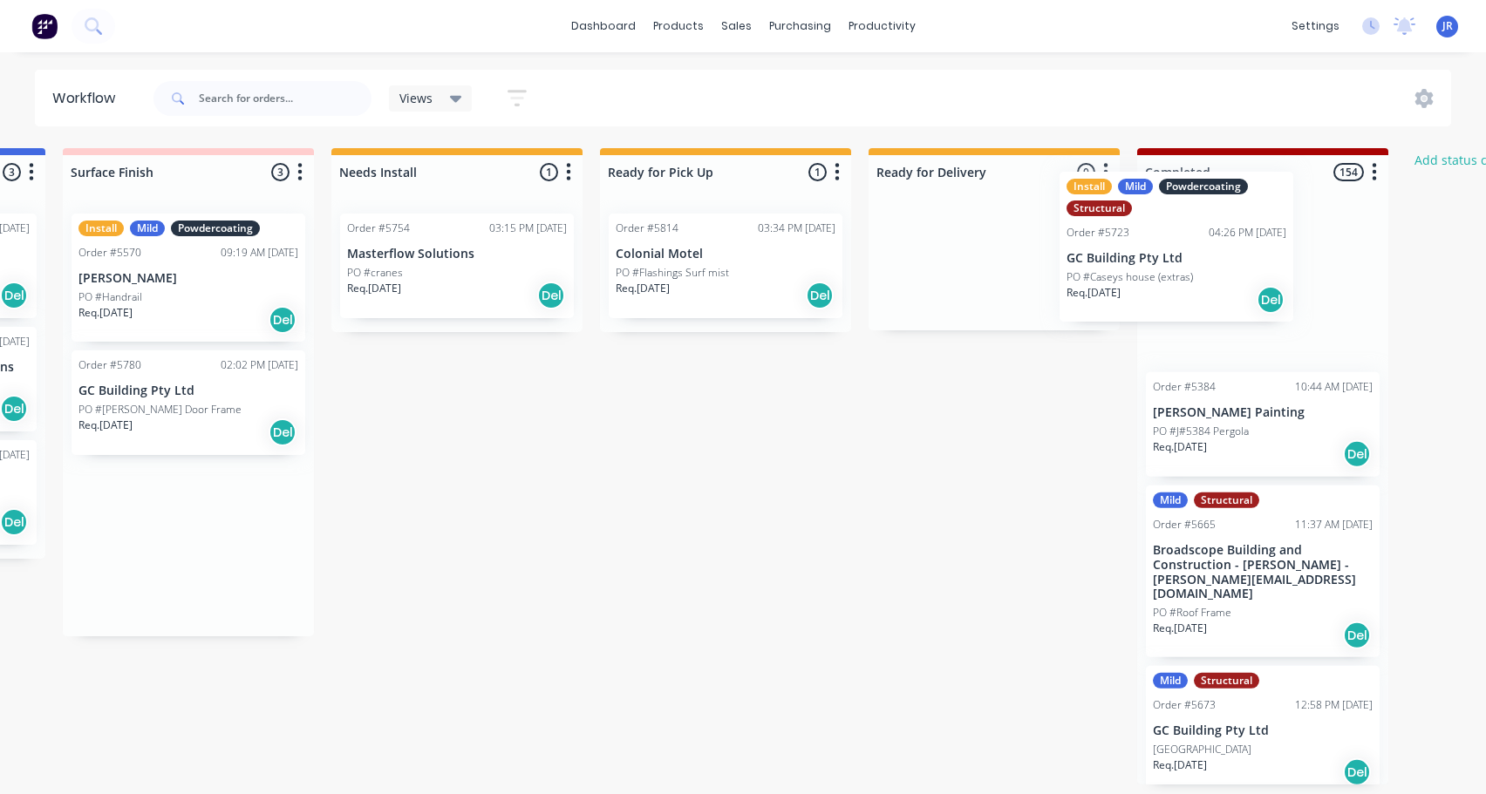
drag, startPoint x: 329, startPoint y: 431, endPoint x: 1194, endPoint y: 254, distance: 882.9
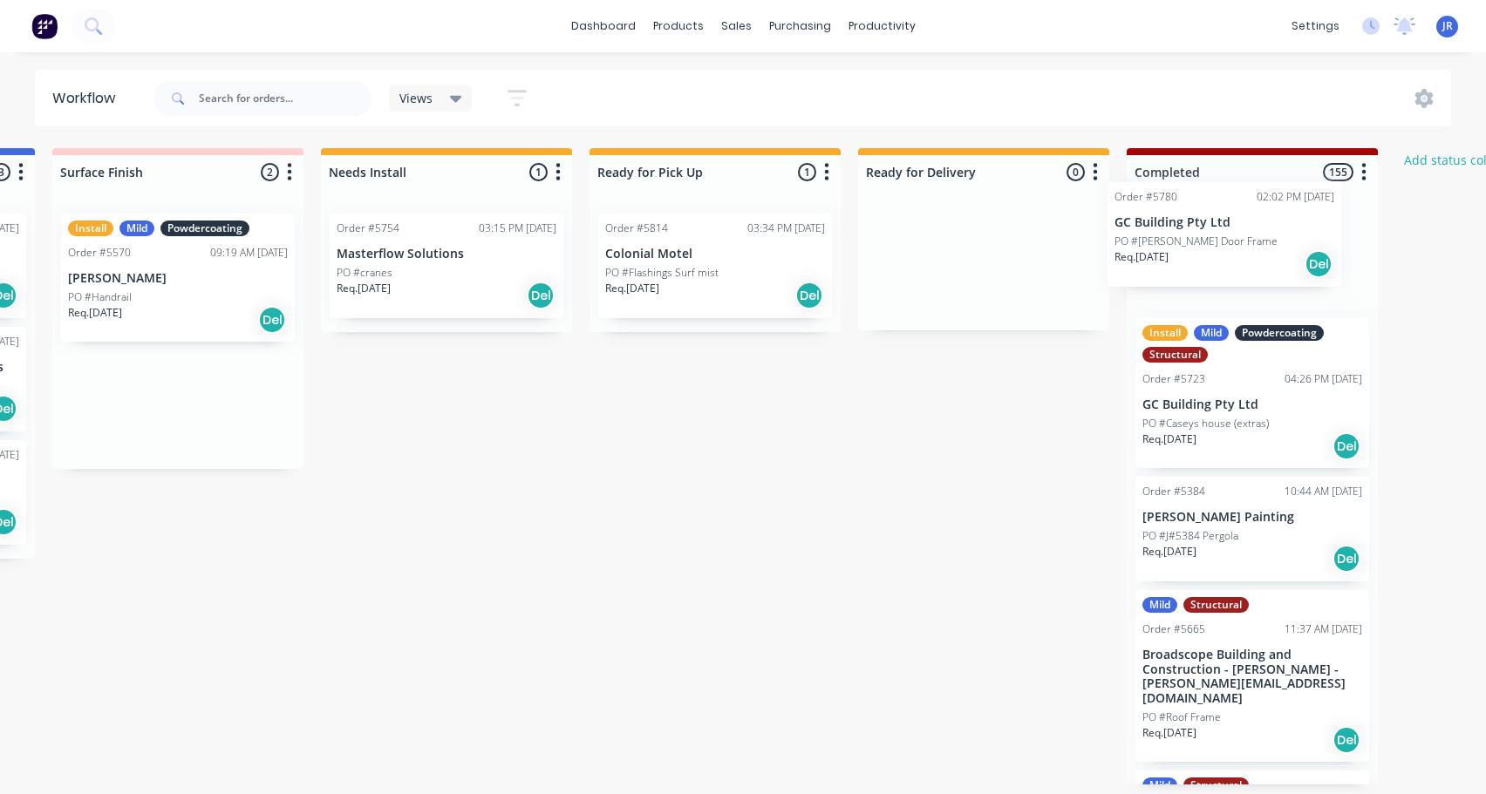
drag, startPoint x: 154, startPoint y: 388, endPoint x: 1203, endPoint y: 222, distance: 1062.0
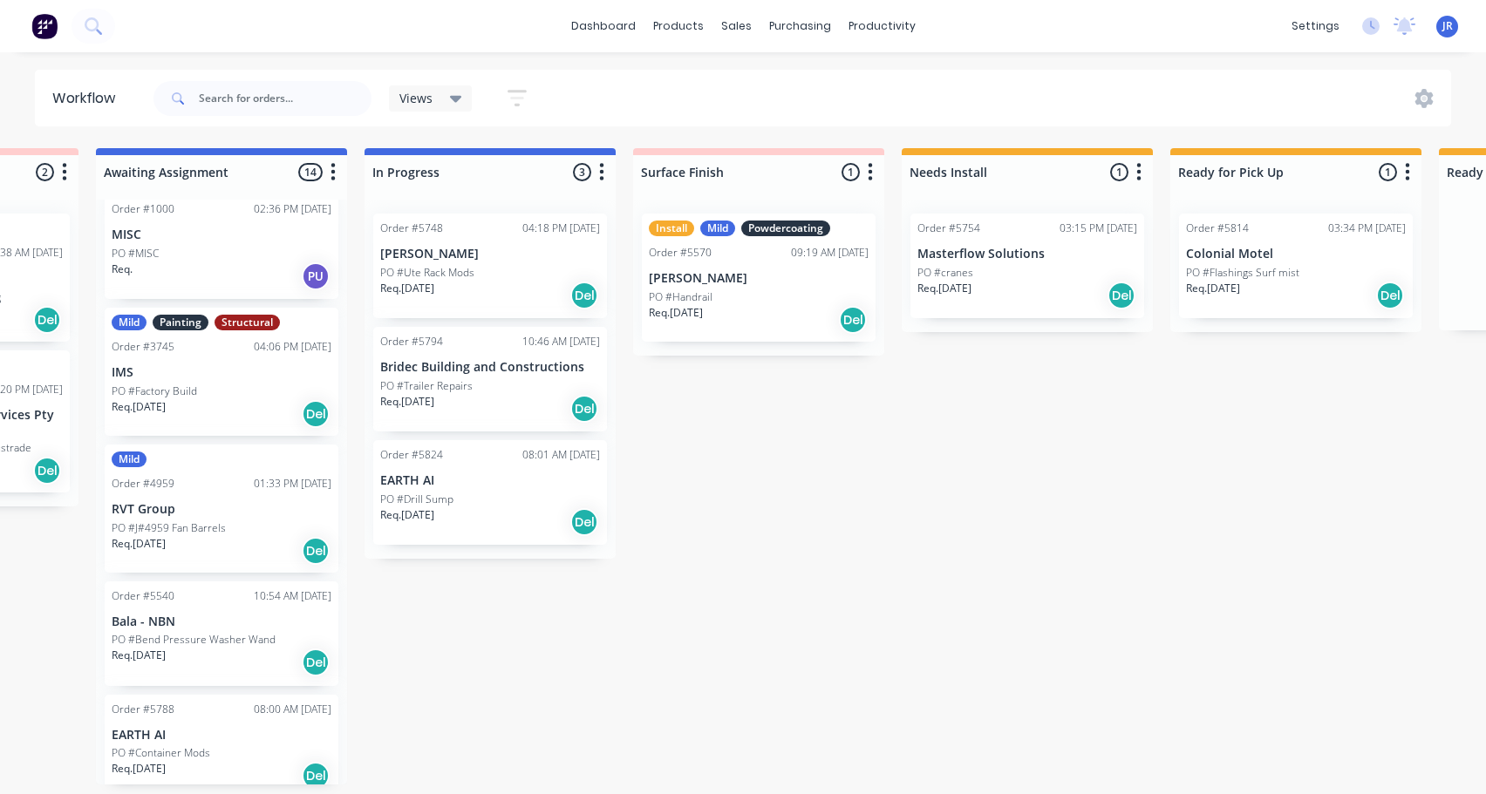
scroll to position [0, 0]
